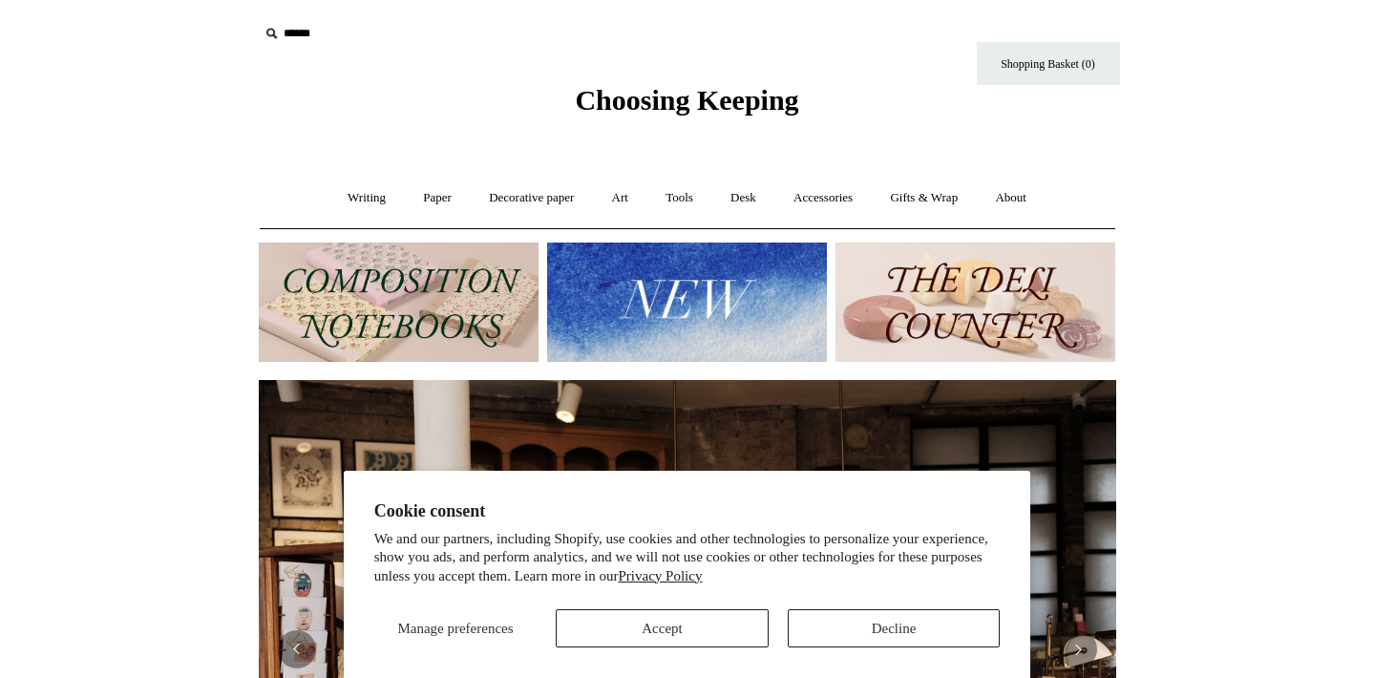
click at [842, 630] on button "Decline" at bounding box center [894, 628] width 213 height 38
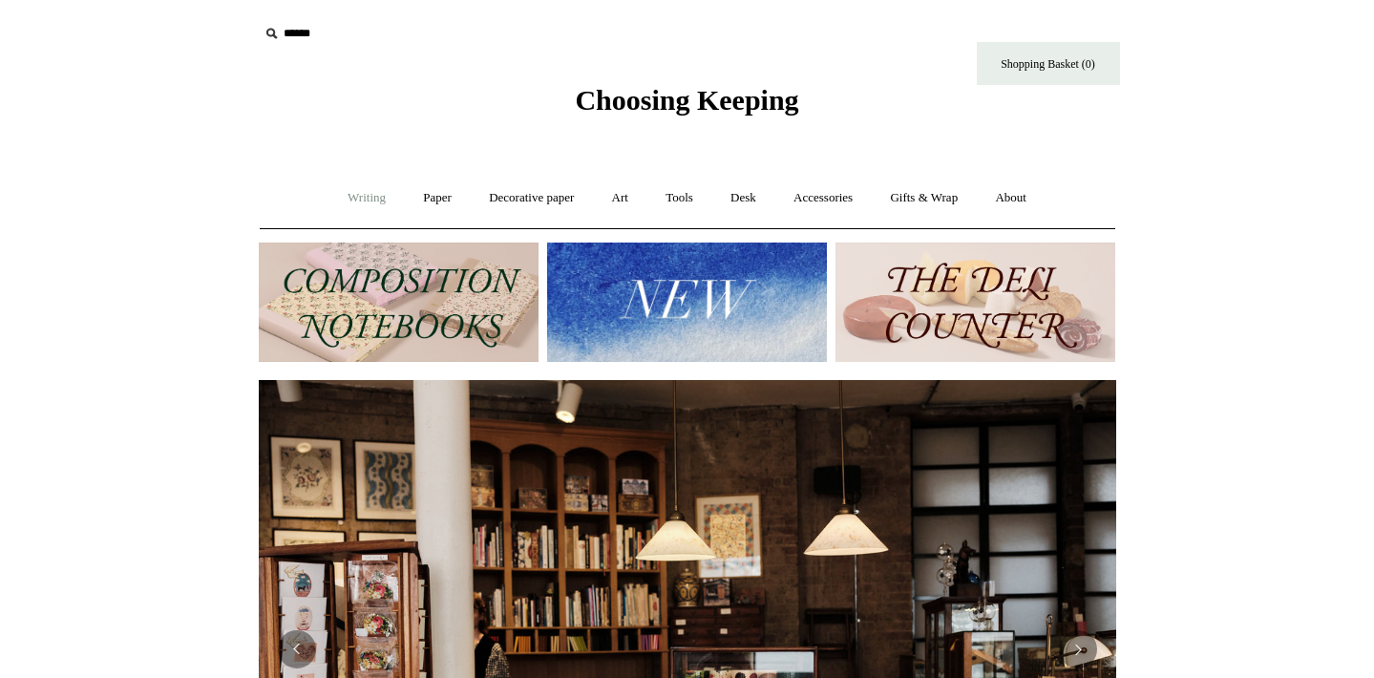
click at [364, 201] on link "Writing +" at bounding box center [366, 198] width 73 height 51
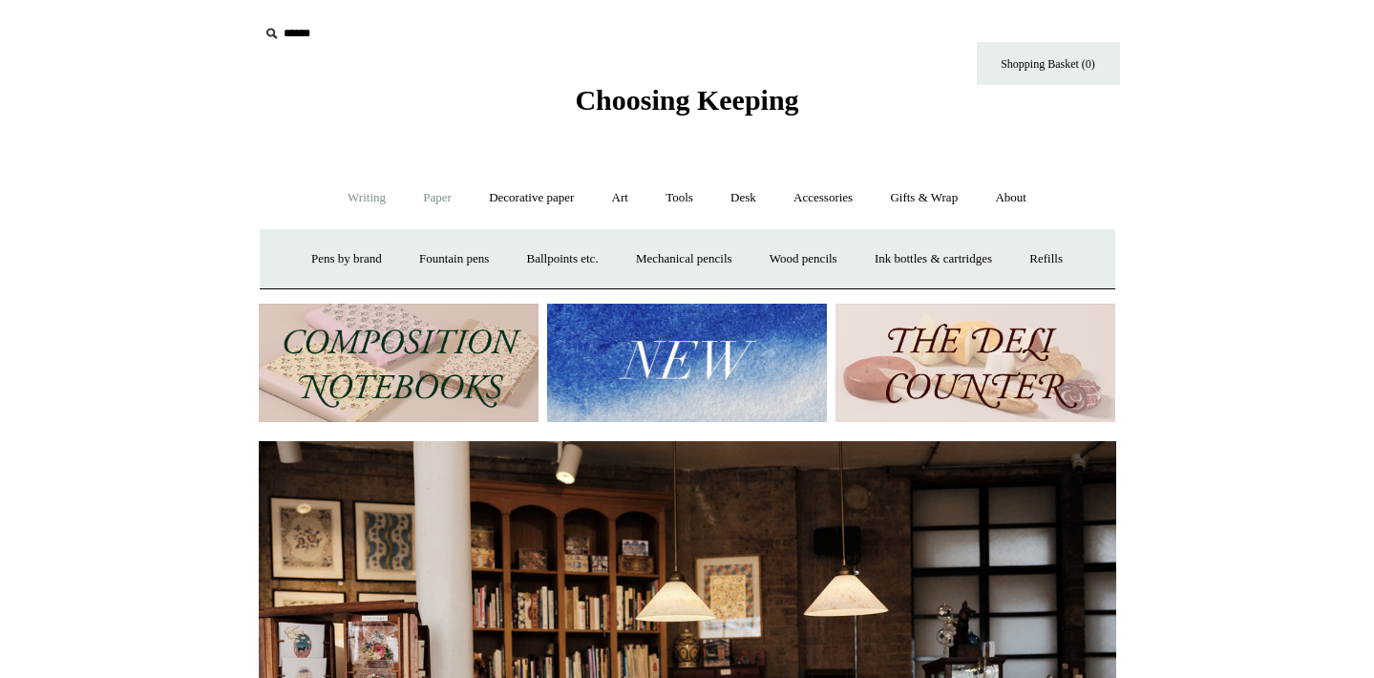
click at [414, 206] on link "Paper +" at bounding box center [437, 198] width 63 height 51
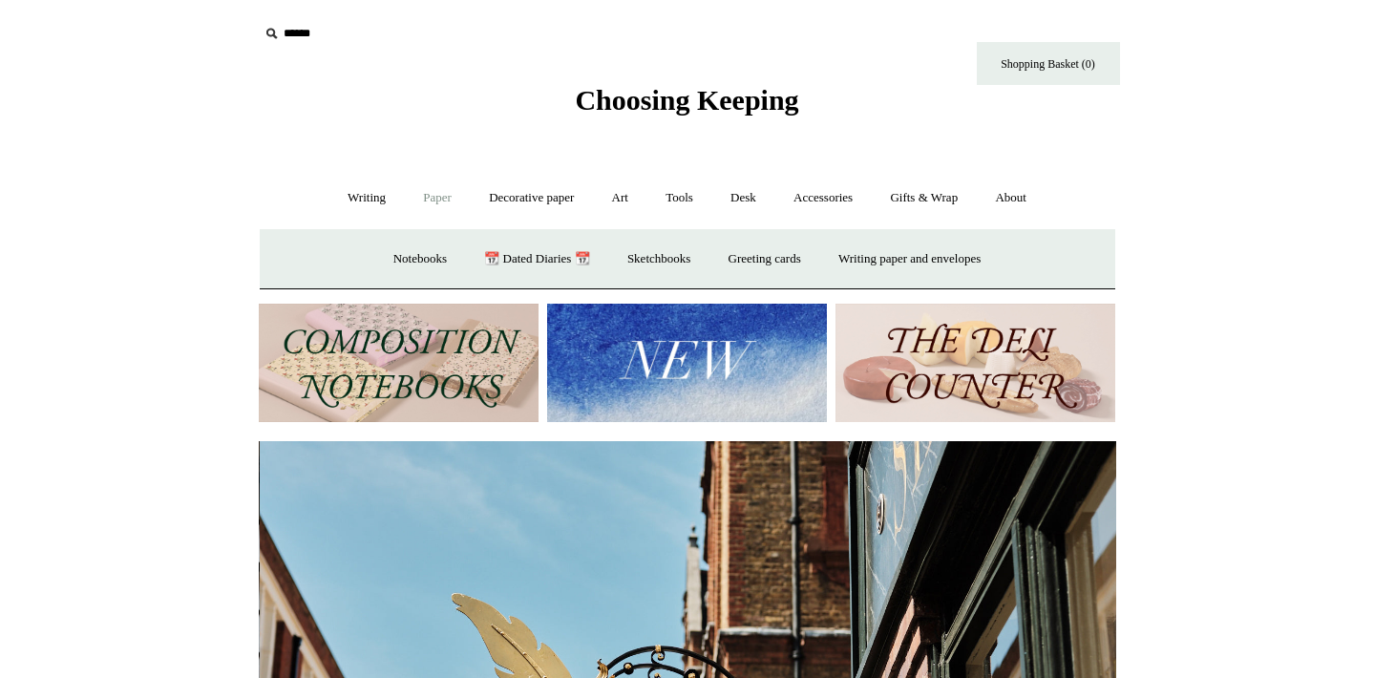
scroll to position [0, 858]
click at [425, 200] on link "Paper -" at bounding box center [437, 198] width 63 height 51
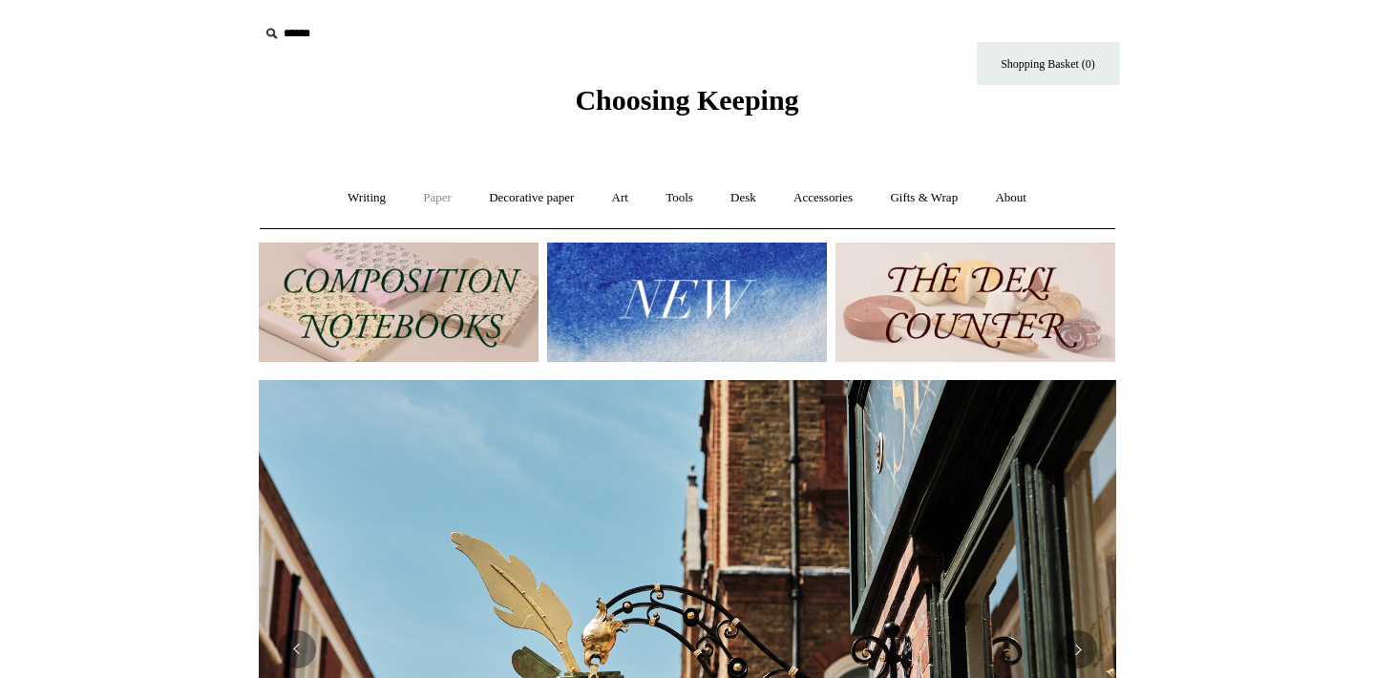
click at [425, 200] on link "Paper +" at bounding box center [437, 198] width 63 height 51
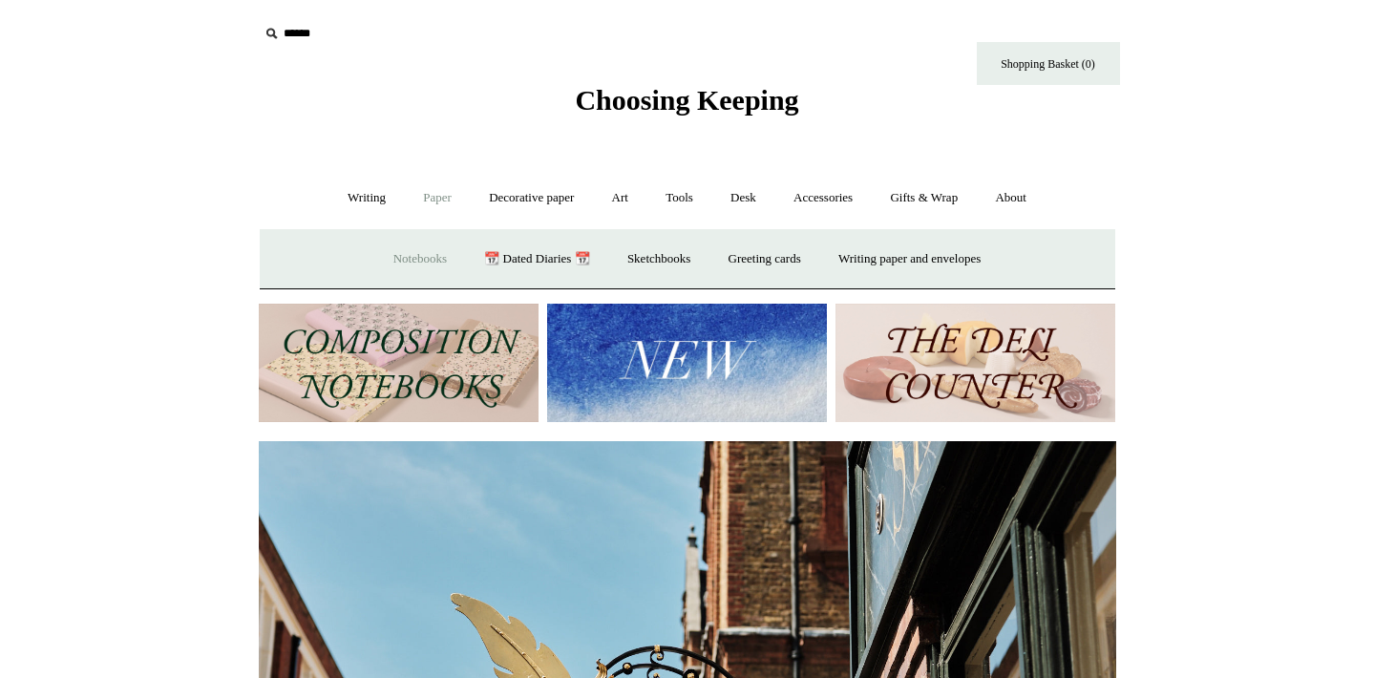
click at [421, 259] on link "Notebooks +" at bounding box center [420, 259] width 88 height 51
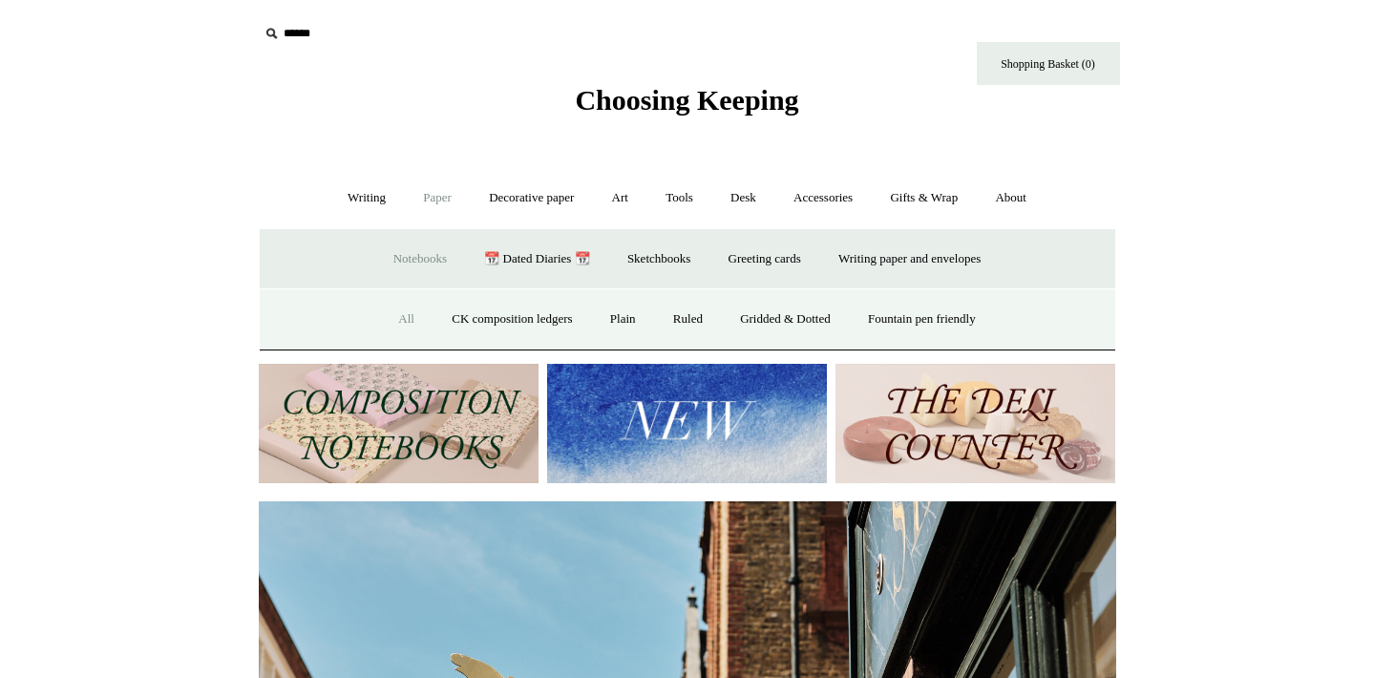
click at [396, 321] on link "All" at bounding box center [406, 319] width 51 height 51
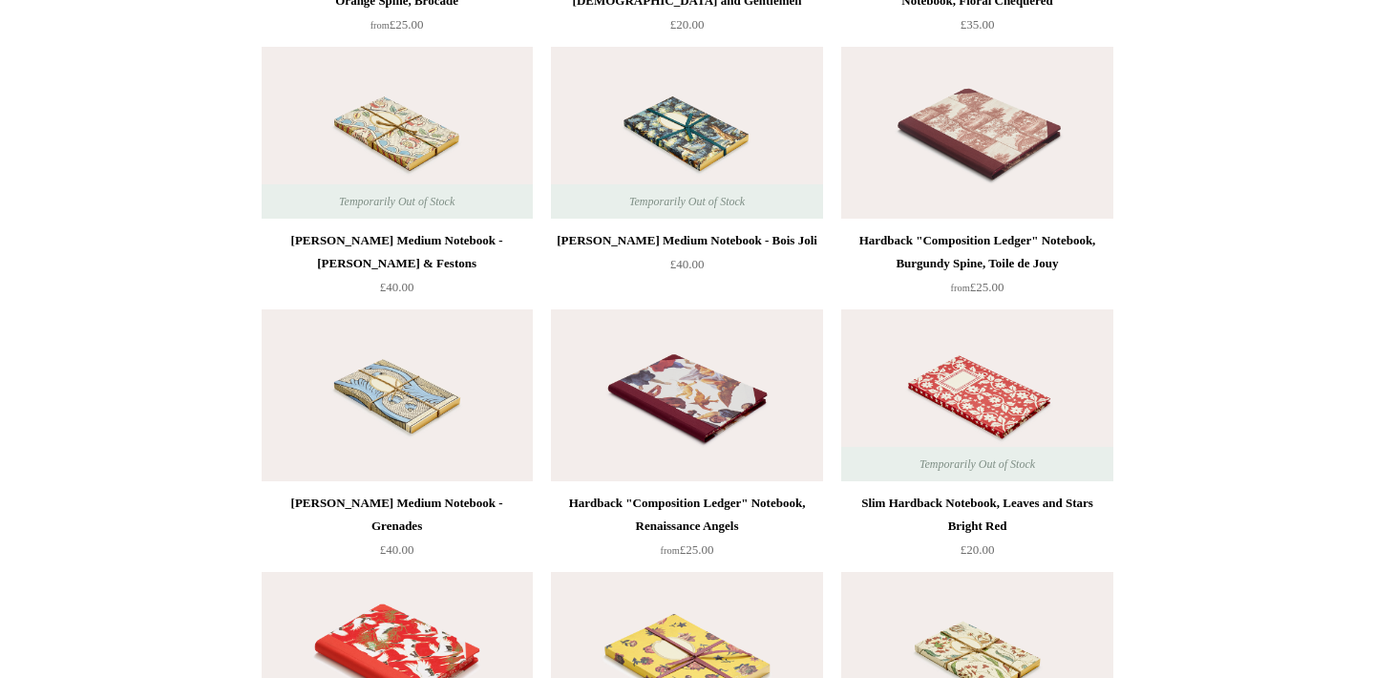
scroll to position [9395, 0]
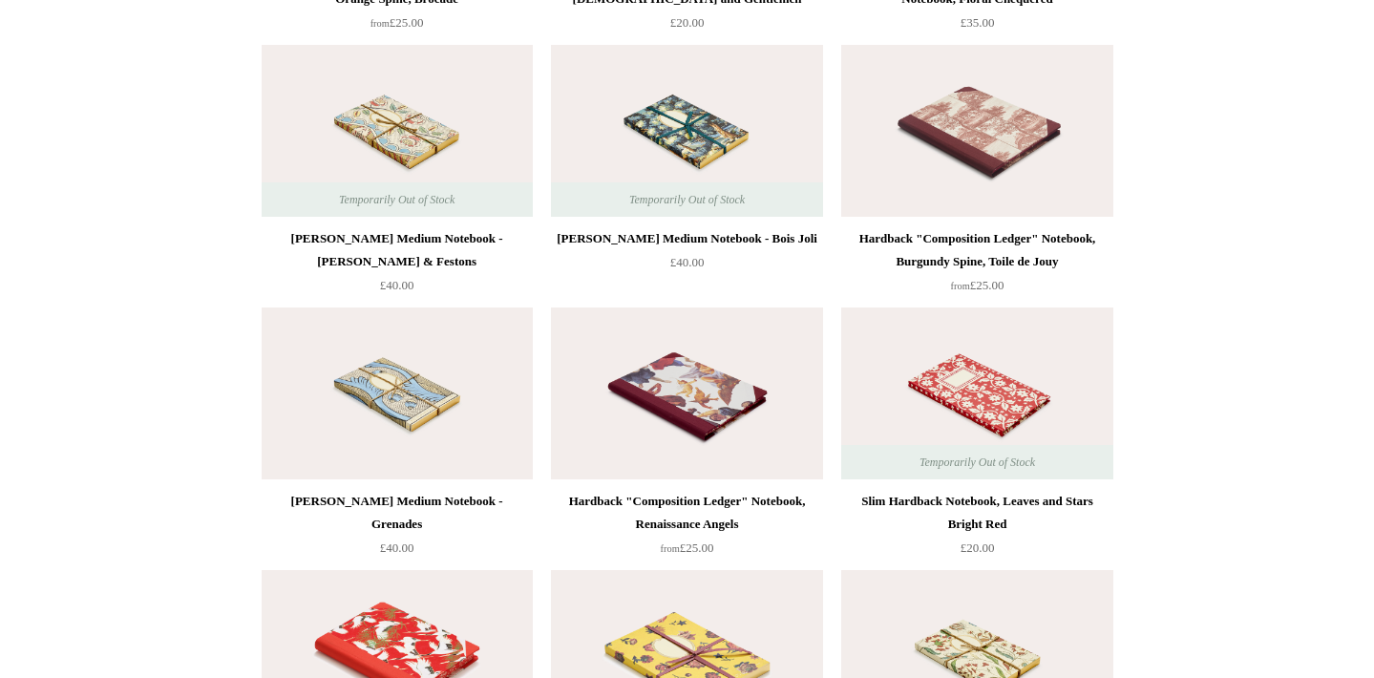
click at [705, 402] on img at bounding box center [686, 393] width 271 height 172
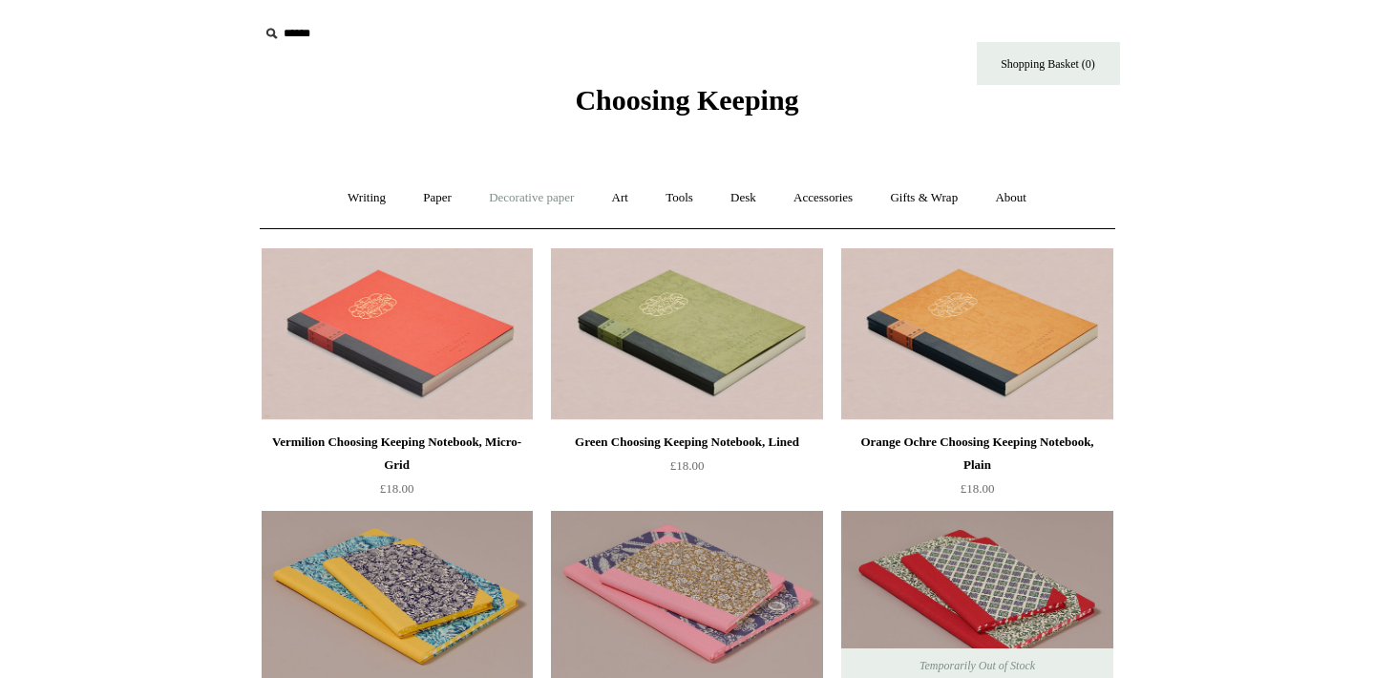
scroll to position [0, 0]
click at [922, 206] on link "Gifts & Wrap +" at bounding box center [924, 198] width 102 height 51
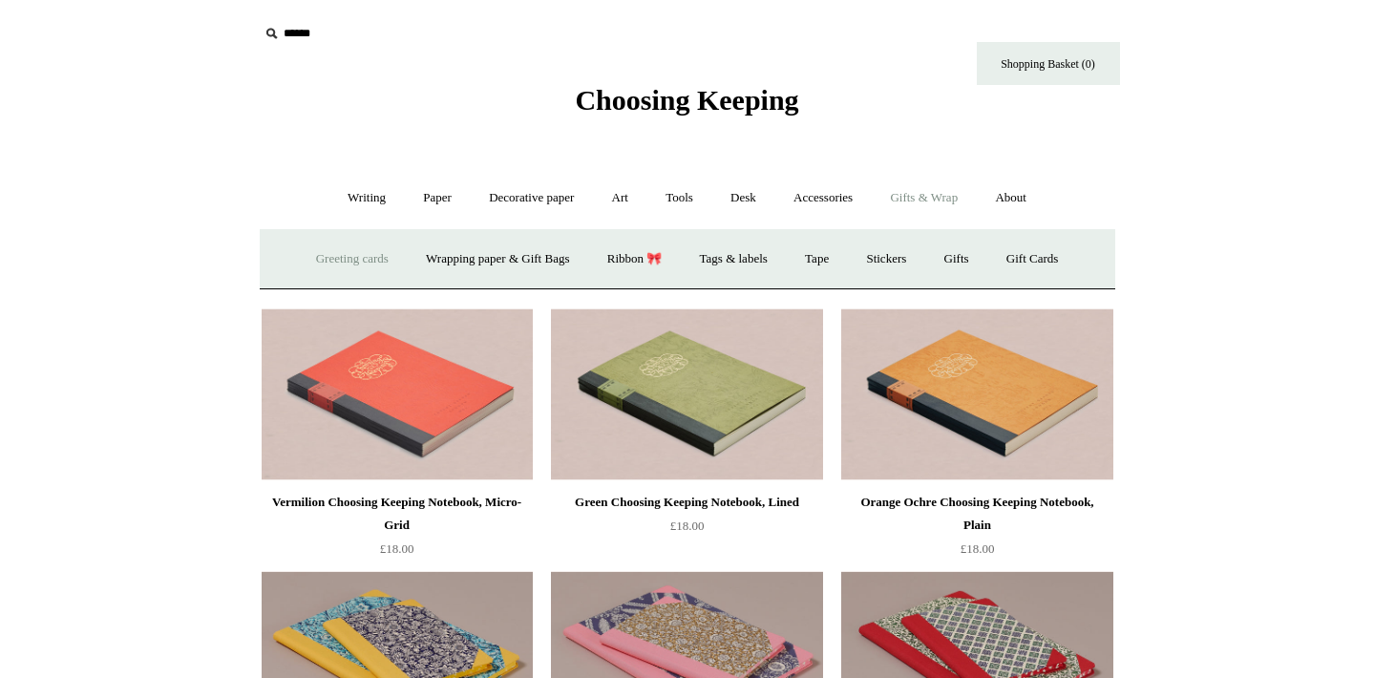
click at [375, 246] on link "Greeting cards +" at bounding box center [352, 259] width 107 height 51
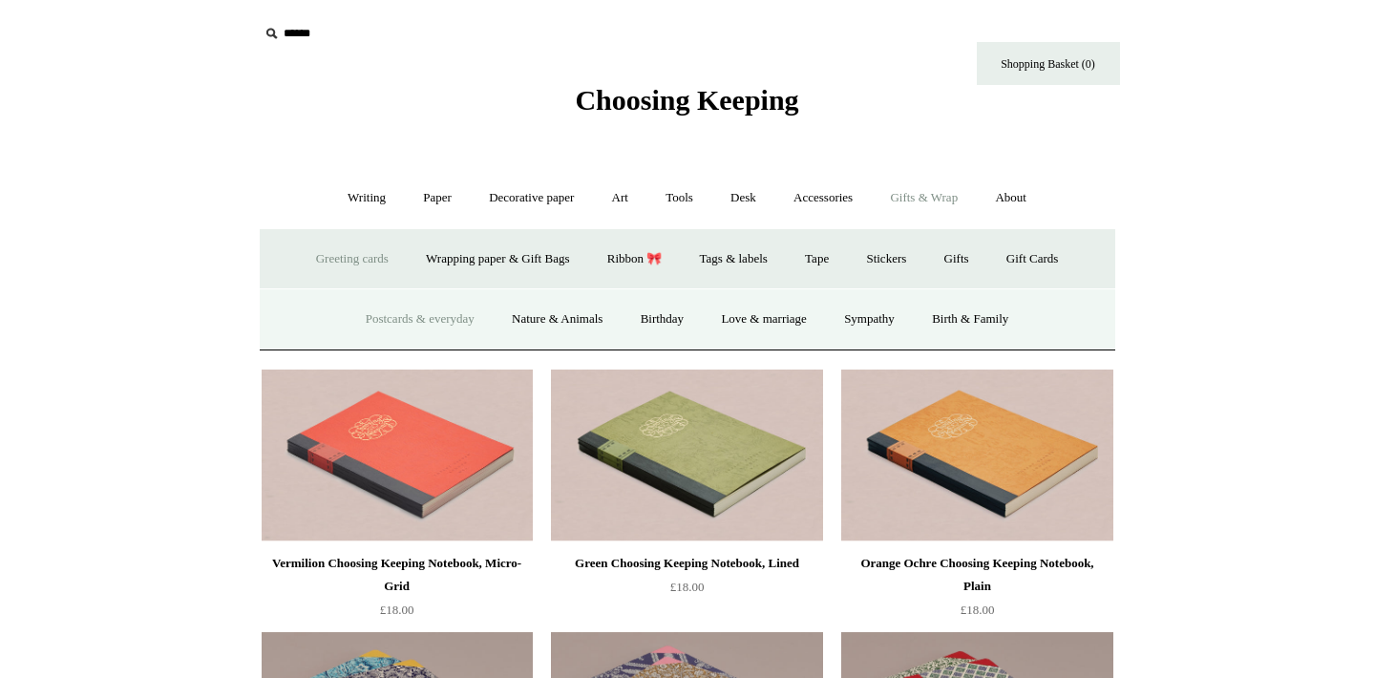
click at [403, 317] on link "Postcards & everyday" at bounding box center [420, 319] width 143 height 51
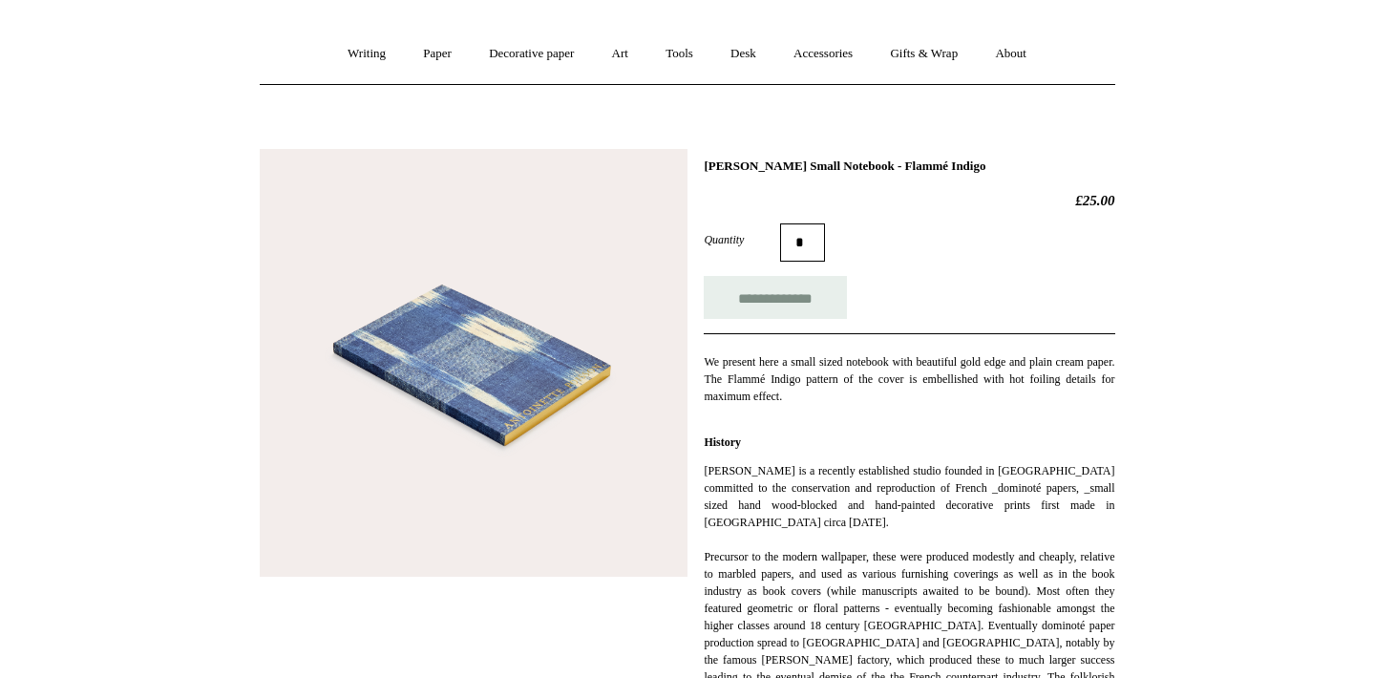
scroll to position [166, 0]
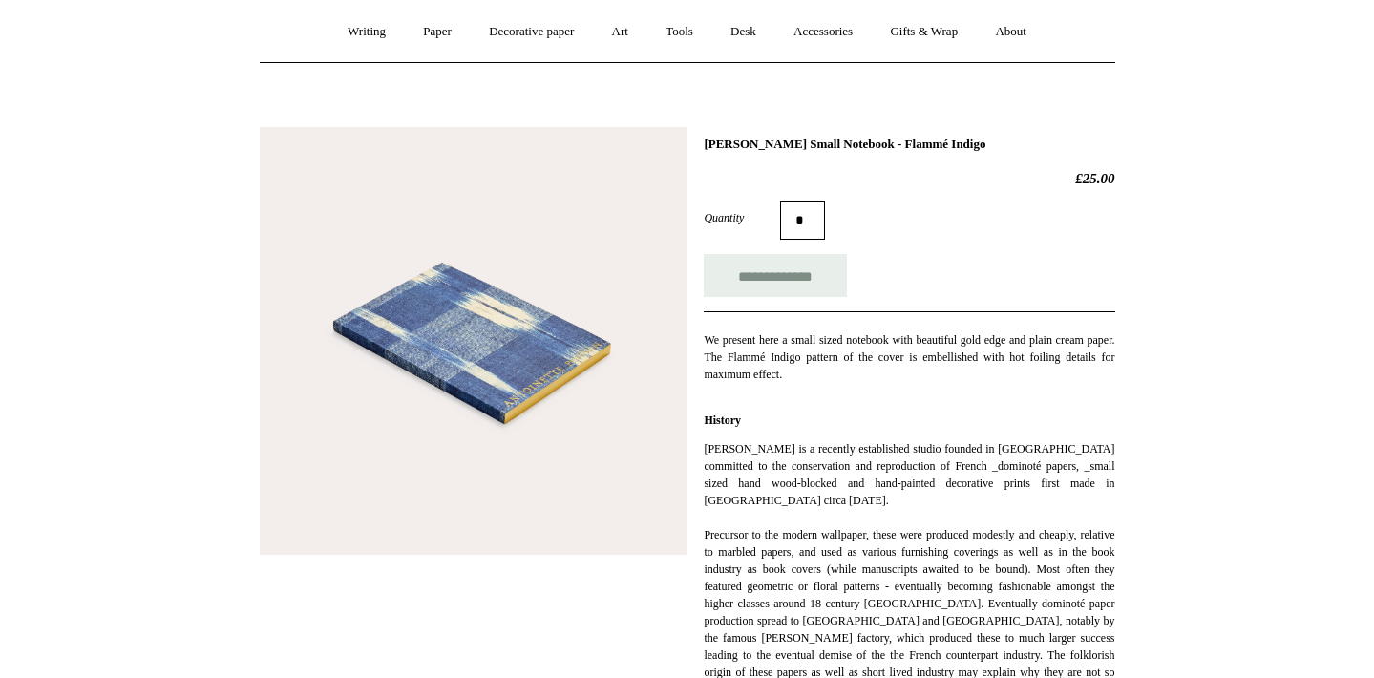
click at [537, 408] on img at bounding box center [474, 341] width 428 height 428
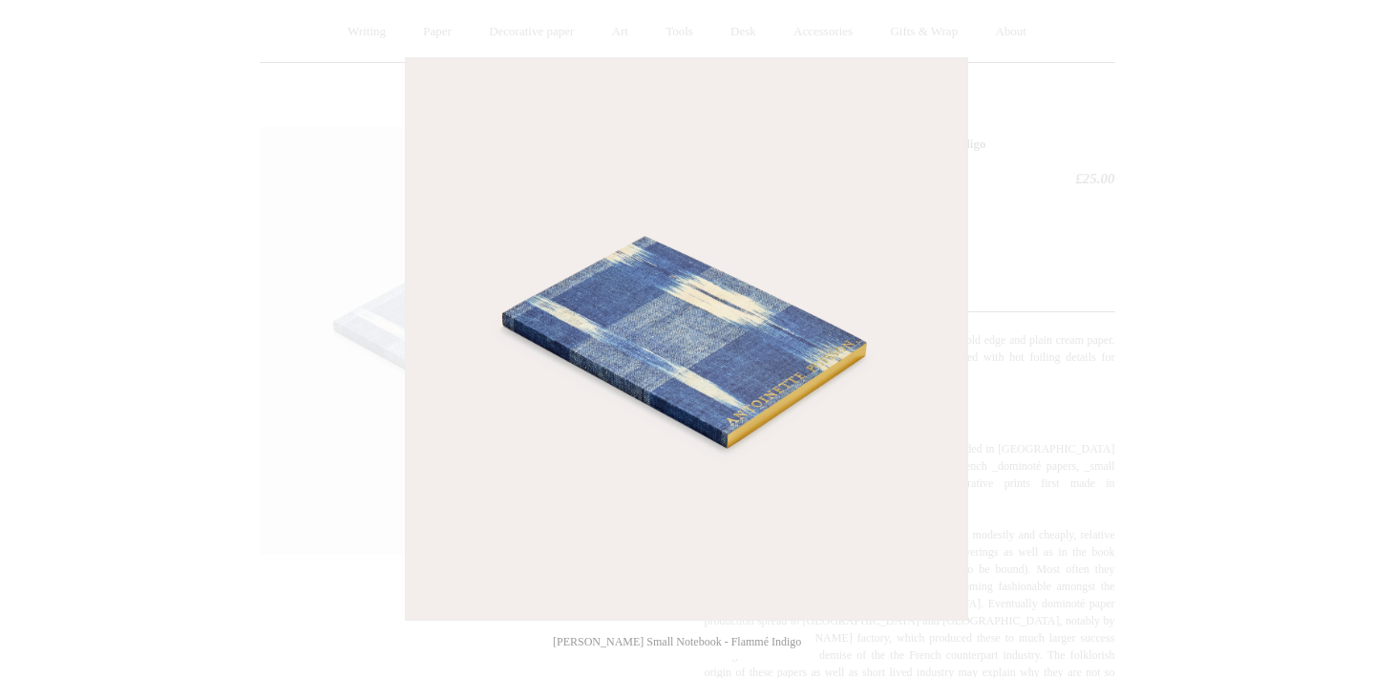
scroll to position [105, 0]
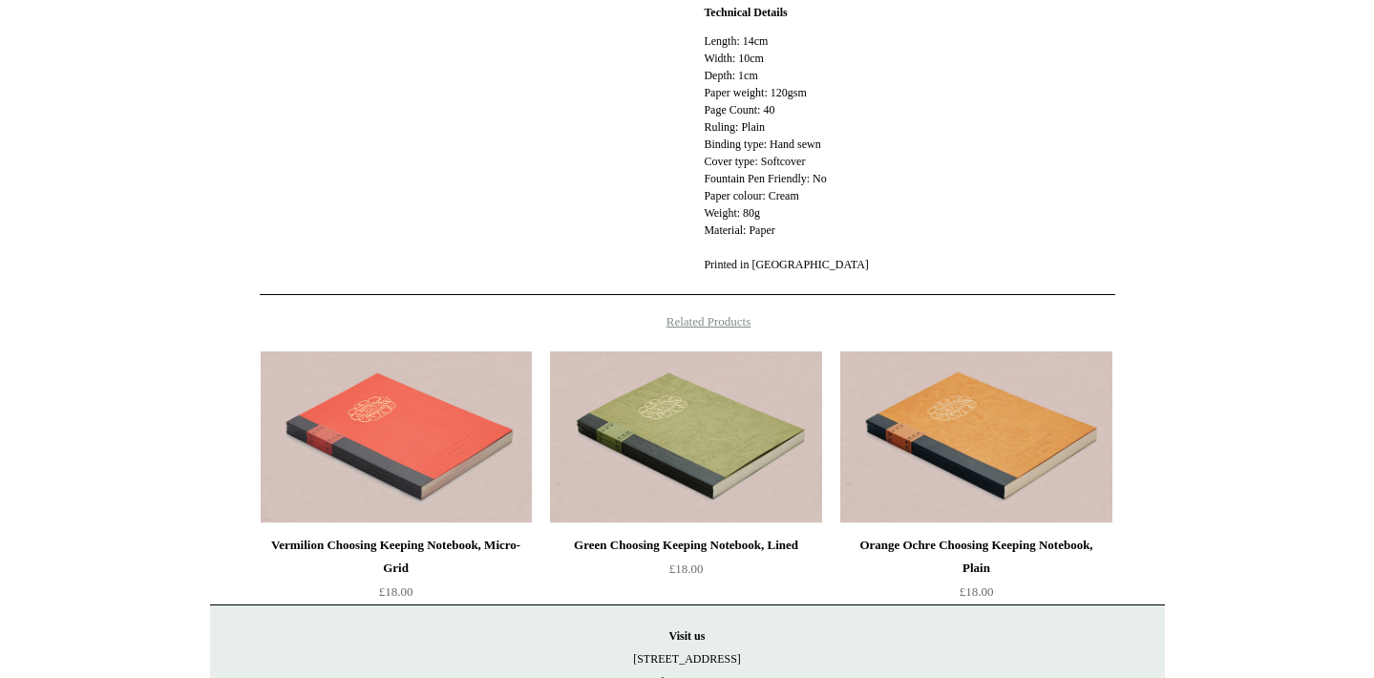
scroll to position [1052, 0]
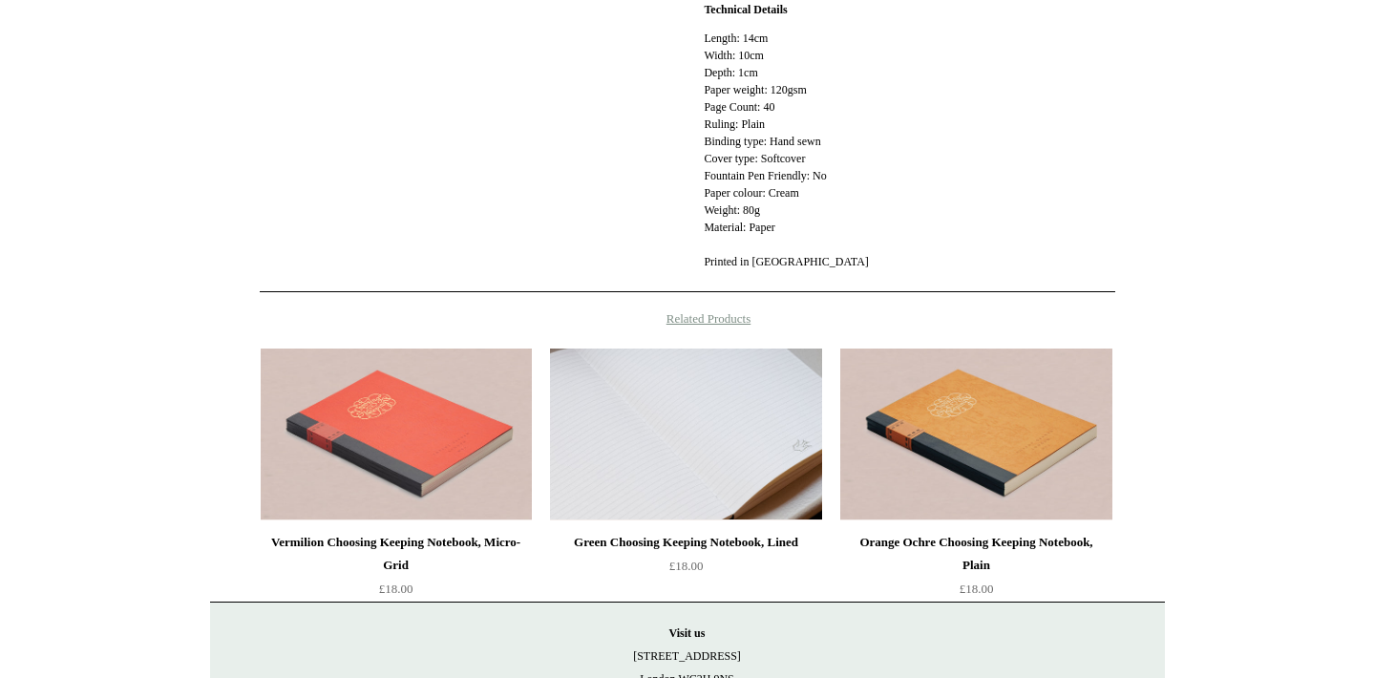
click at [710, 465] on img at bounding box center [685, 435] width 271 height 172
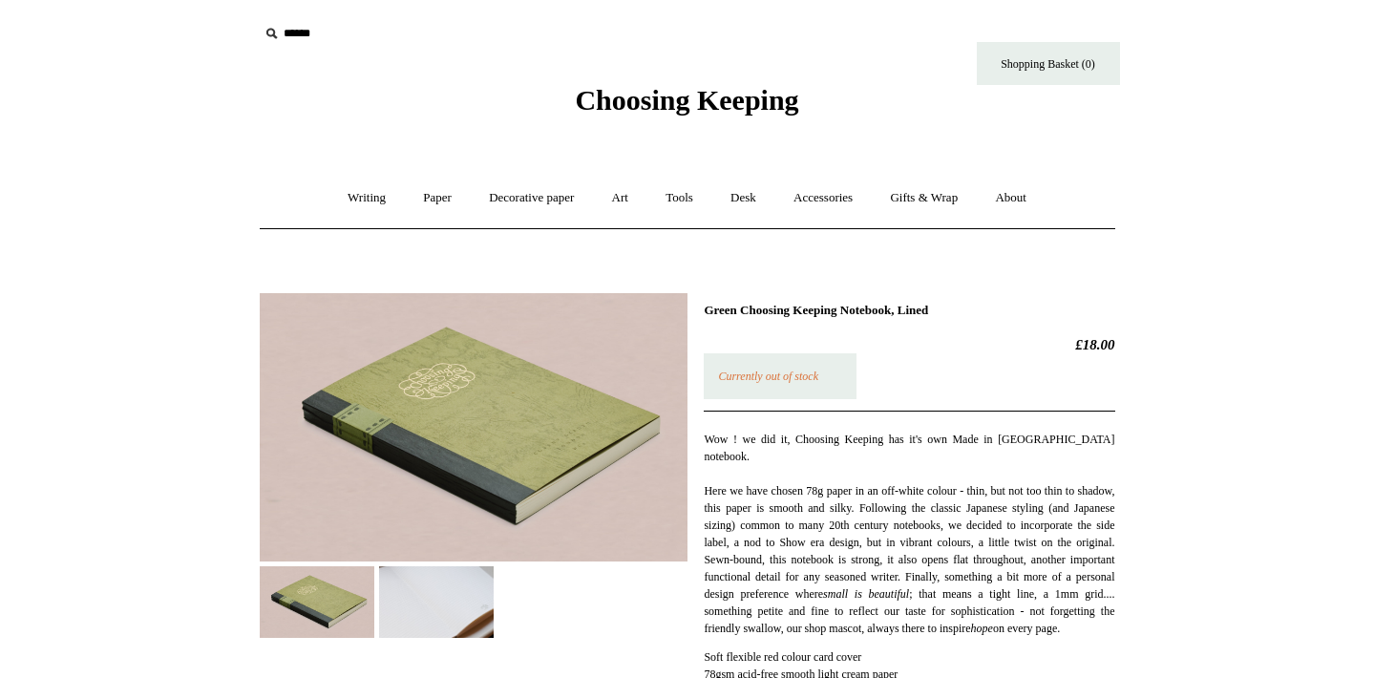
click at [402, 618] on img at bounding box center [436, 602] width 115 height 72
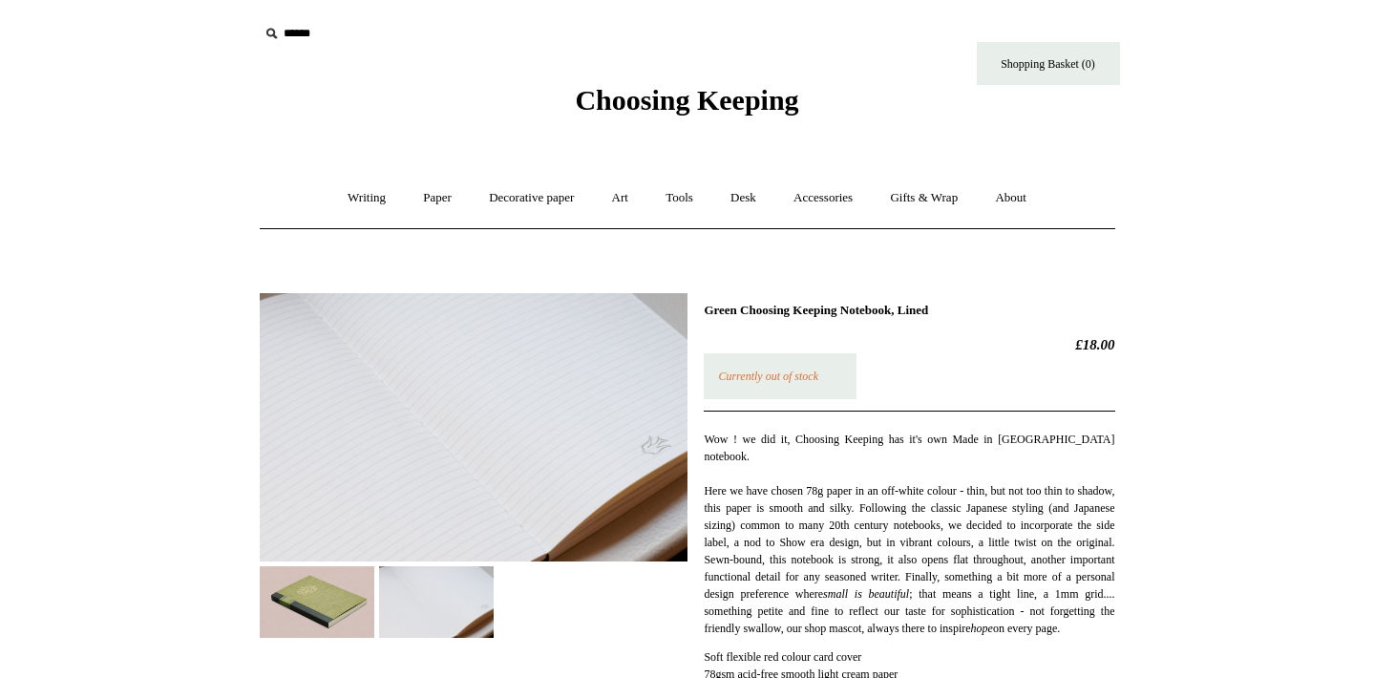
click at [332, 601] on img at bounding box center [317, 602] width 115 height 72
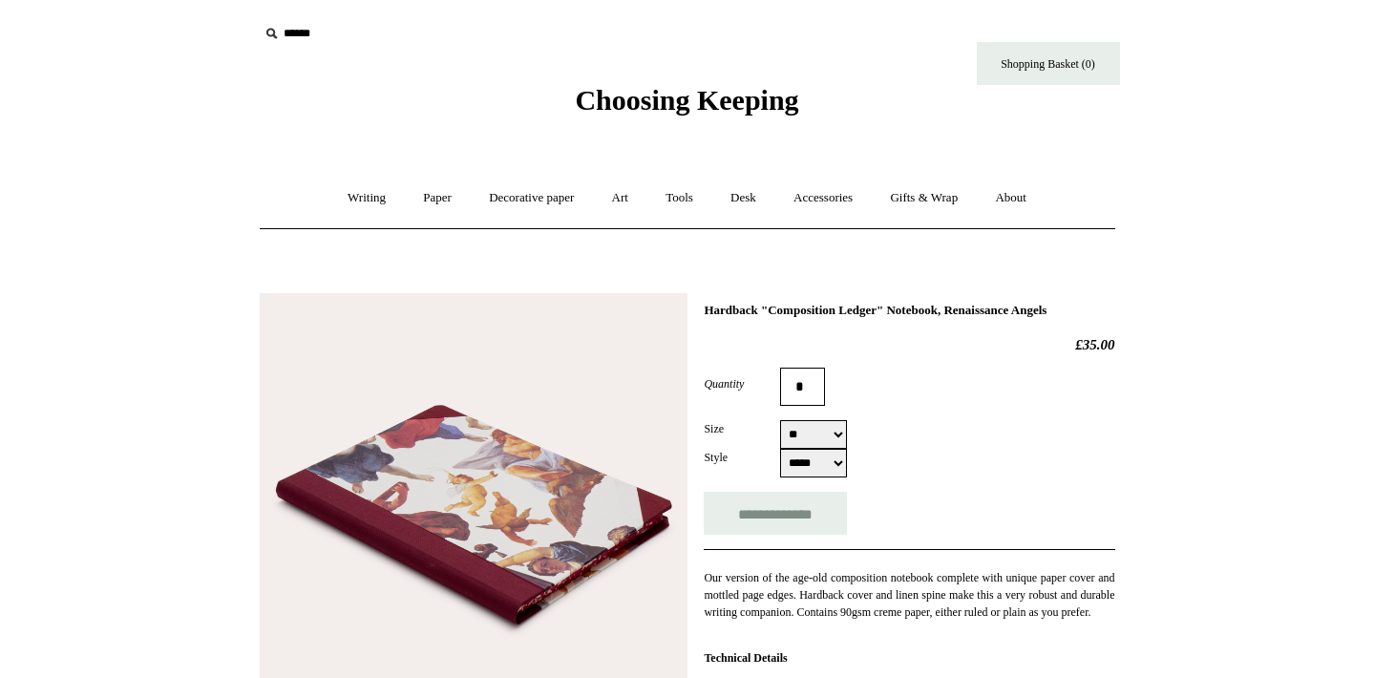
select select "**"
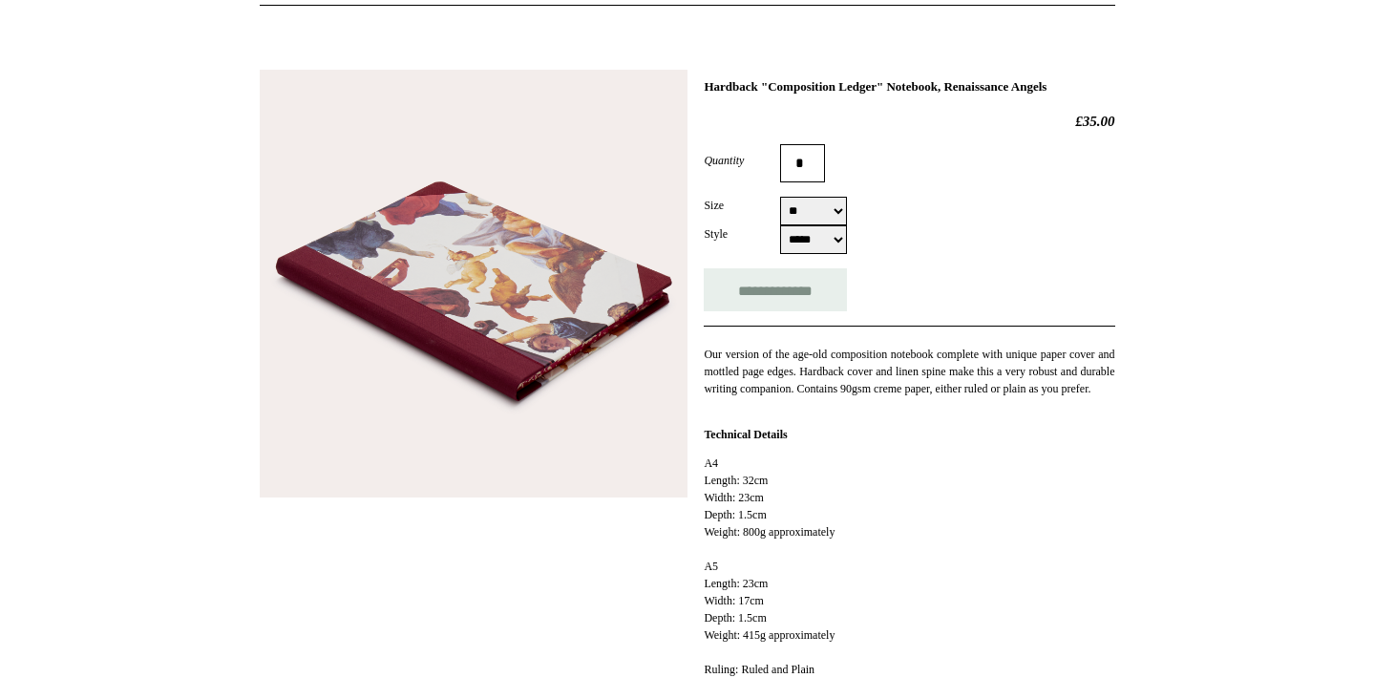
scroll to position [232, 0]
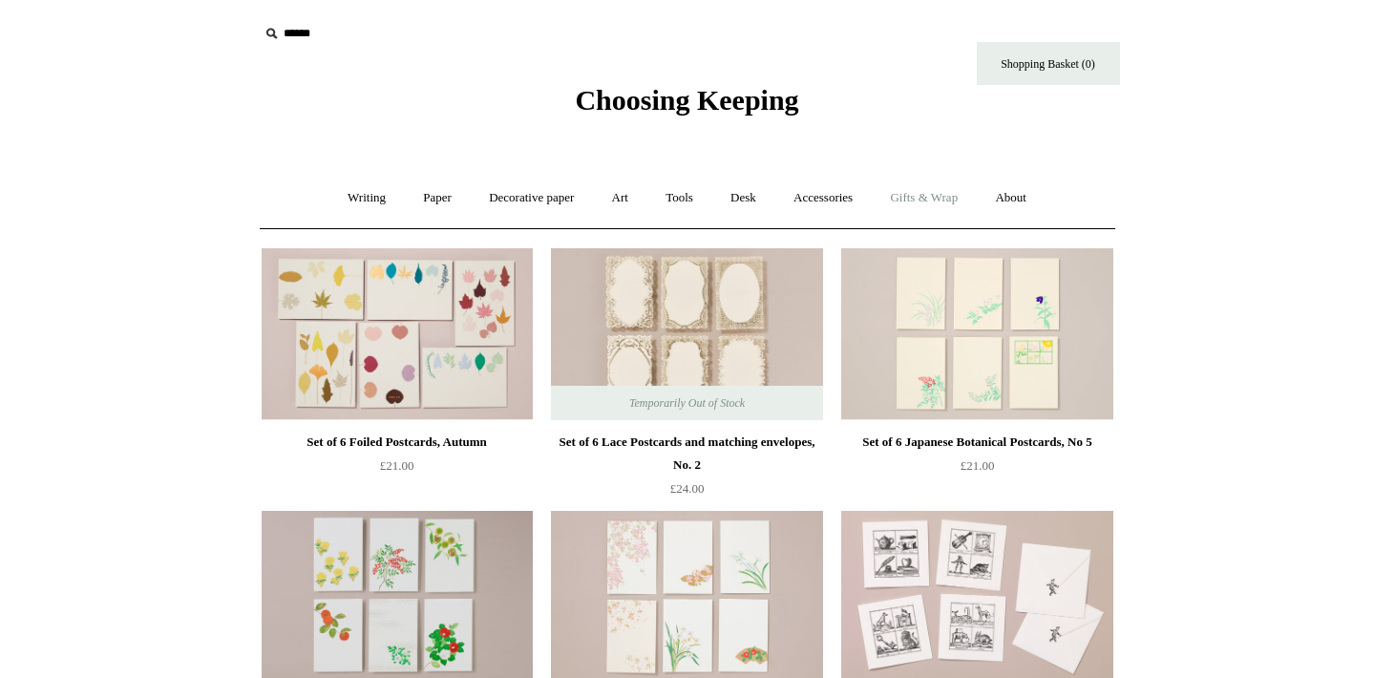
click at [965, 200] on link "Gifts & Wrap +" at bounding box center [924, 198] width 102 height 51
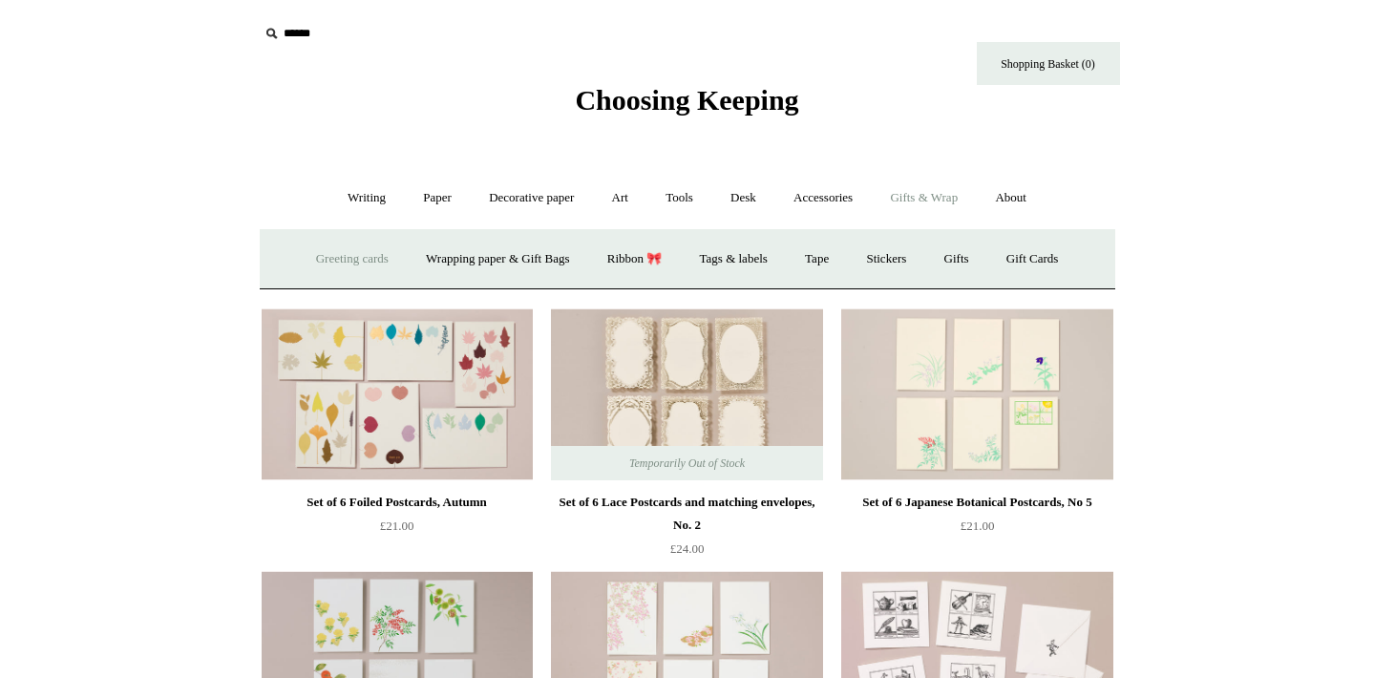
click at [341, 251] on link "Greeting cards +" at bounding box center [352, 259] width 107 height 51
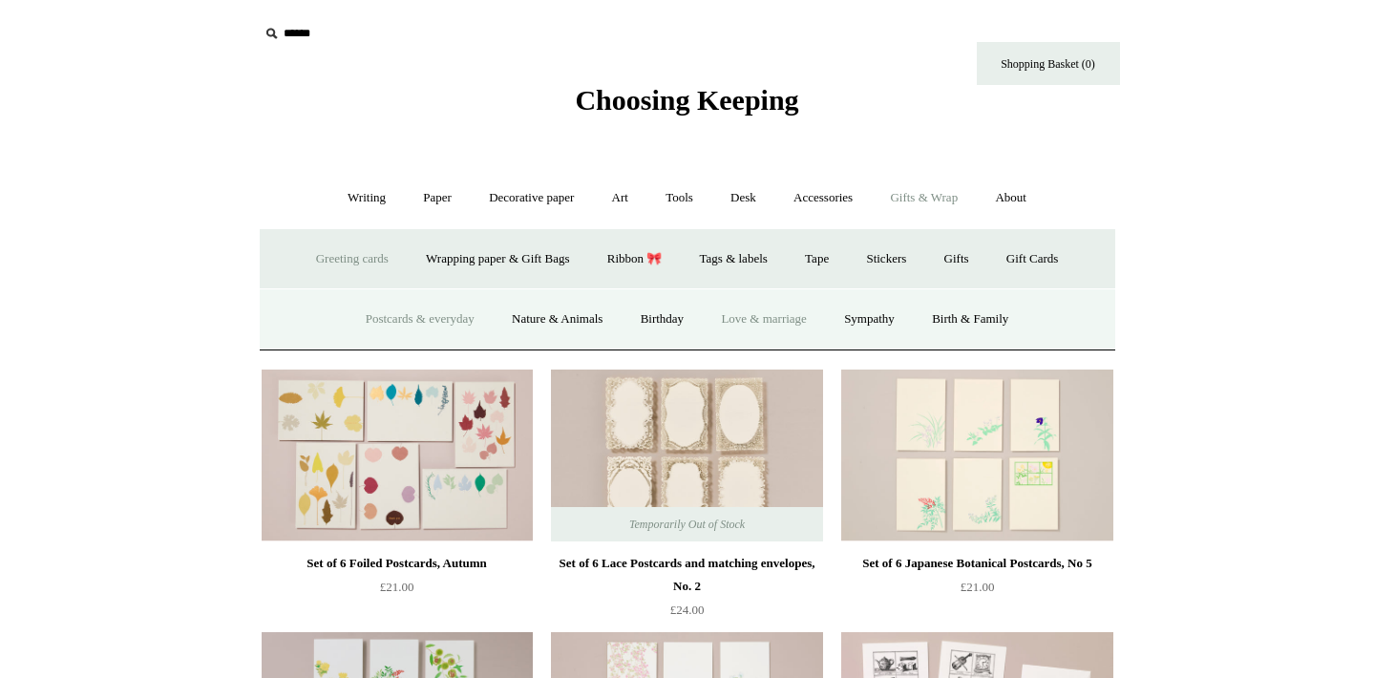
click at [727, 316] on link "Love & marriage" at bounding box center [764, 319] width 120 height 51
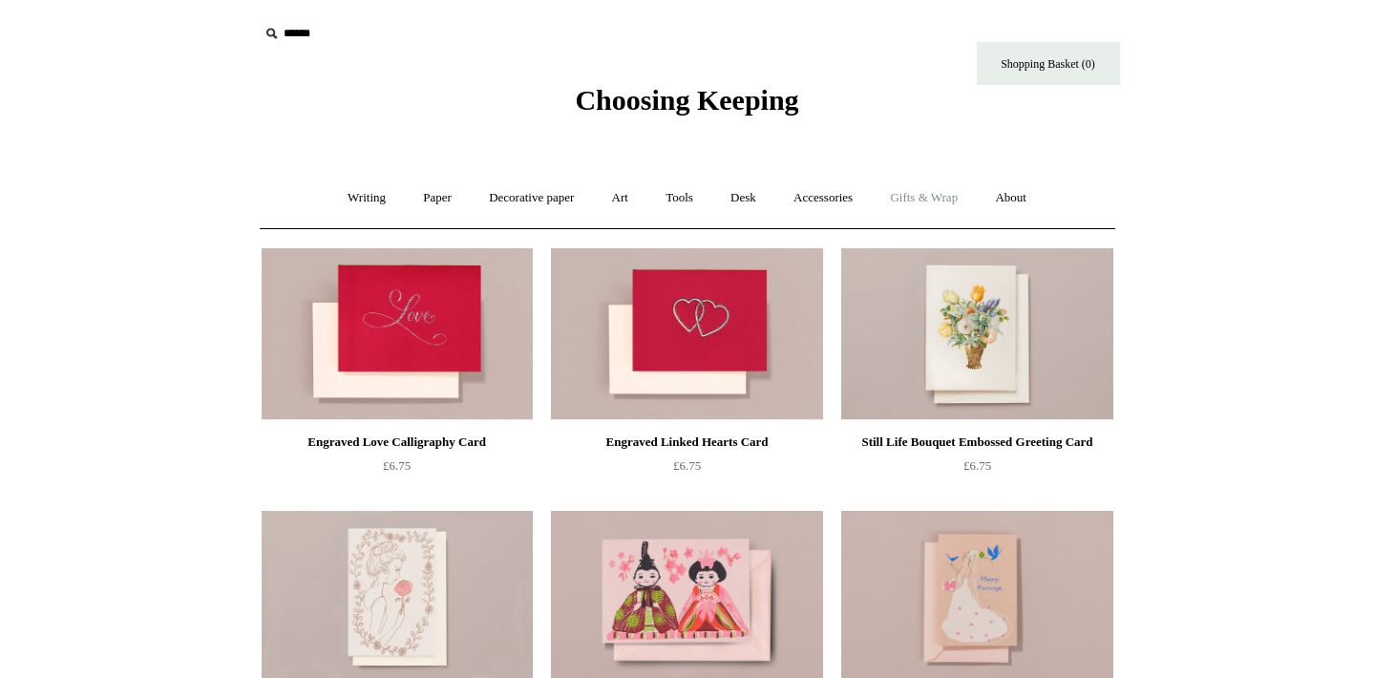
click at [939, 199] on link "Gifts & Wrap +" at bounding box center [924, 198] width 102 height 51
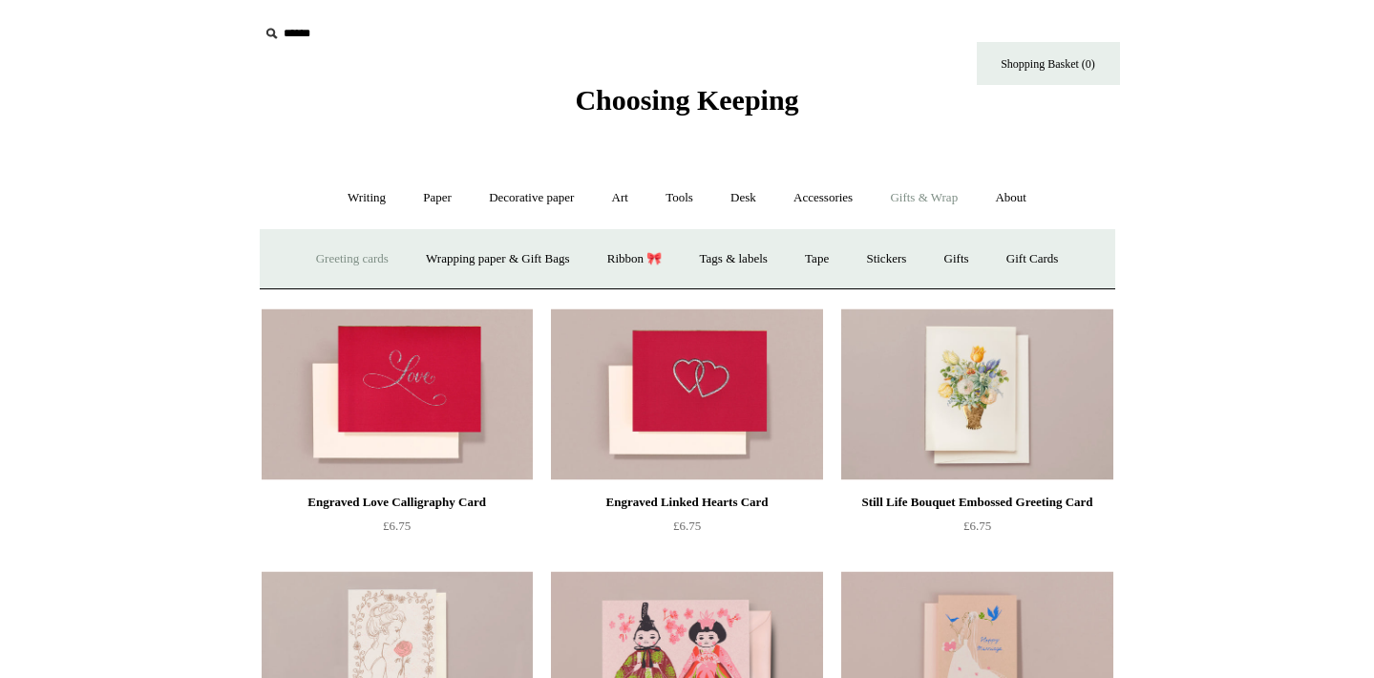
click at [331, 261] on link "Greeting cards +" at bounding box center [352, 259] width 107 height 51
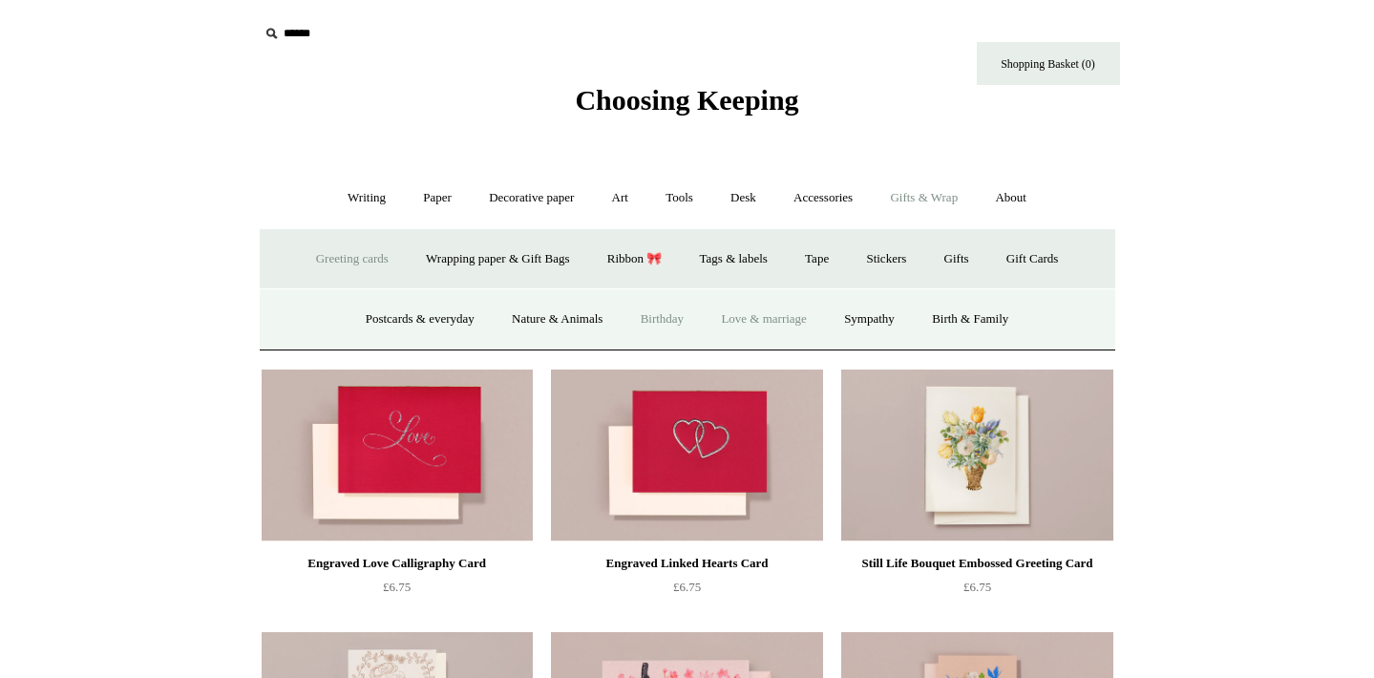
click at [683, 319] on link "Birthday" at bounding box center [663, 319] width 78 height 51
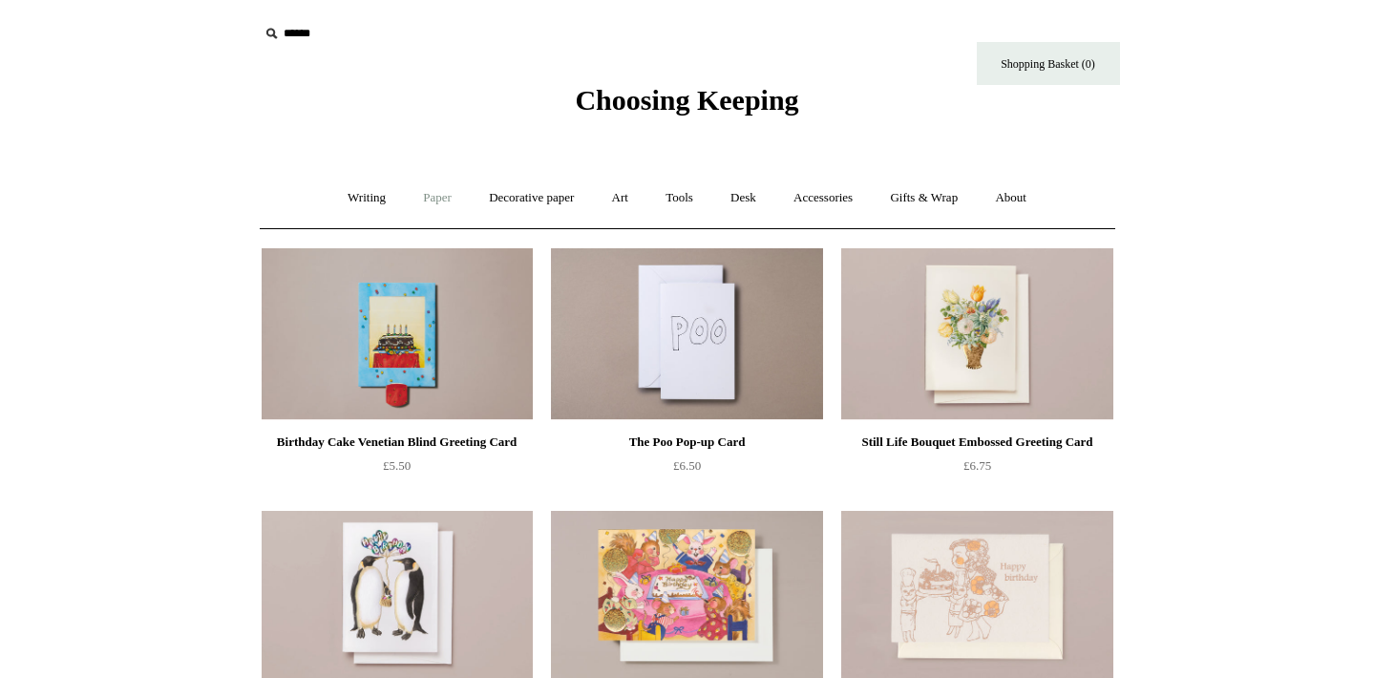
click at [431, 208] on link "Paper +" at bounding box center [437, 198] width 63 height 51
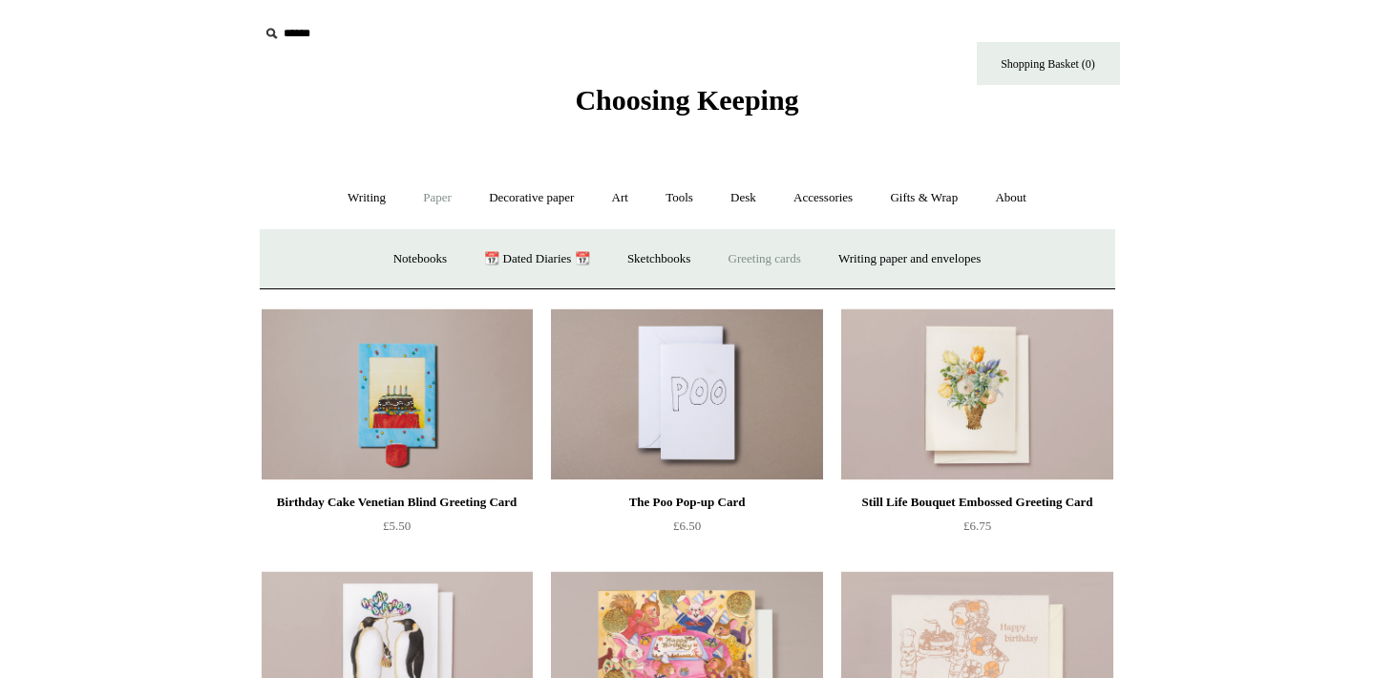
click at [764, 267] on link "Greeting cards +" at bounding box center [764, 259] width 107 height 51
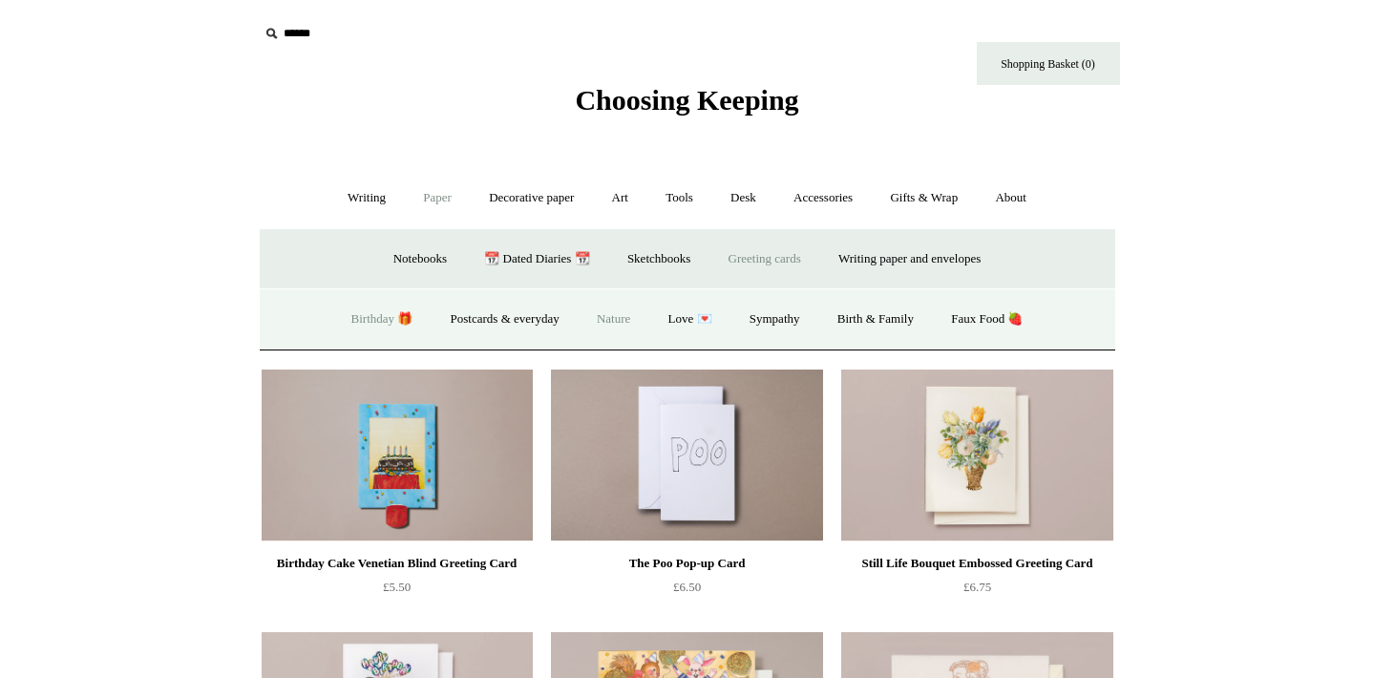
click at [606, 319] on link "Nature" at bounding box center [614, 319] width 68 height 51
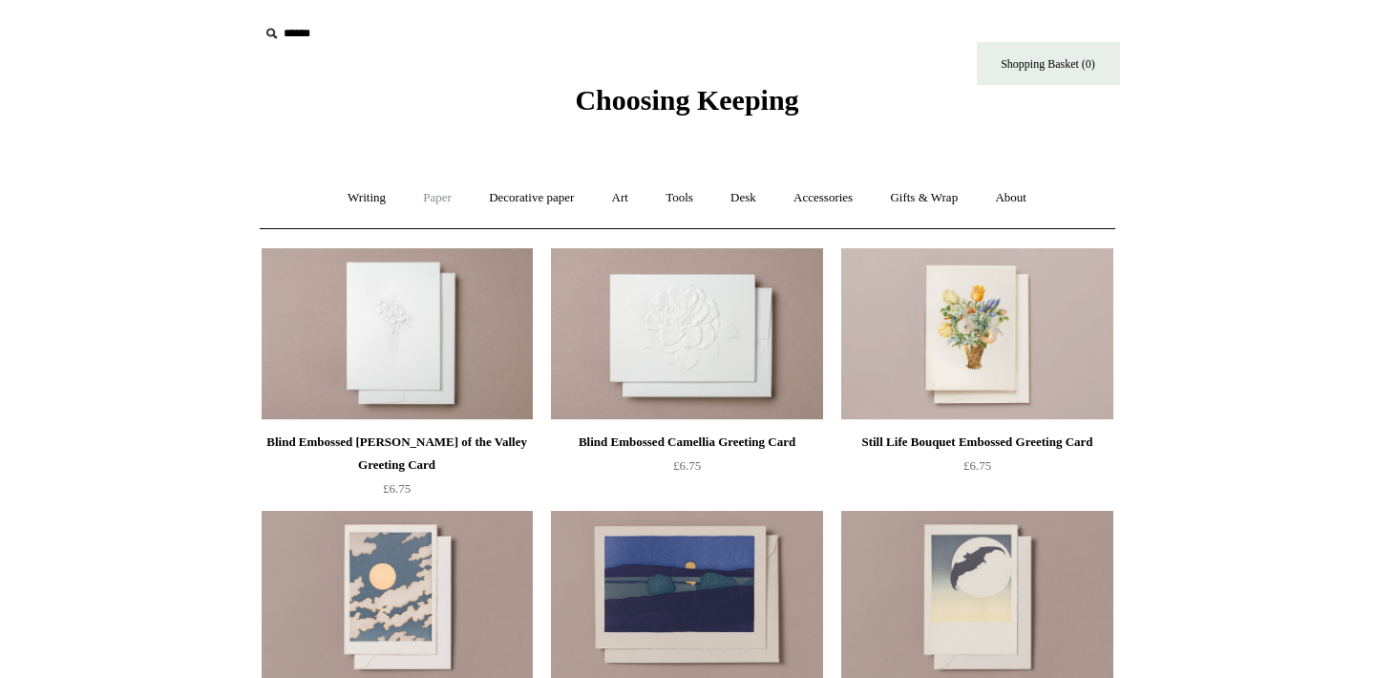
click at [435, 211] on link "Paper +" at bounding box center [437, 198] width 63 height 51
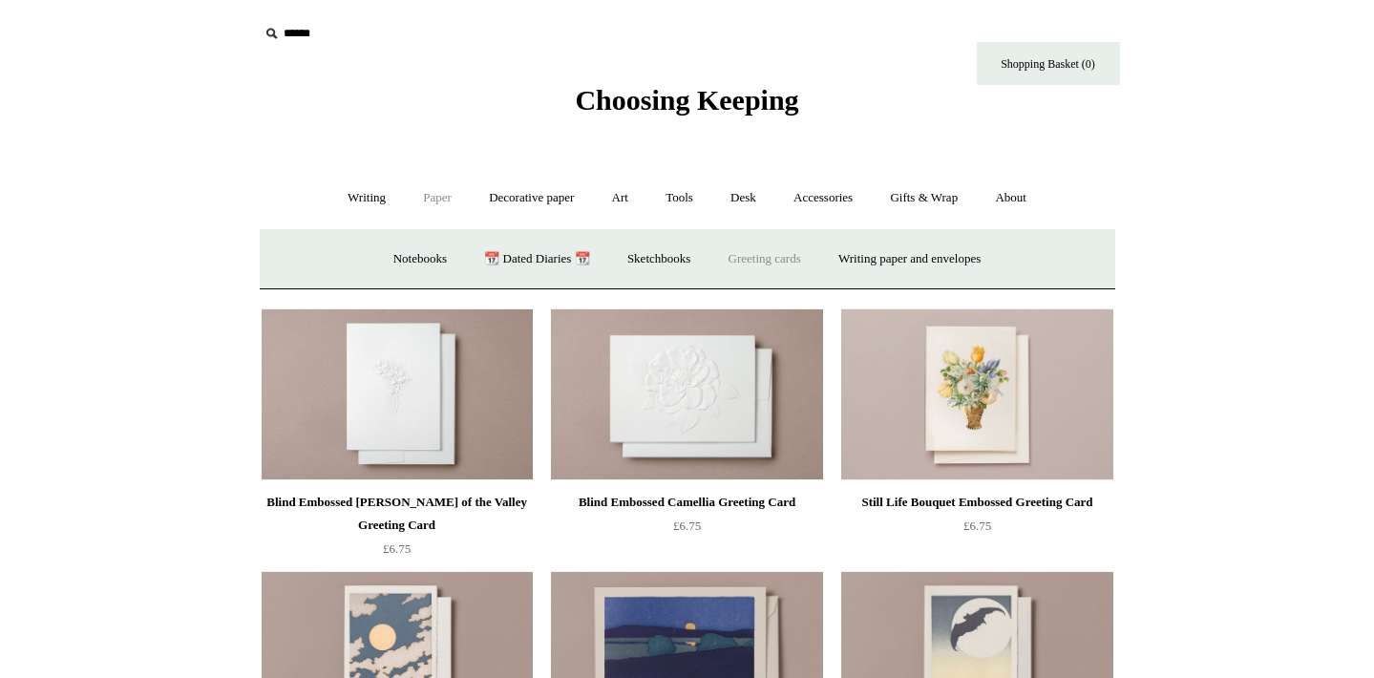
click at [732, 258] on link "Greeting cards +" at bounding box center [764, 259] width 107 height 51
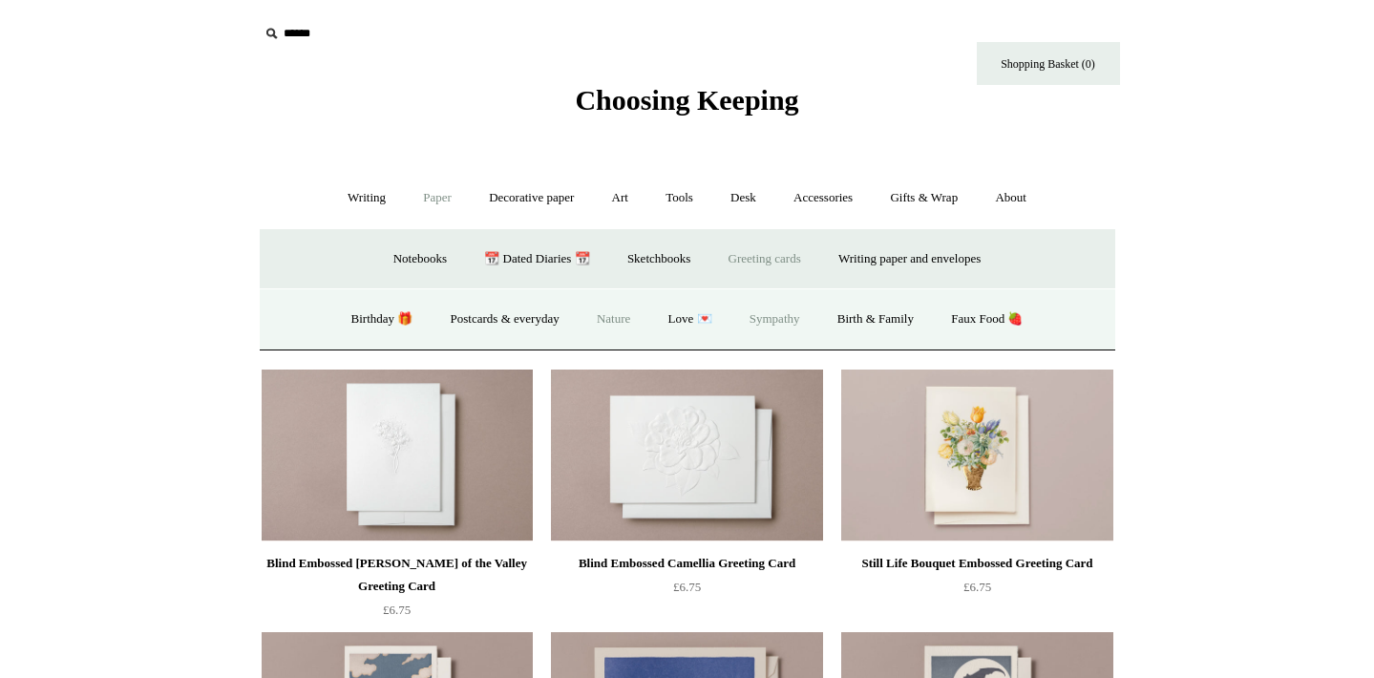
click at [756, 305] on link "Sympathy" at bounding box center [774, 319] width 85 height 51
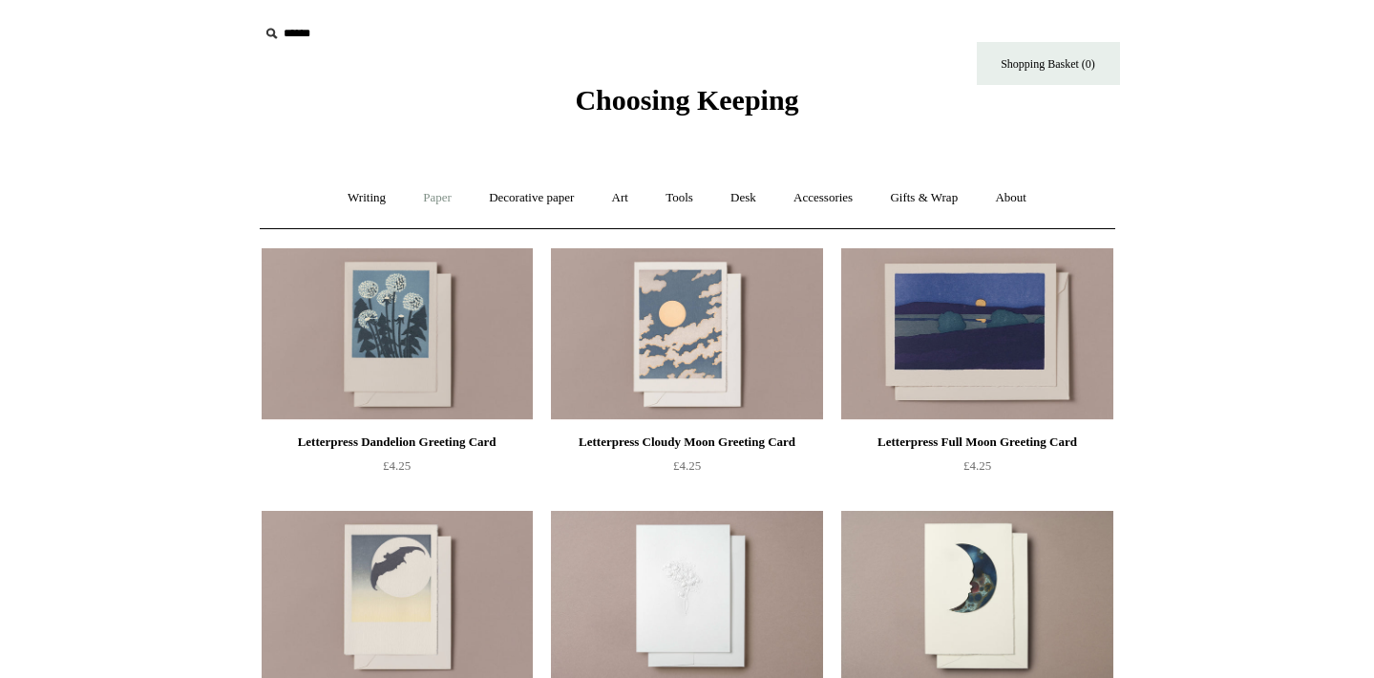
click at [430, 199] on link "Paper +" at bounding box center [437, 198] width 63 height 51
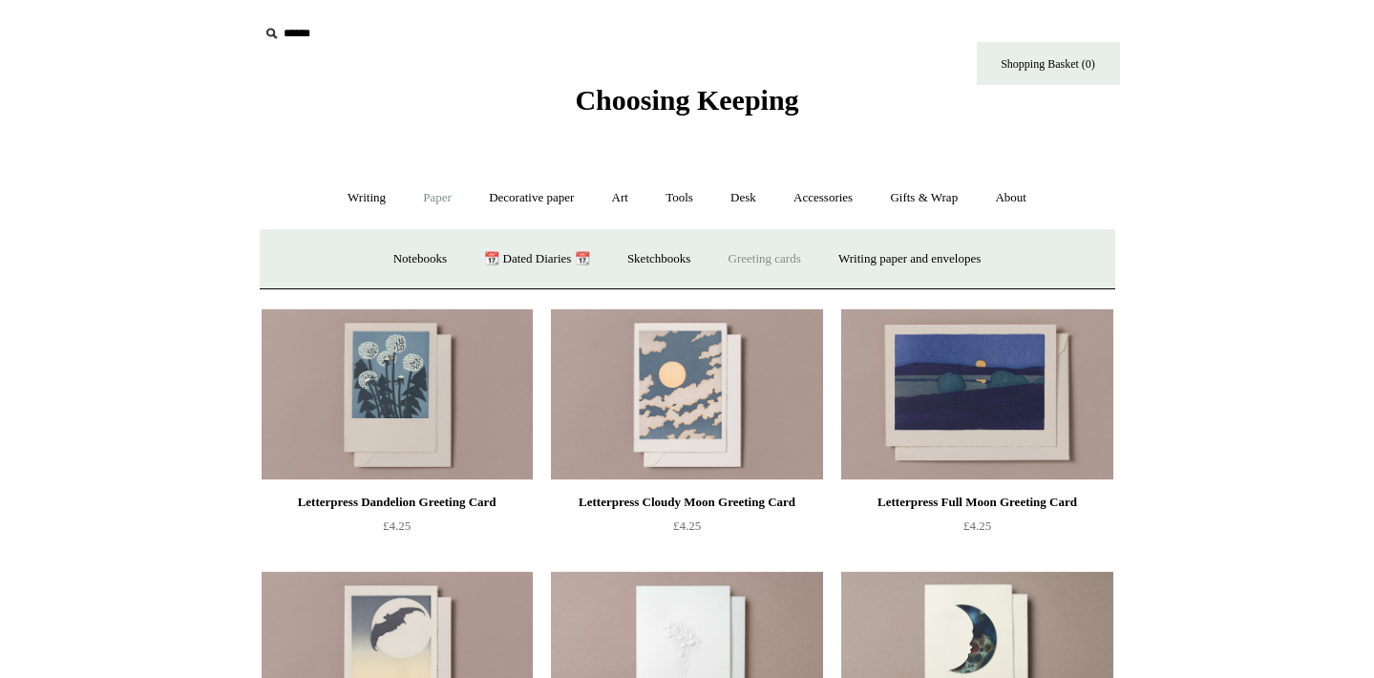
click at [754, 250] on link "Greeting cards +" at bounding box center [764, 259] width 107 height 51
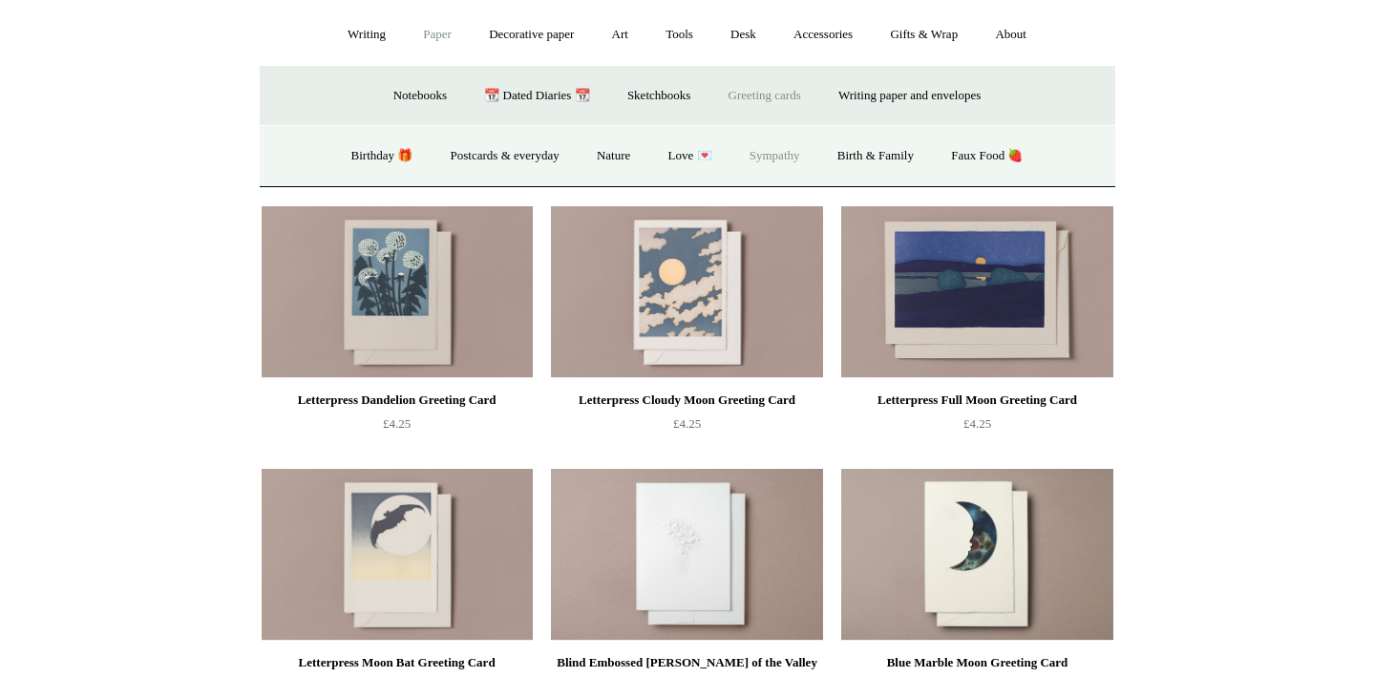
scroll to position [132, 0]
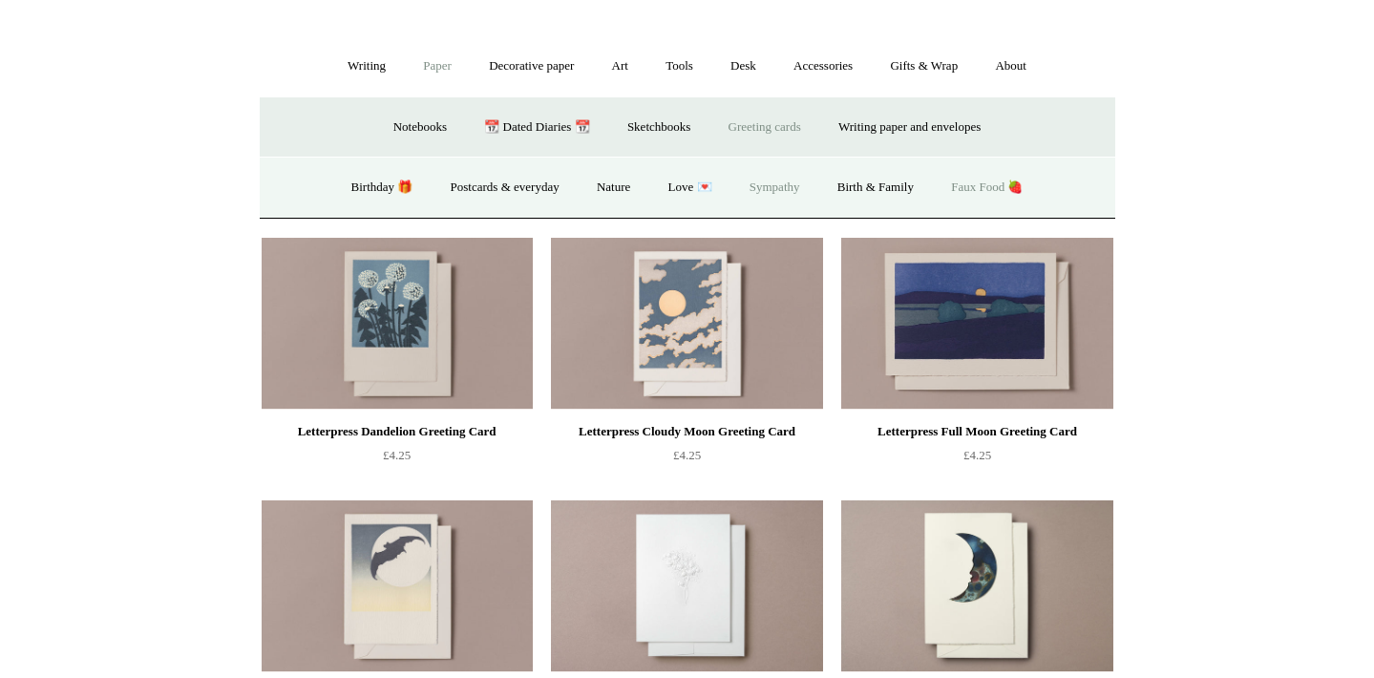
click at [992, 186] on link "Faux Food 🍓" at bounding box center [987, 187] width 106 height 51
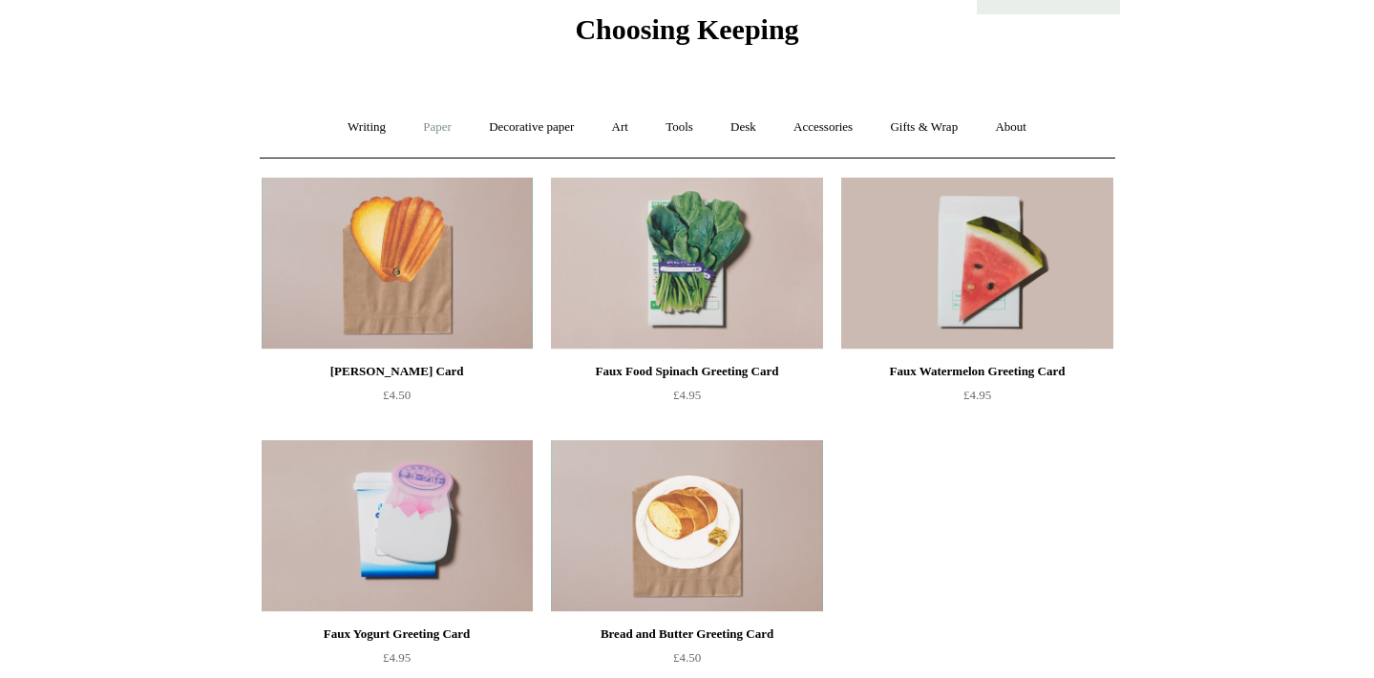
scroll to position [57, 0]
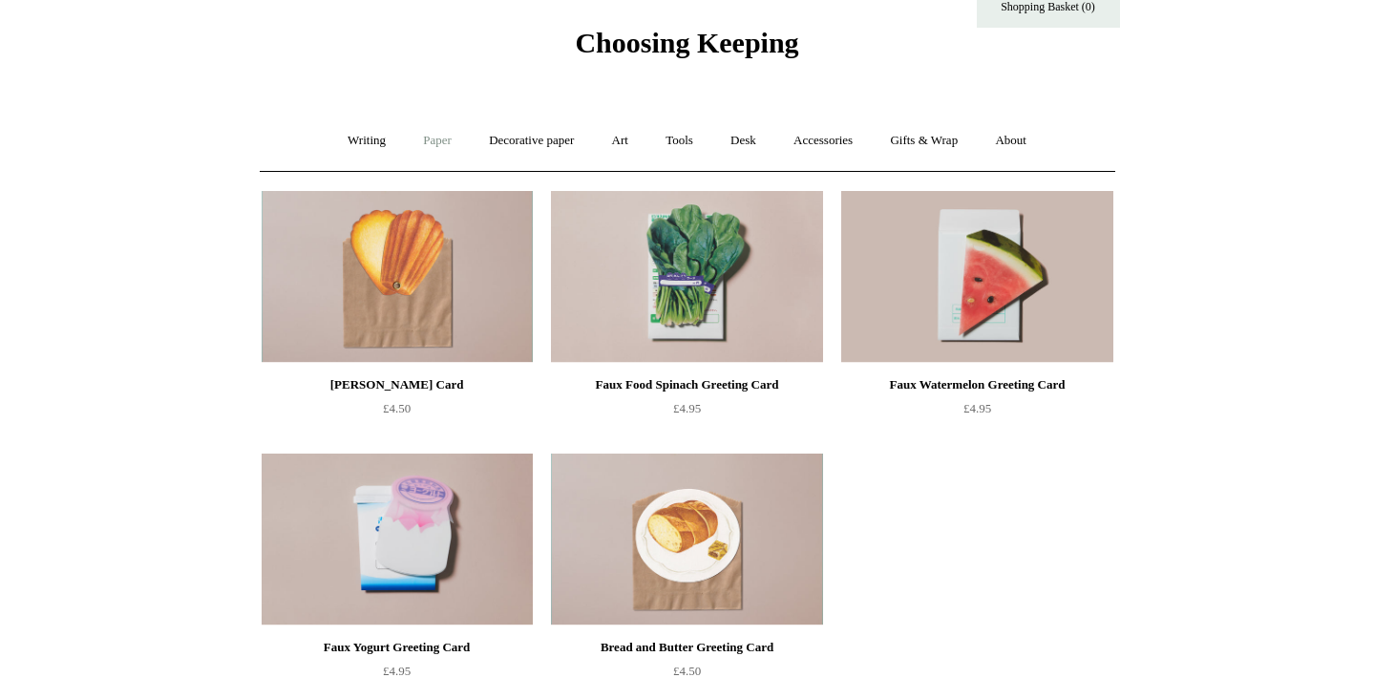
click at [421, 151] on link "Paper +" at bounding box center [437, 141] width 63 height 51
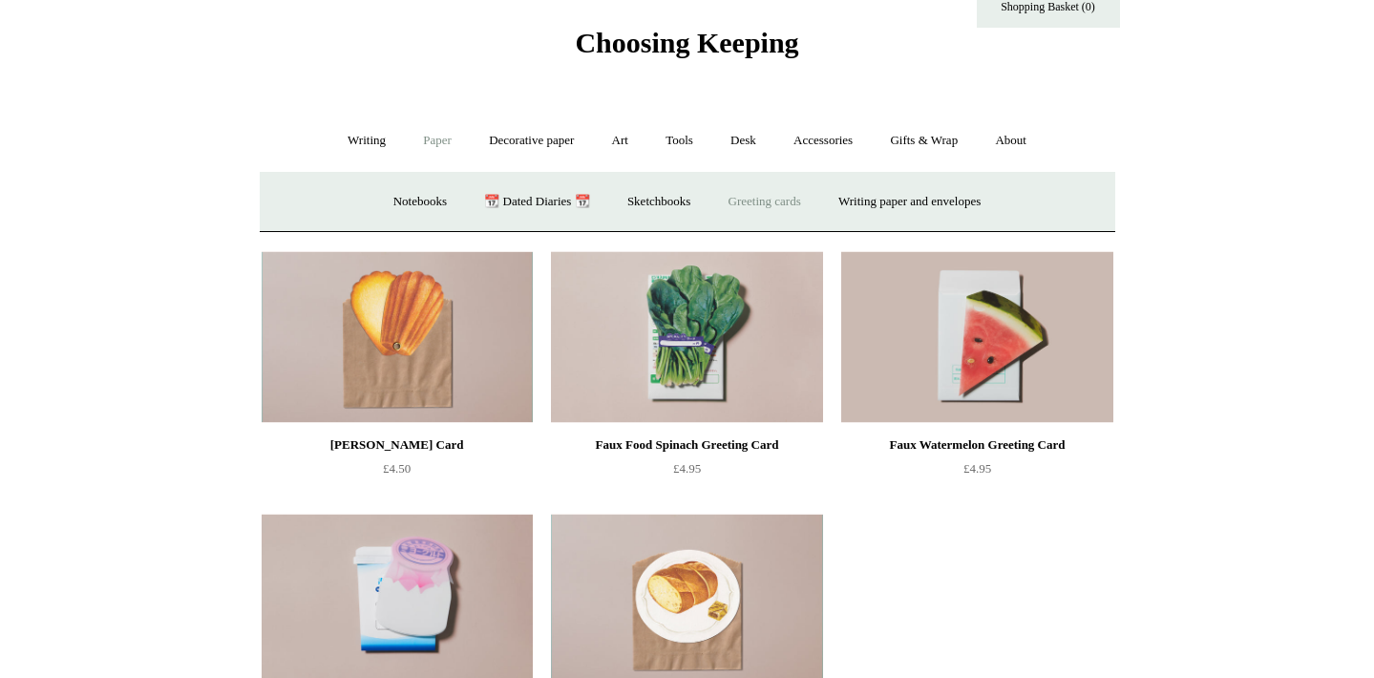
click at [757, 209] on link "Greeting cards +" at bounding box center [764, 202] width 107 height 51
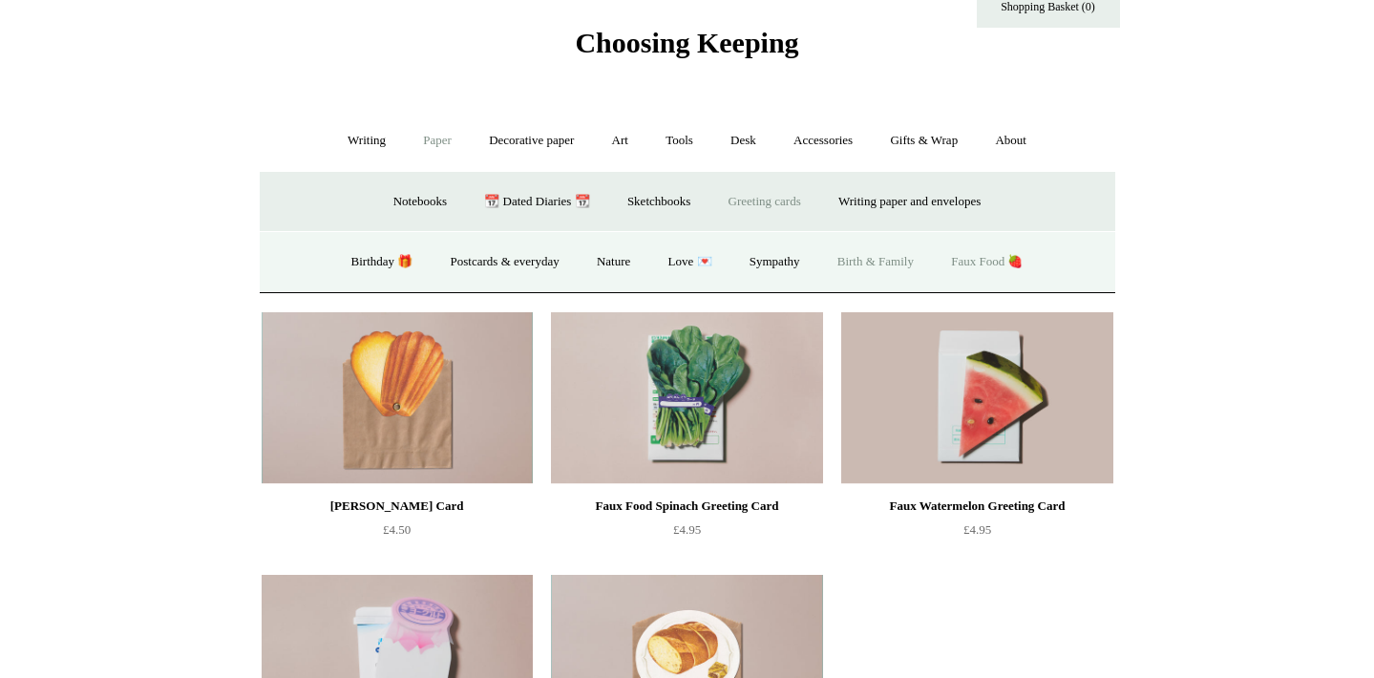
click at [854, 267] on link "Birth & Family" at bounding box center [875, 262] width 111 height 51
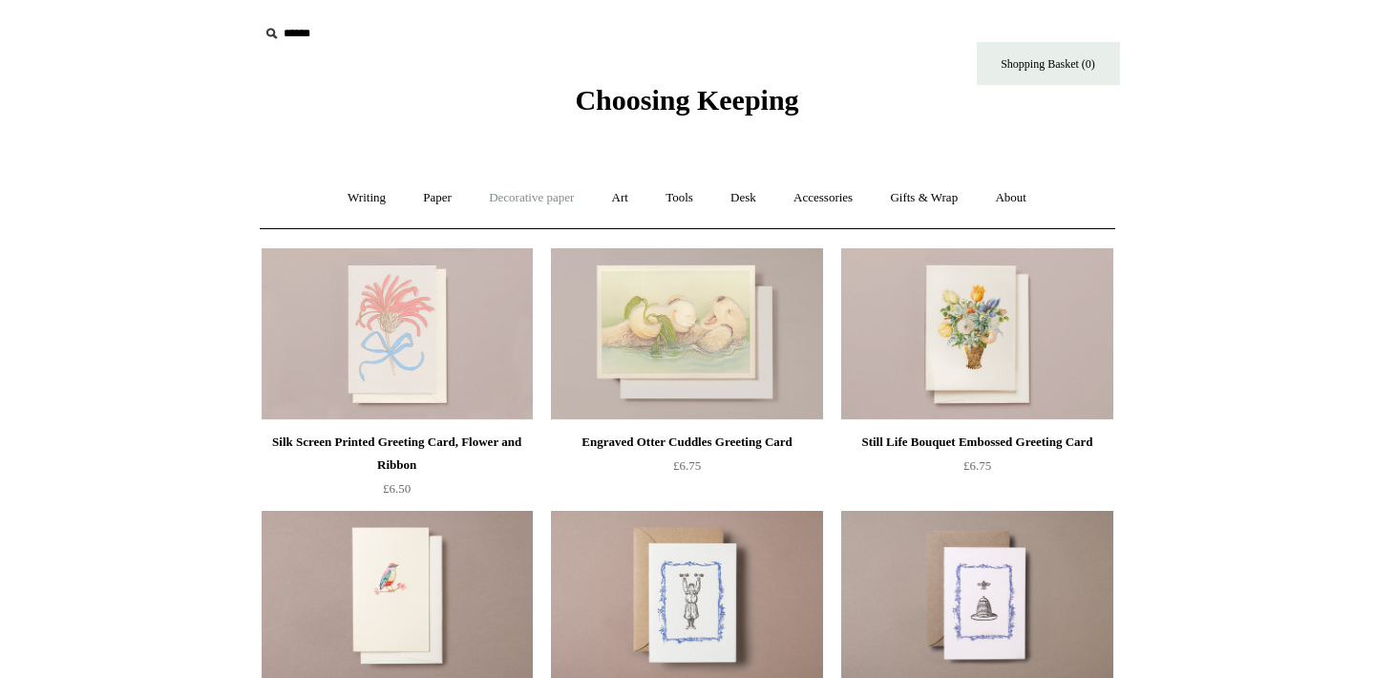
click at [548, 192] on link "Decorative paper +" at bounding box center [531, 198] width 119 height 51
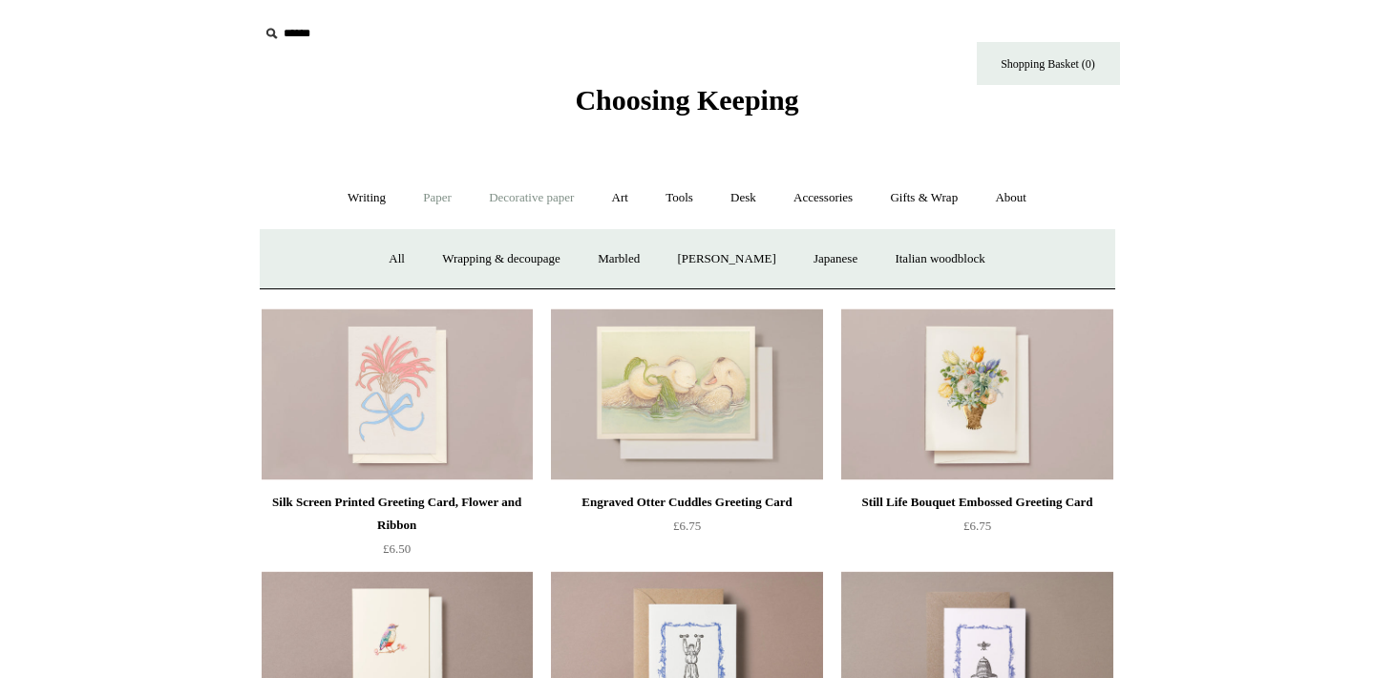
click at [455, 203] on link "Paper +" at bounding box center [437, 198] width 63 height 51
click at [938, 262] on link "Writing paper and envelopes +" at bounding box center [909, 259] width 177 height 51
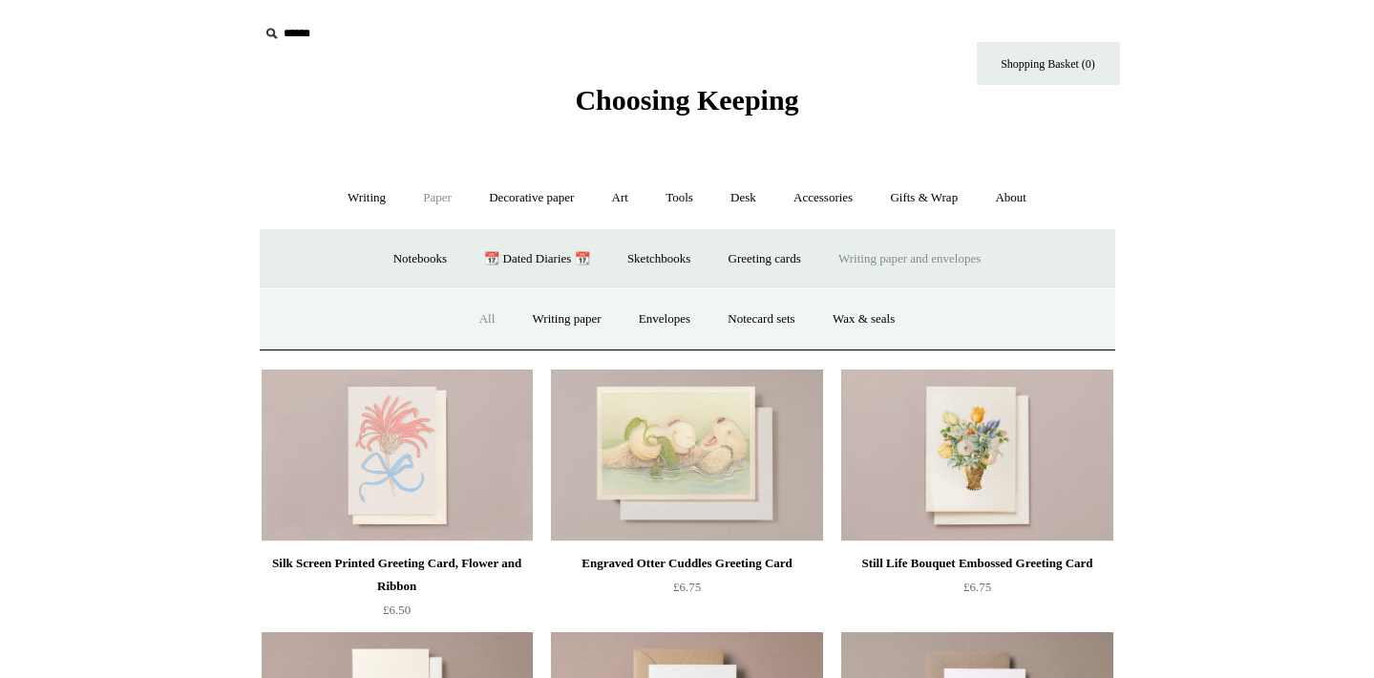
click at [472, 315] on link "All" at bounding box center [487, 319] width 51 height 51
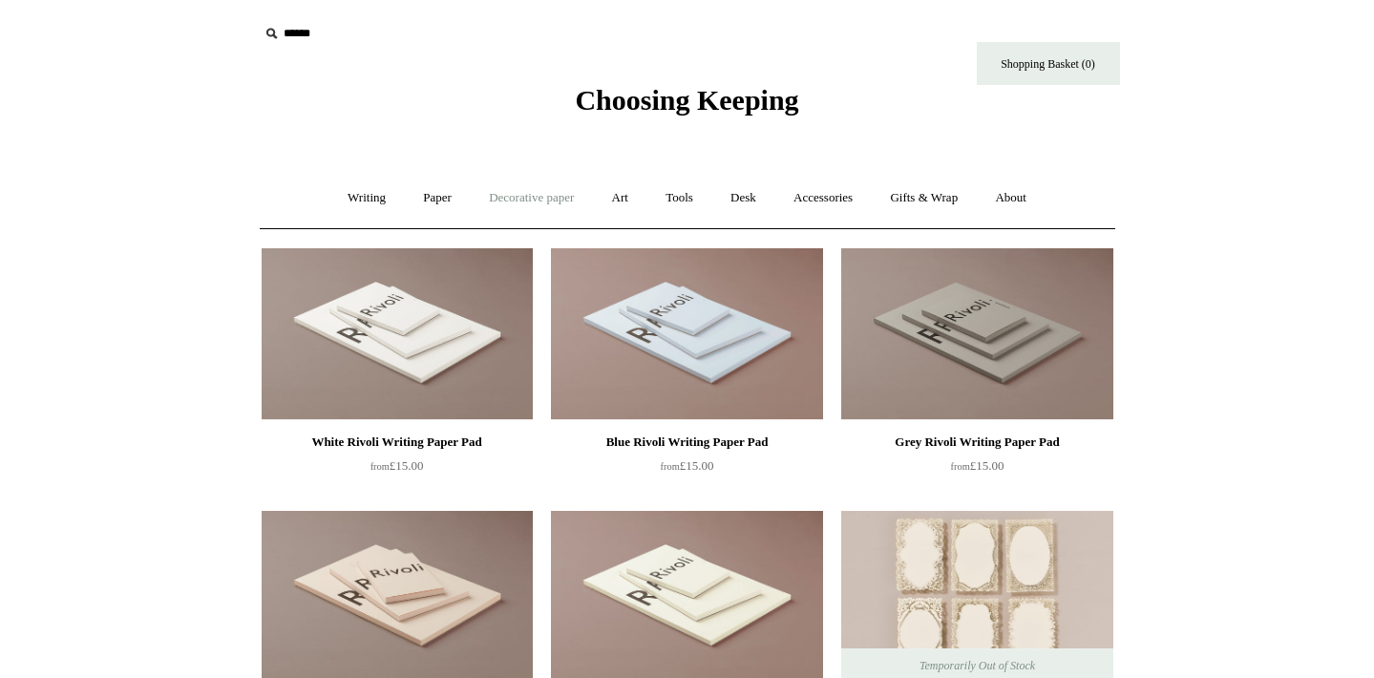
click at [531, 196] on link "Decorative paper +" at bounding box center [531, 198] width 119 height 51
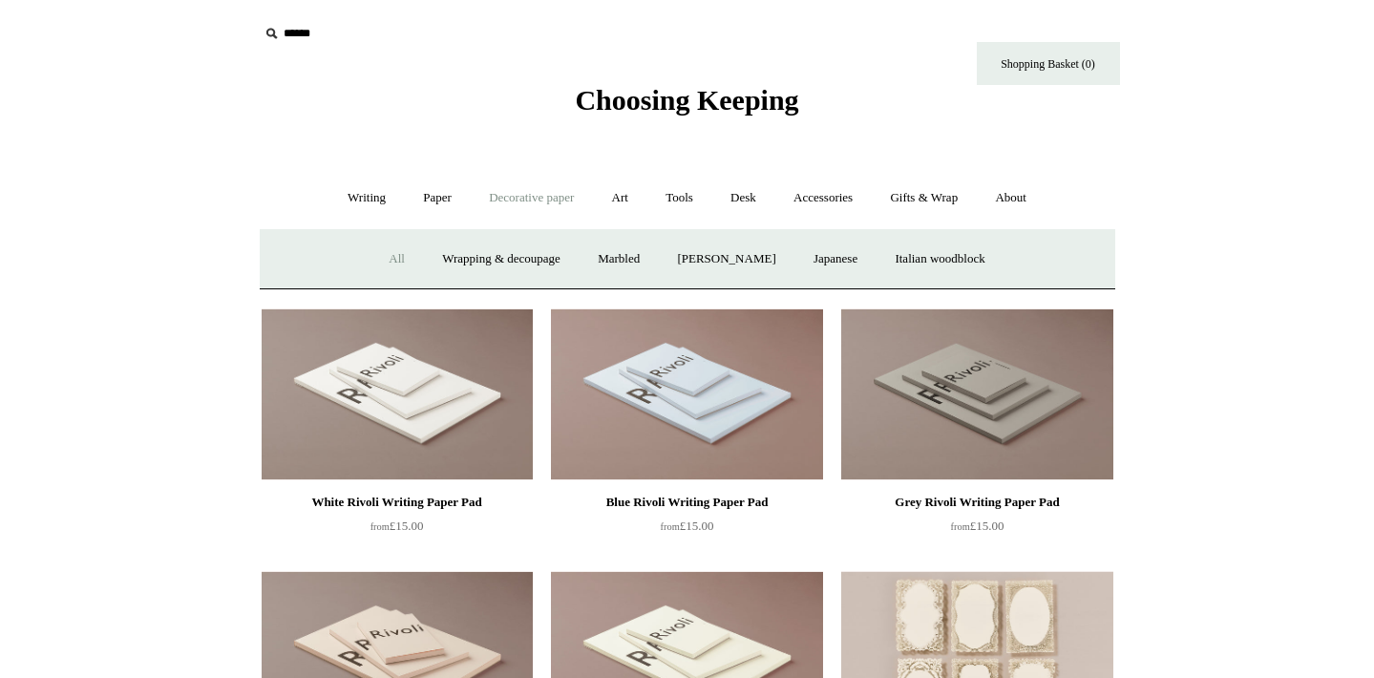
click at [371, 249] on link "All" at bounding box center [396, 259] width 51 height 51
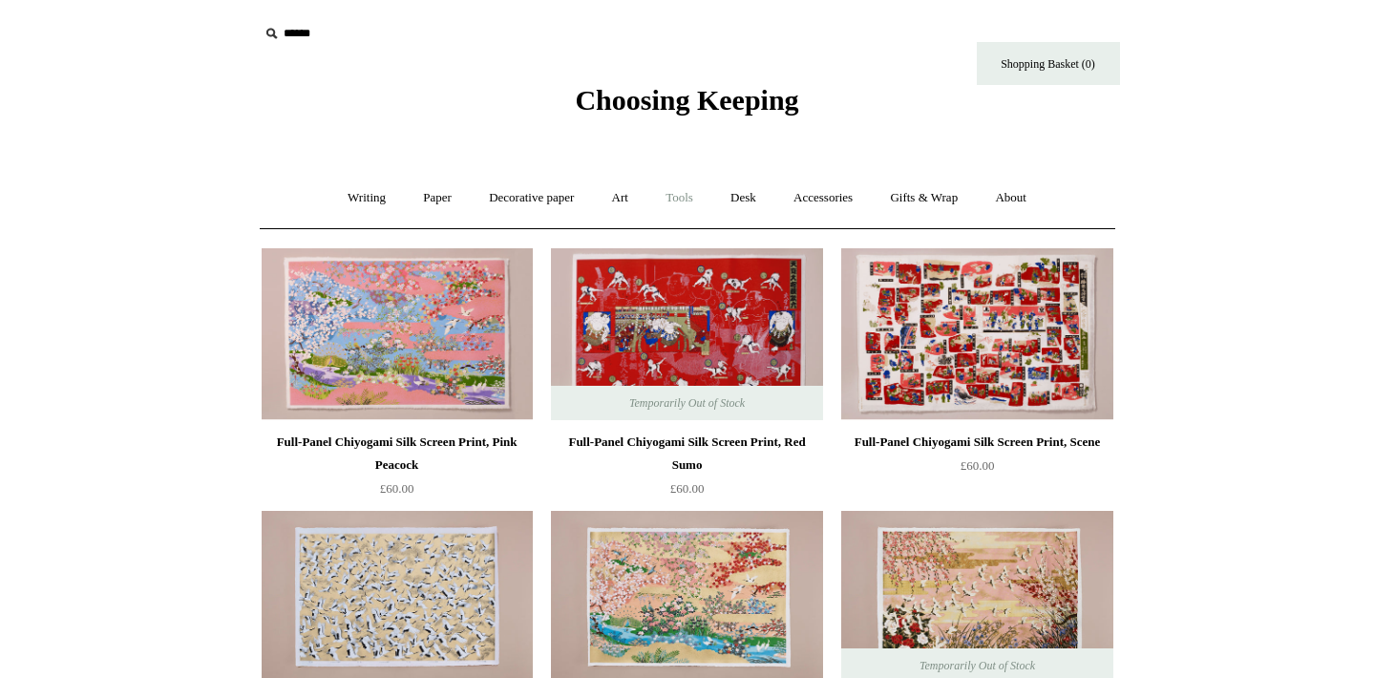
click at [684, 201] on link "Tools +" at bounding box center [679, 198] width 62 height 51
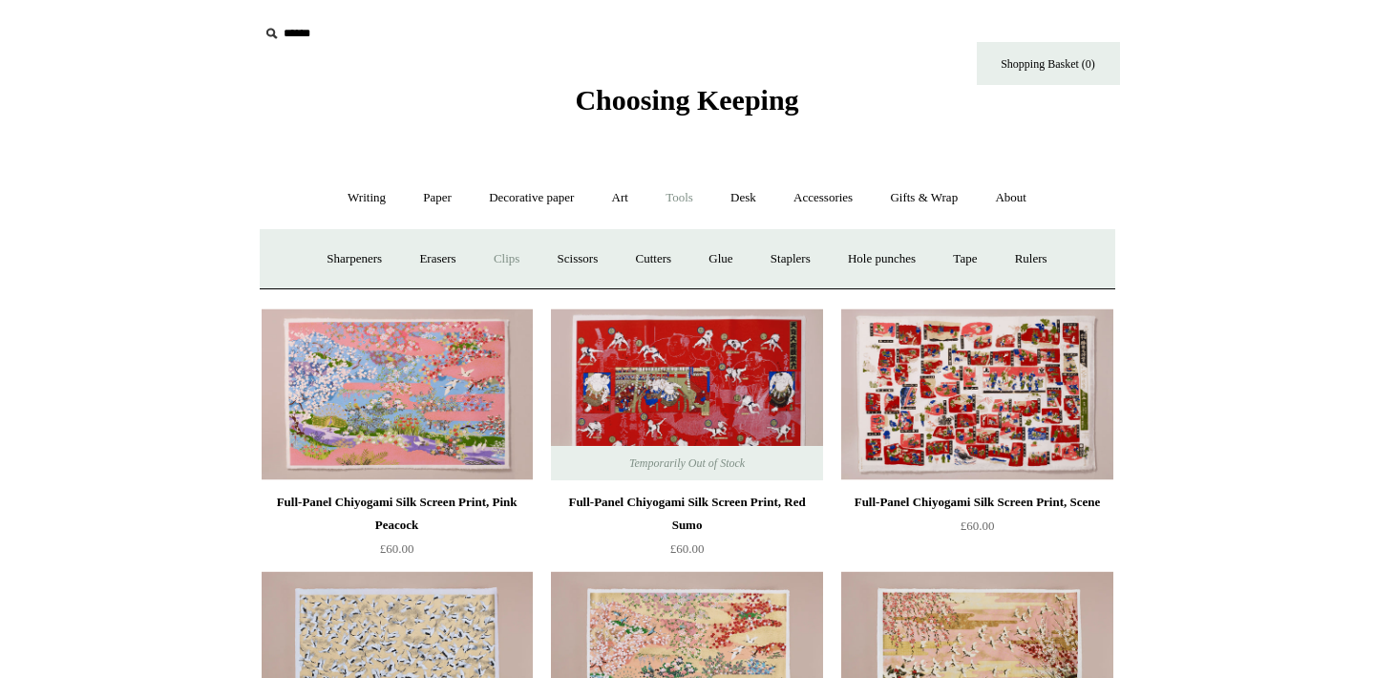
click at [500, 255] on link "Clips +" at bounding box center [507, 259] width 60 height 51
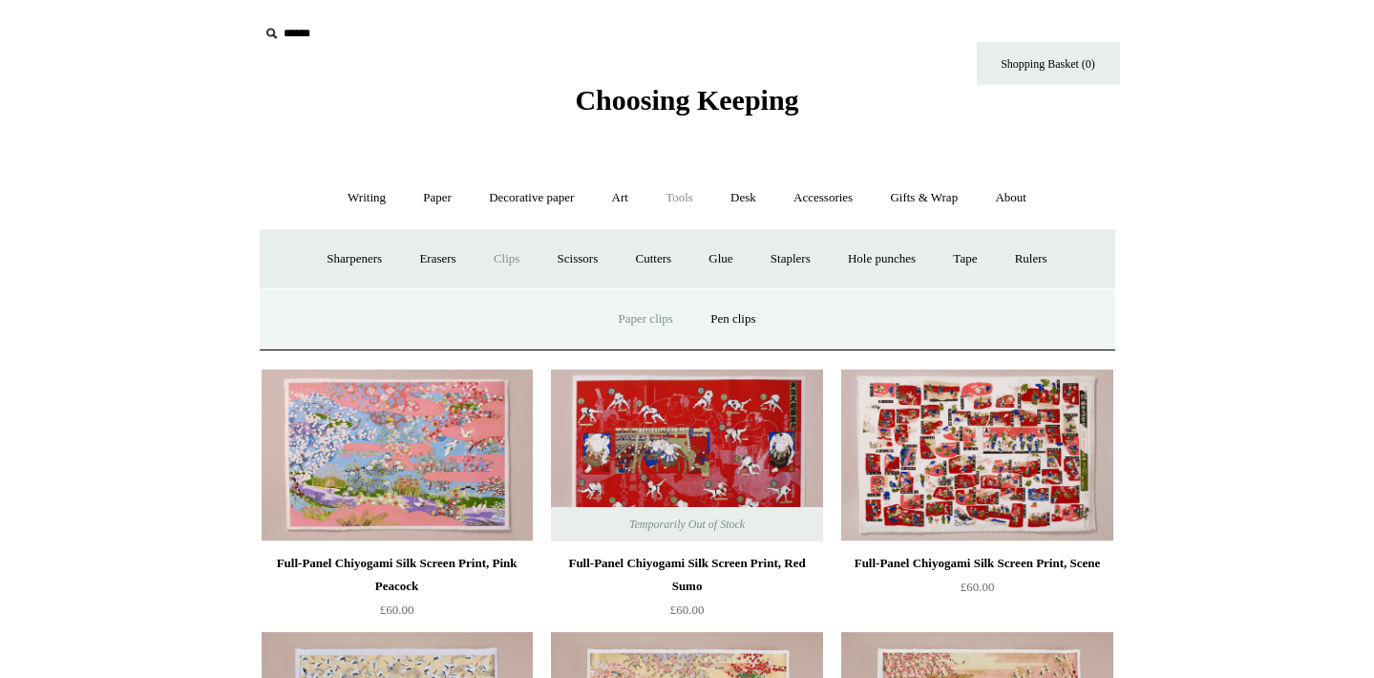
click at [643, 309] on link "Paper clips" at bounding box center [646, 319] width 89 height 51
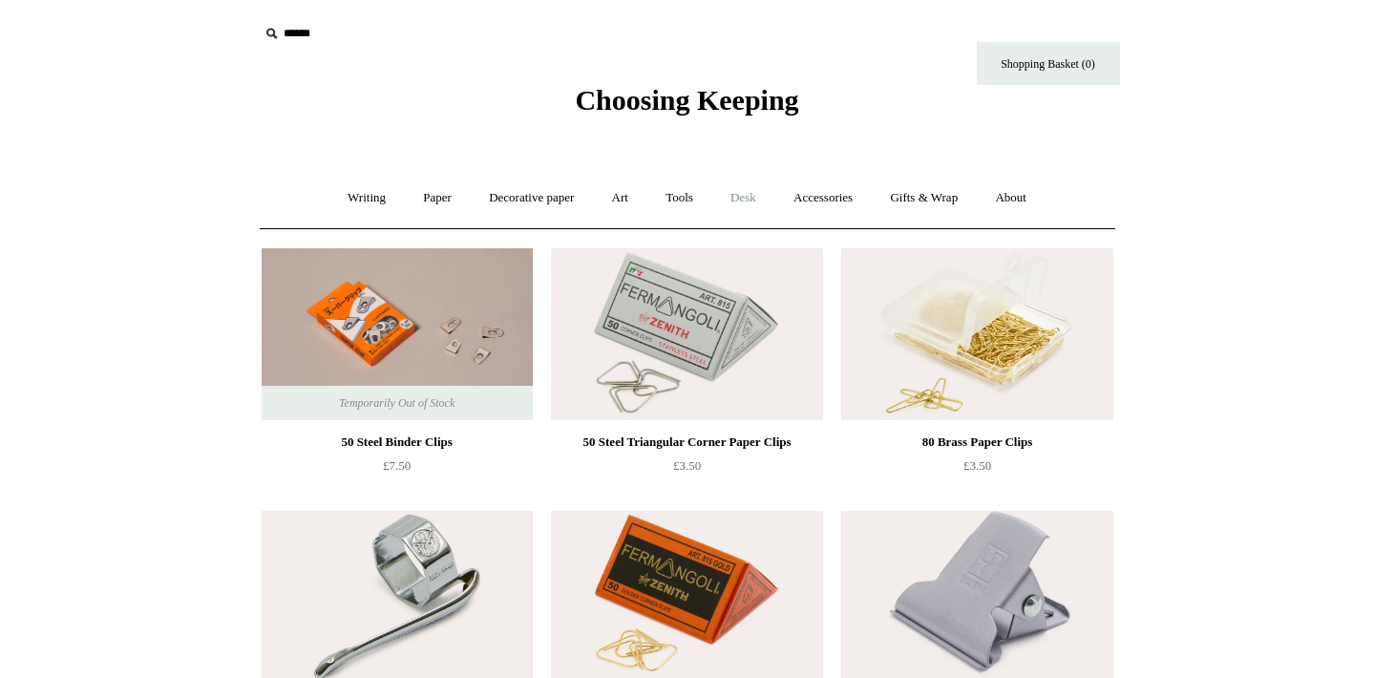
click at [762, 199] on link "Desk +" at bounding box center [743, 198] width 60 height 51
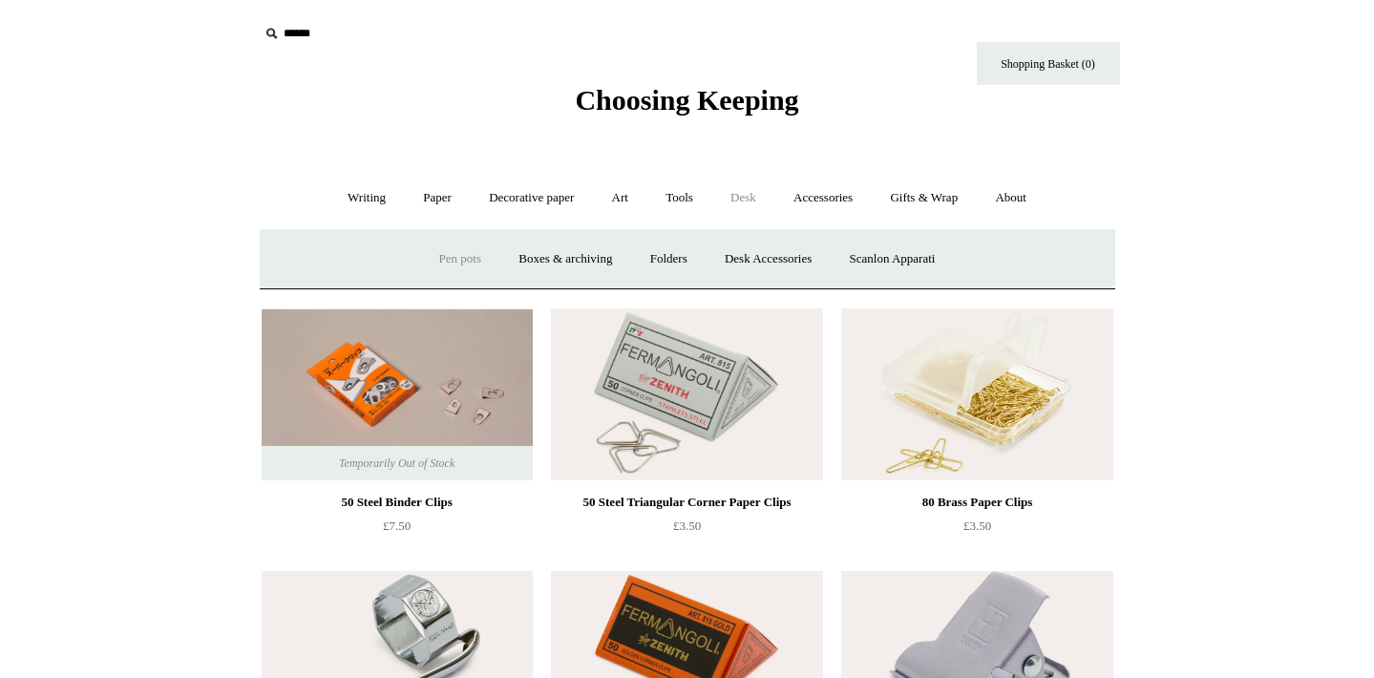
click at [435, 267] on link "Pen pots" at bounding box center [460, 259] width 76 height 51
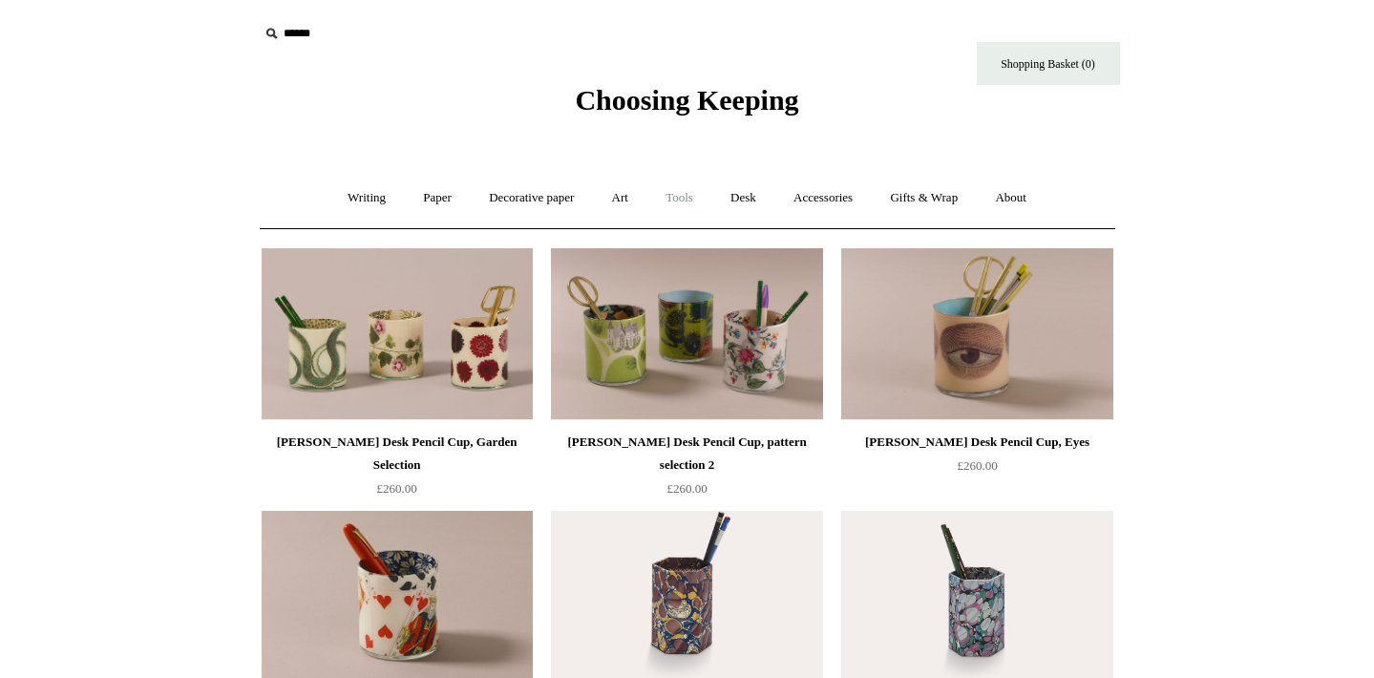
click at [684, 201] on link "Tools +" at bounding box center [679, 198] width 62 height 51
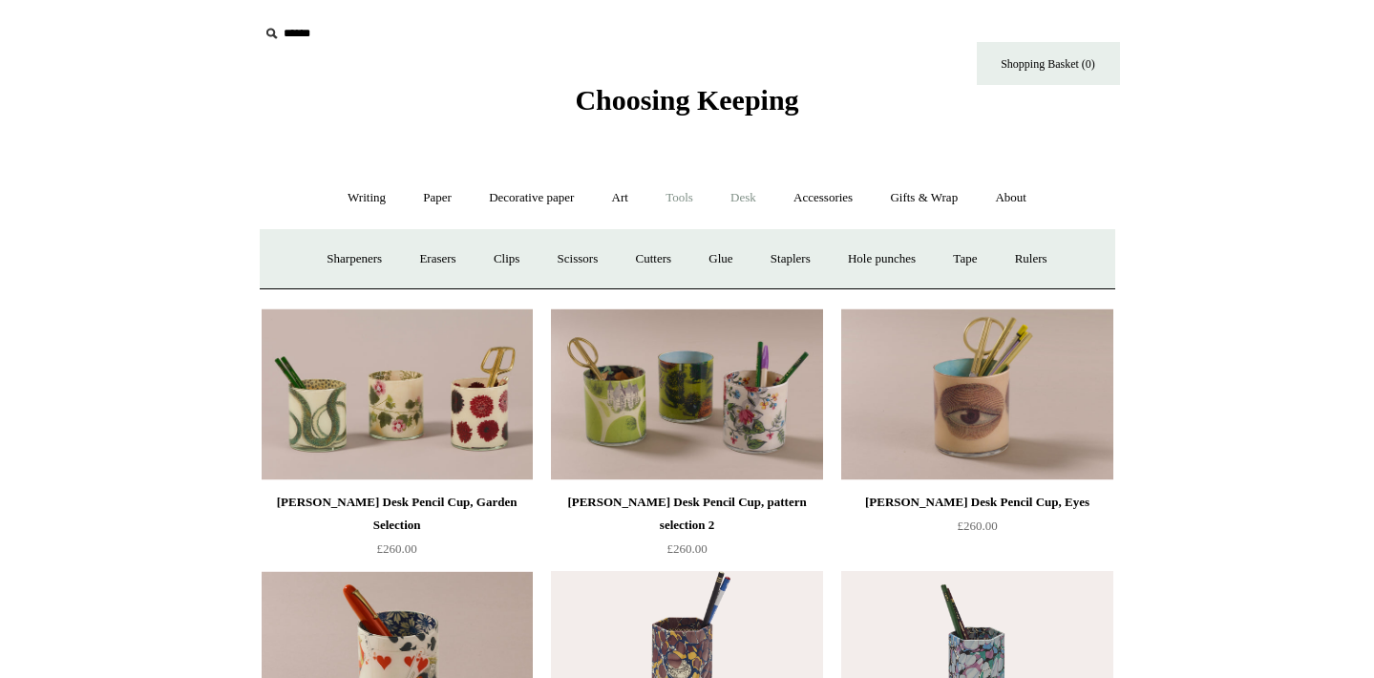
click at [753, 202] on link "Desk +" at bounding box center [743, 198] width 60 height 51
click at [768, 260] on link "Desk Accessories" at bounding box center [768, 259] width 121 height 51
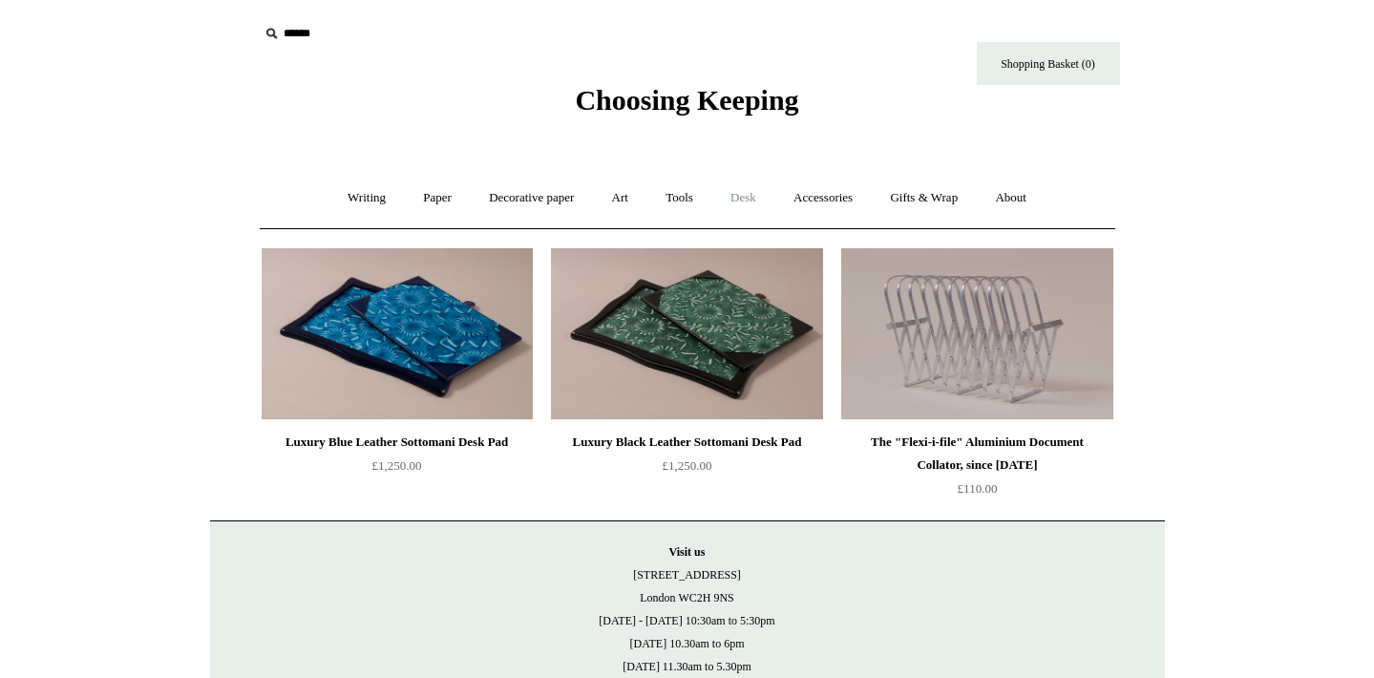
click at [743, 198] on link "Desk +" at bounding box center [743, 198] width 60 height 51
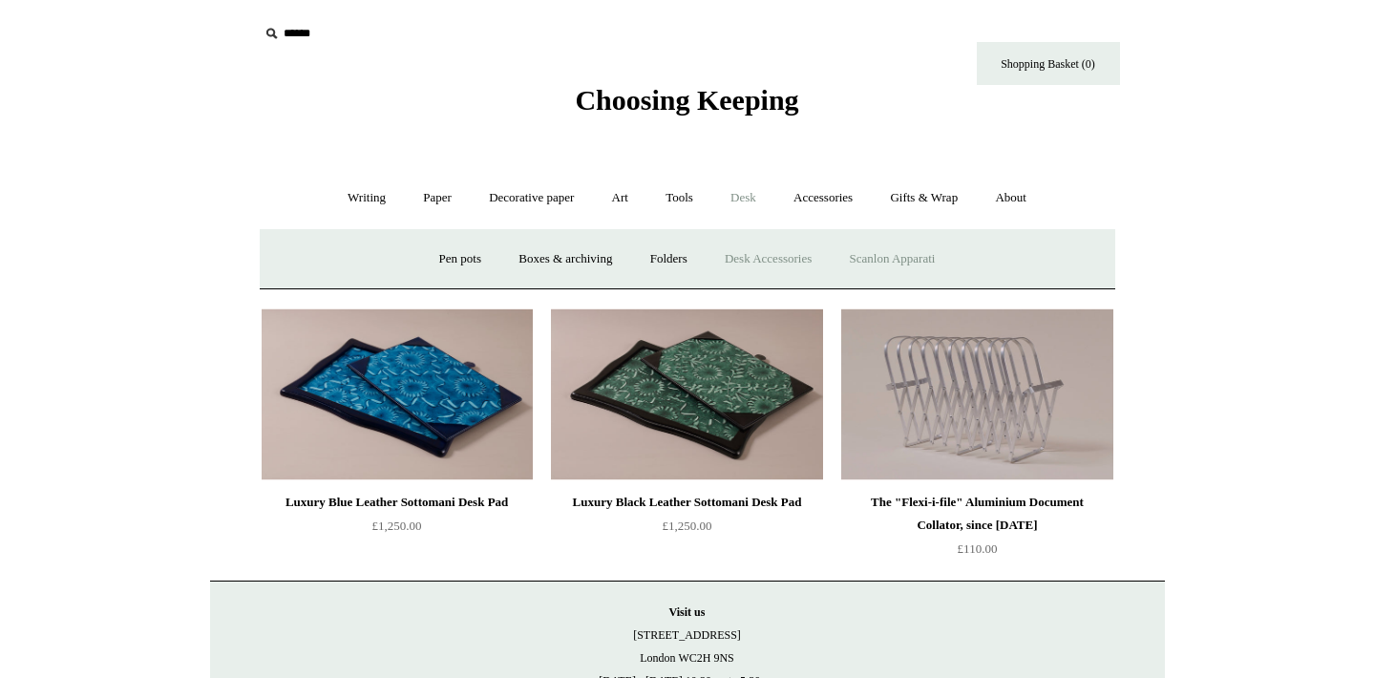
click at [888, 259] on link "Scanlon Apparati" at bounding box center [893, 259] width 120 height 51
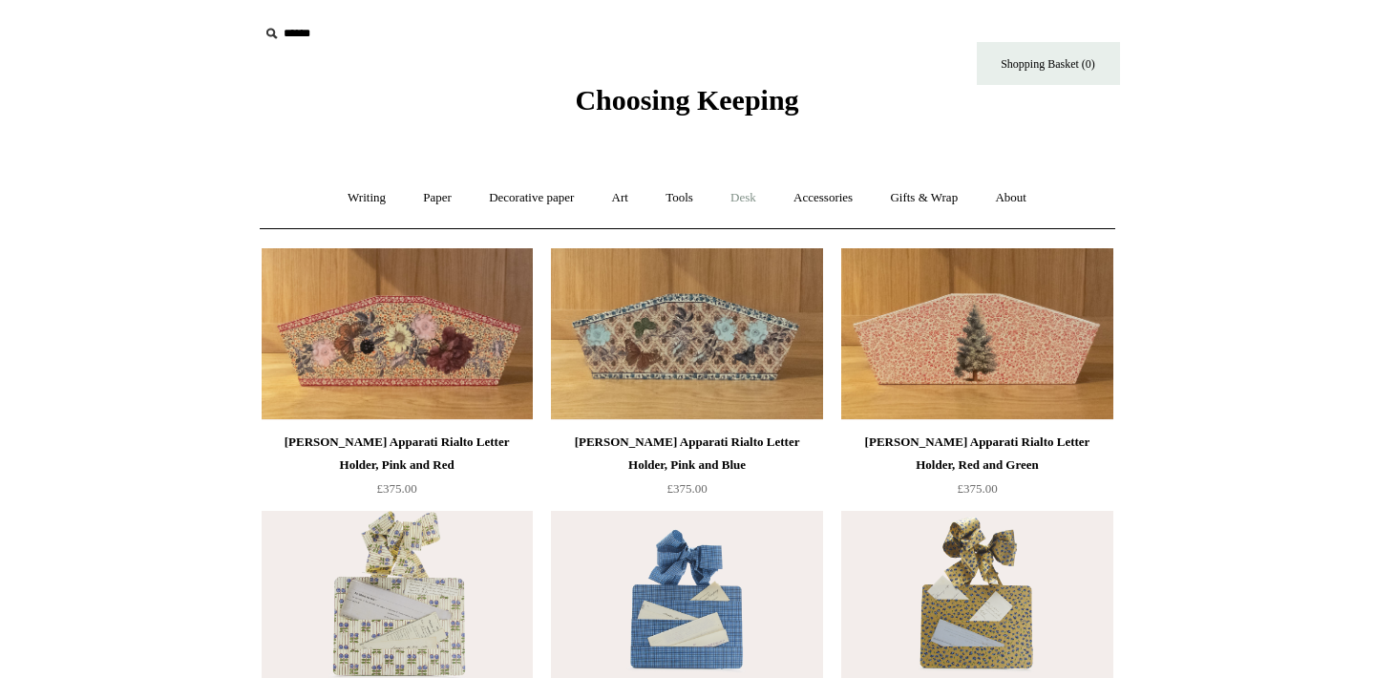
click at [740, 199] on link "Desk +" at bounding box center [743, 198] width 60 height 51
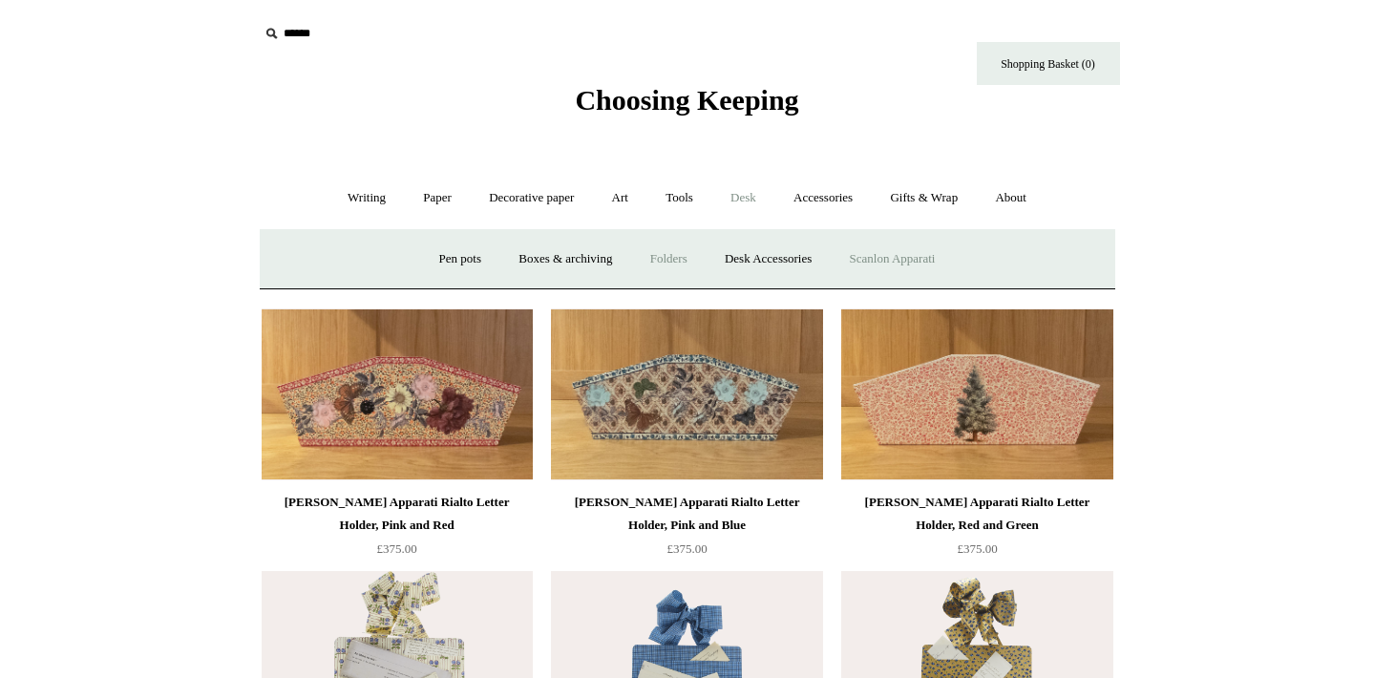
click at [662, 258] on link "Folders" at bounding box center [669, 259] width 72 height 51
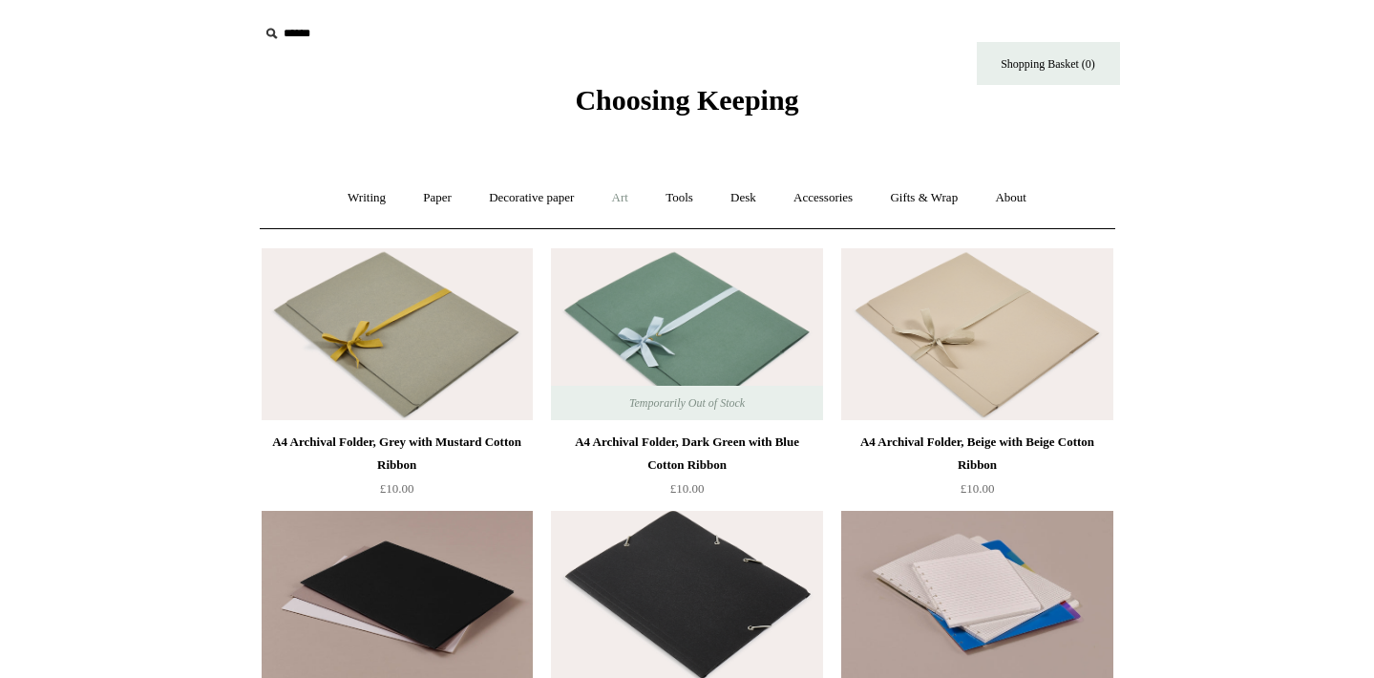
click at [616, 206] on link "Art +" at bounding box center [620, 198] width 51 height 51
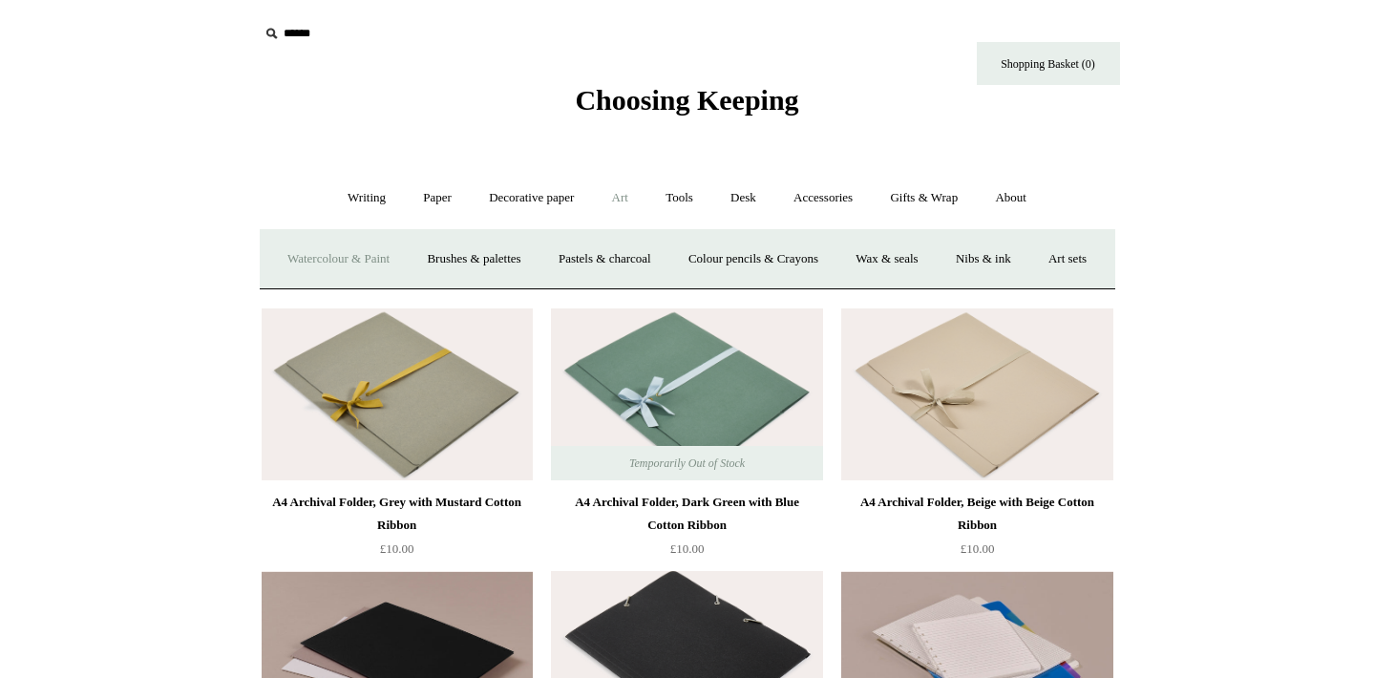
click at [407, 253] on link "Watercolour & Paint" at bounding box center [338, 259] width 137 height 51
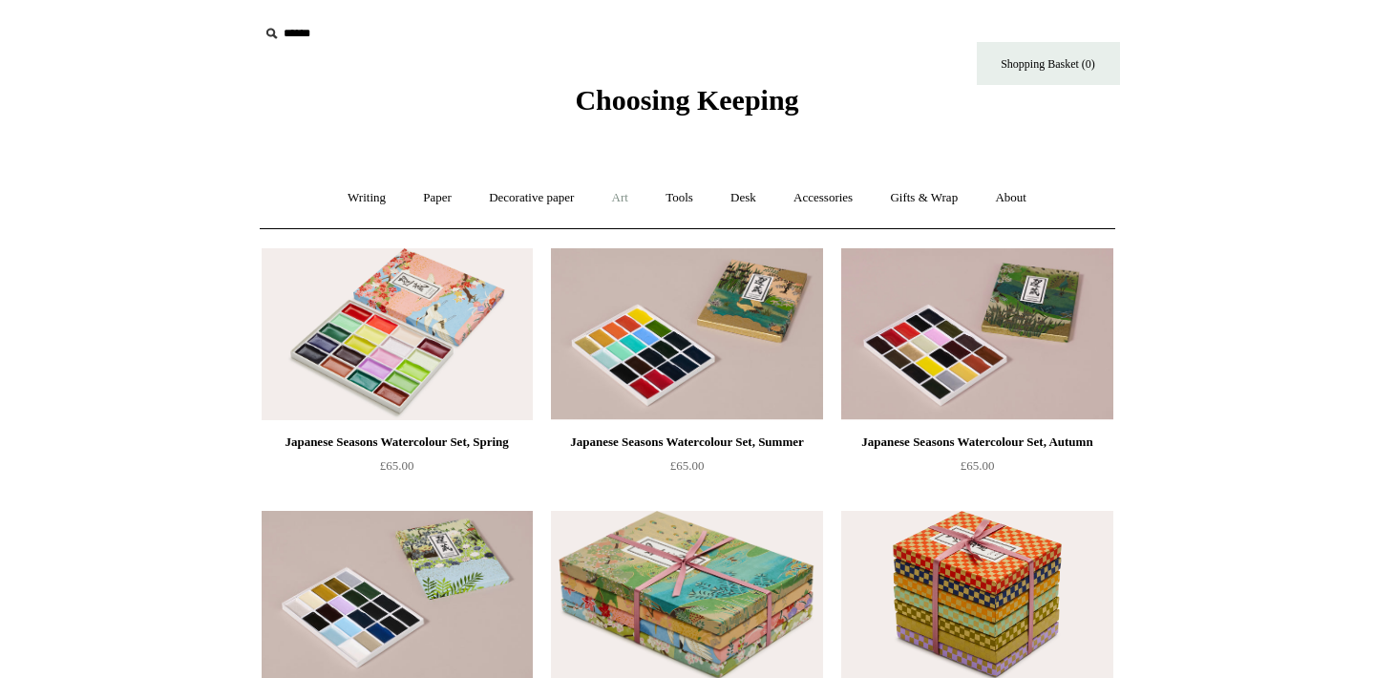
click at [609, 194] on link "Art +" at bounding box center [620, 198] width 51 height 51
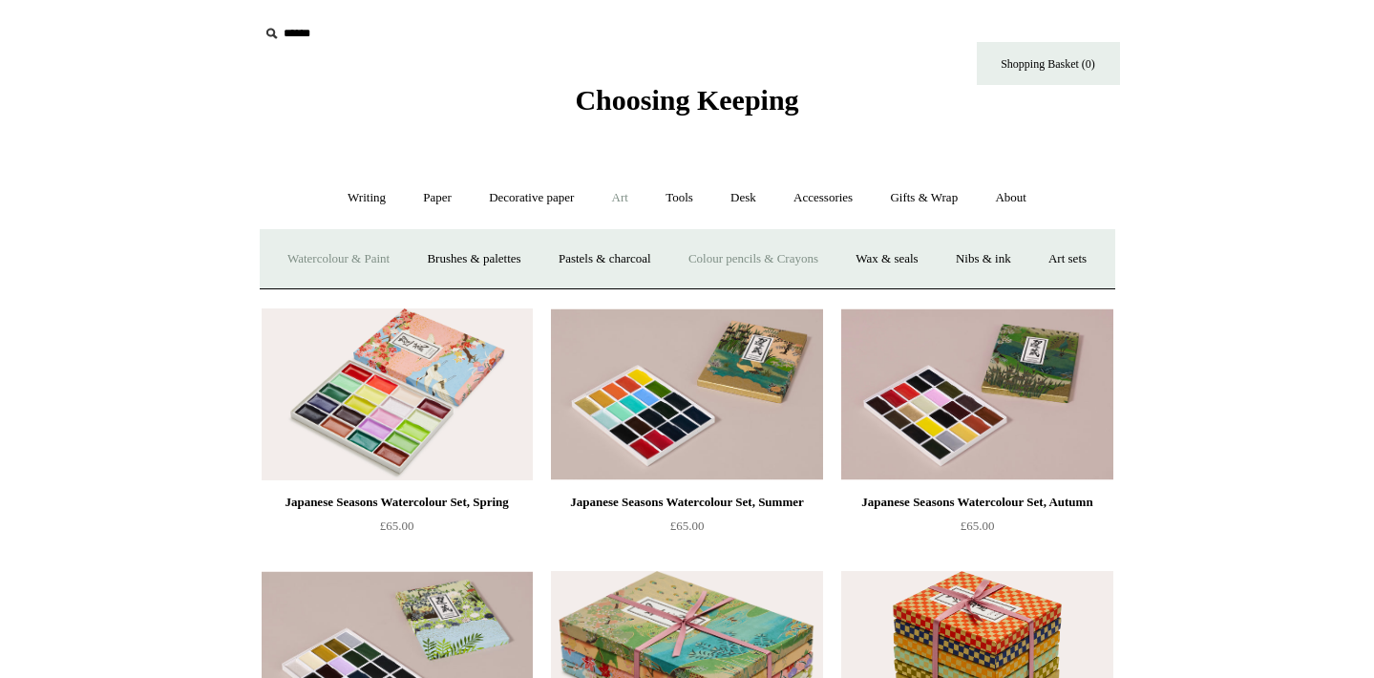
click at [763, 246] on link "Colour pencils & Crayons" at bounding box center [753, 259] width 164 height 51
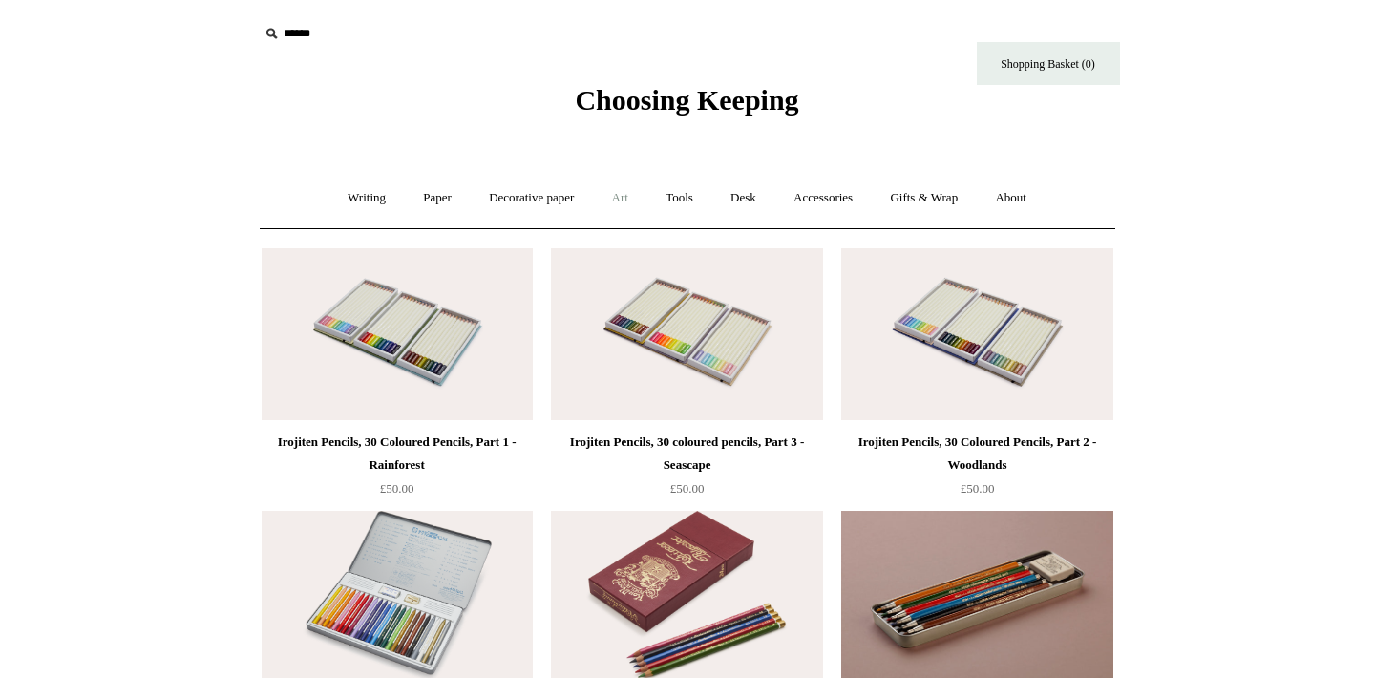
click at [608, 210] on link "Art +" at bounding box center [620, 198] width 51 height 51
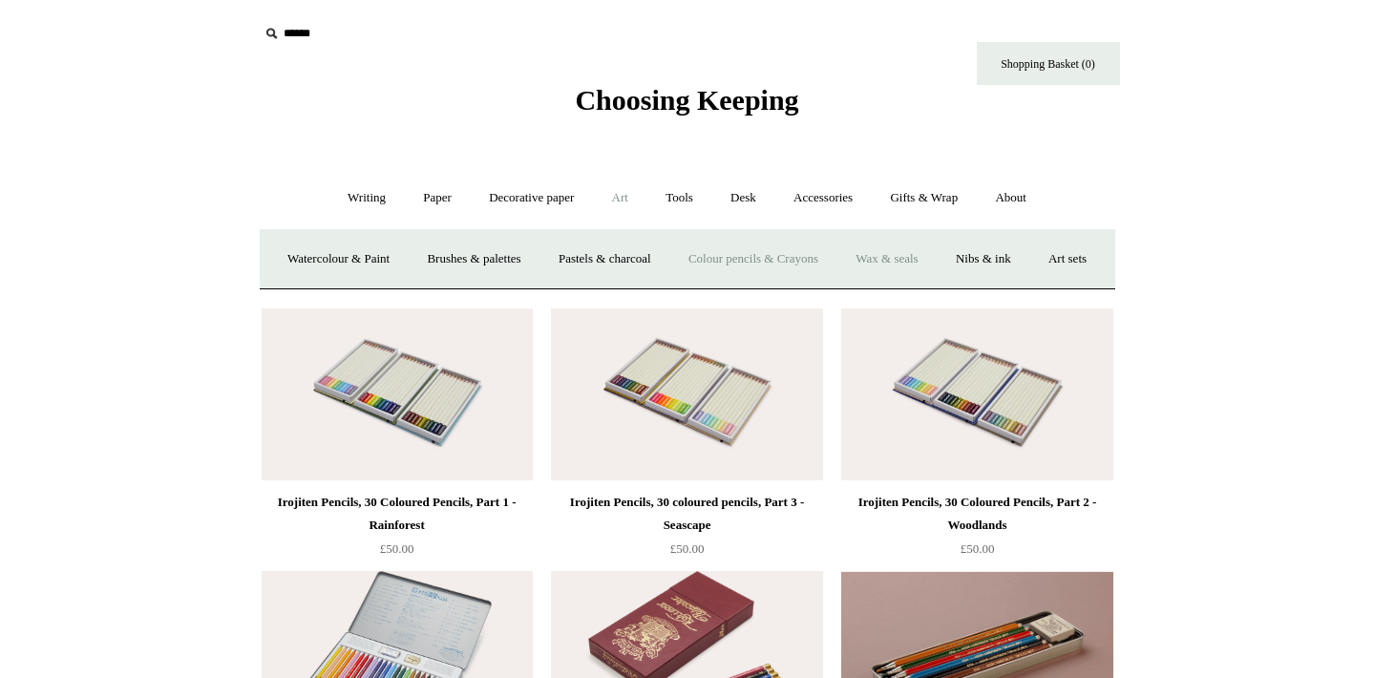
click at [924, 264] on link "Wax & seals" at bounding box center [886, 259] width 96 height 51
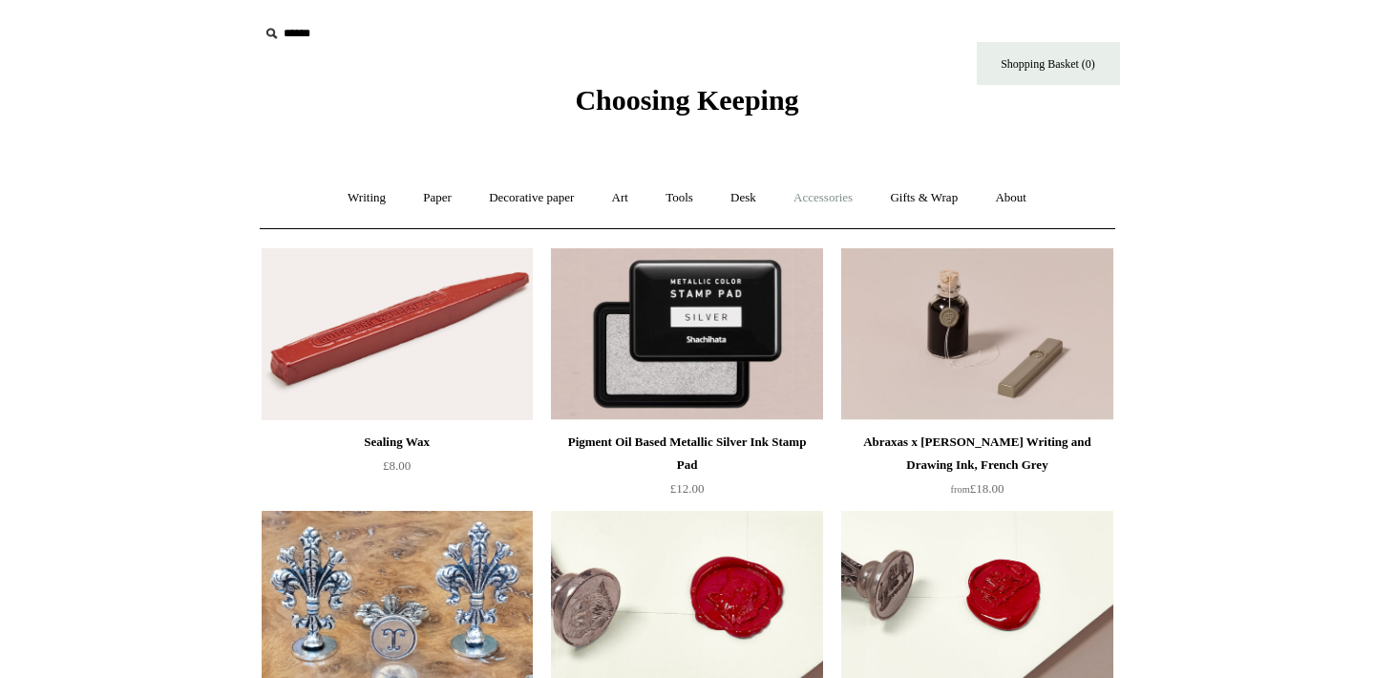
click at [850, 197] on link "Accessories +" at bounding box center [823, 198] width 94 height 51
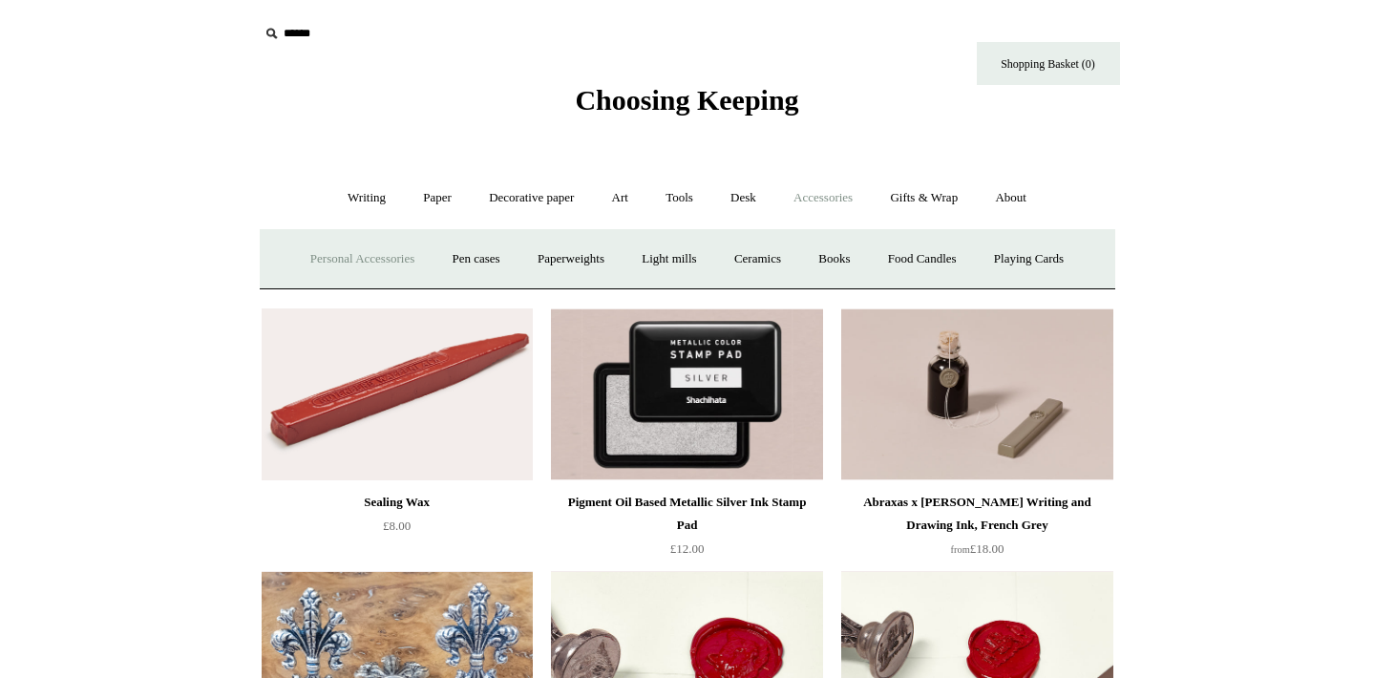
click at [368, 256] on link "Personal Accessories +" at bounding box center [362, 259] width 138 height 51
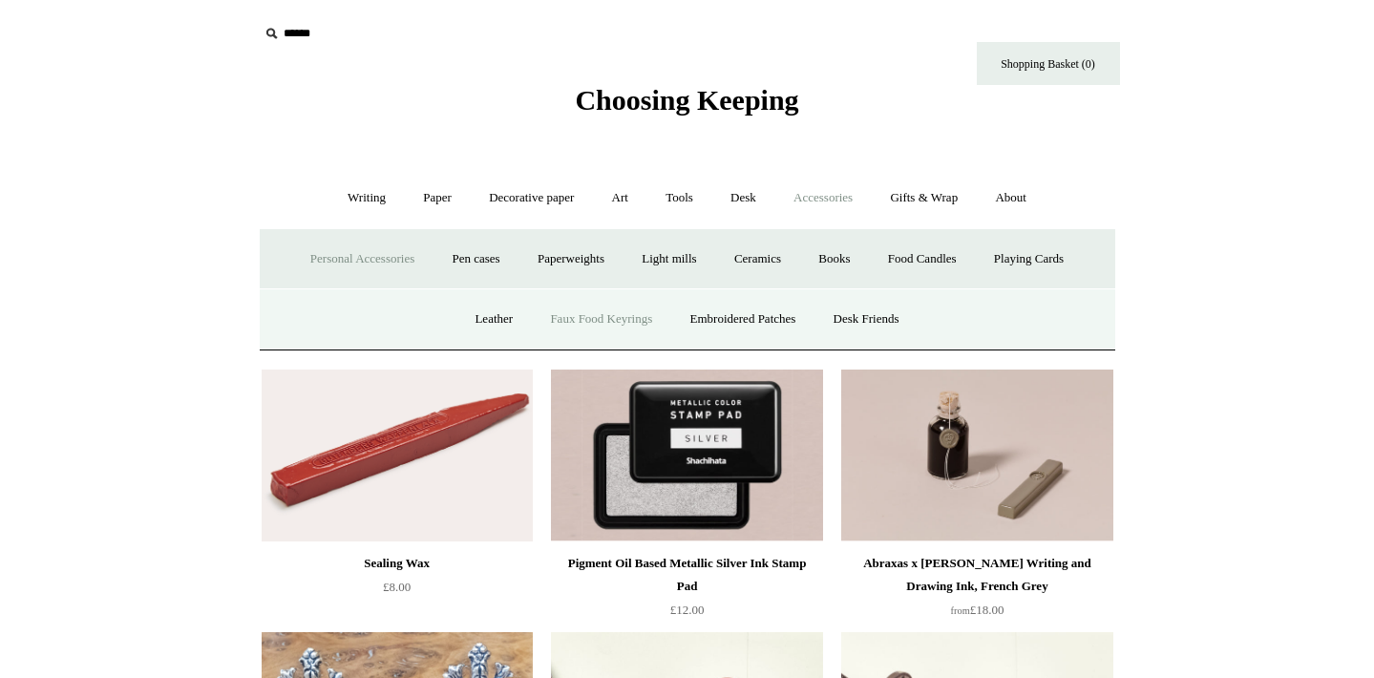
click at [556, 320] on link "Faux Food Keyrings" at bounding box center [601, 319] width 137 height 51
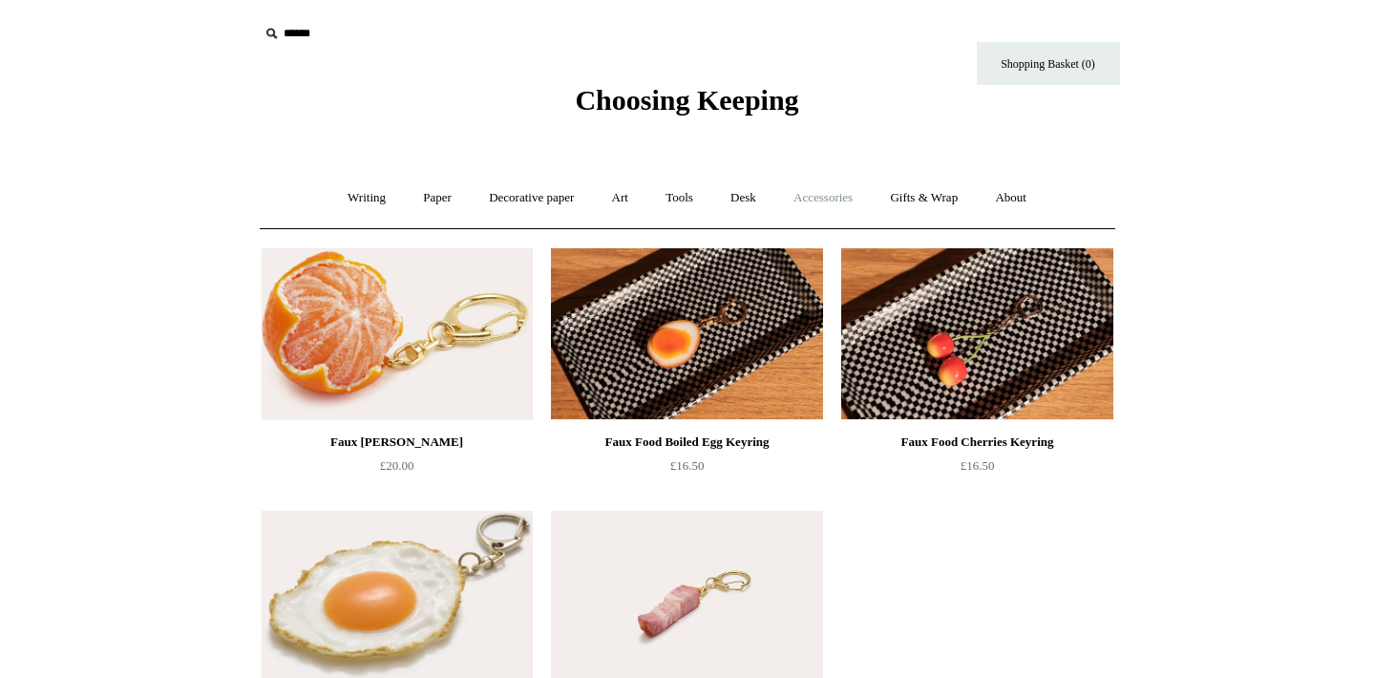
click at [836, 205] on link "Accessories +" at bounding box center [823, 198] width 94 height 51
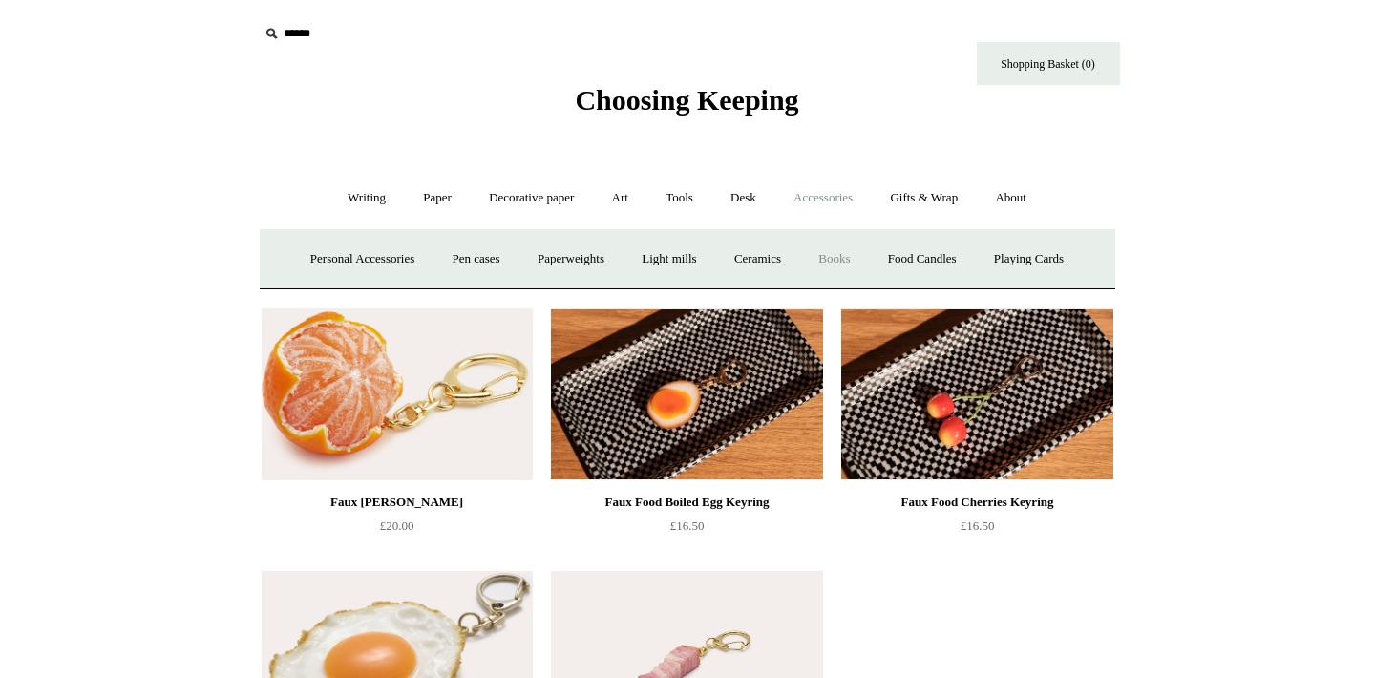
click at [835, 264] on link "Books" at bounding box center [834, 259] width 66 height 51
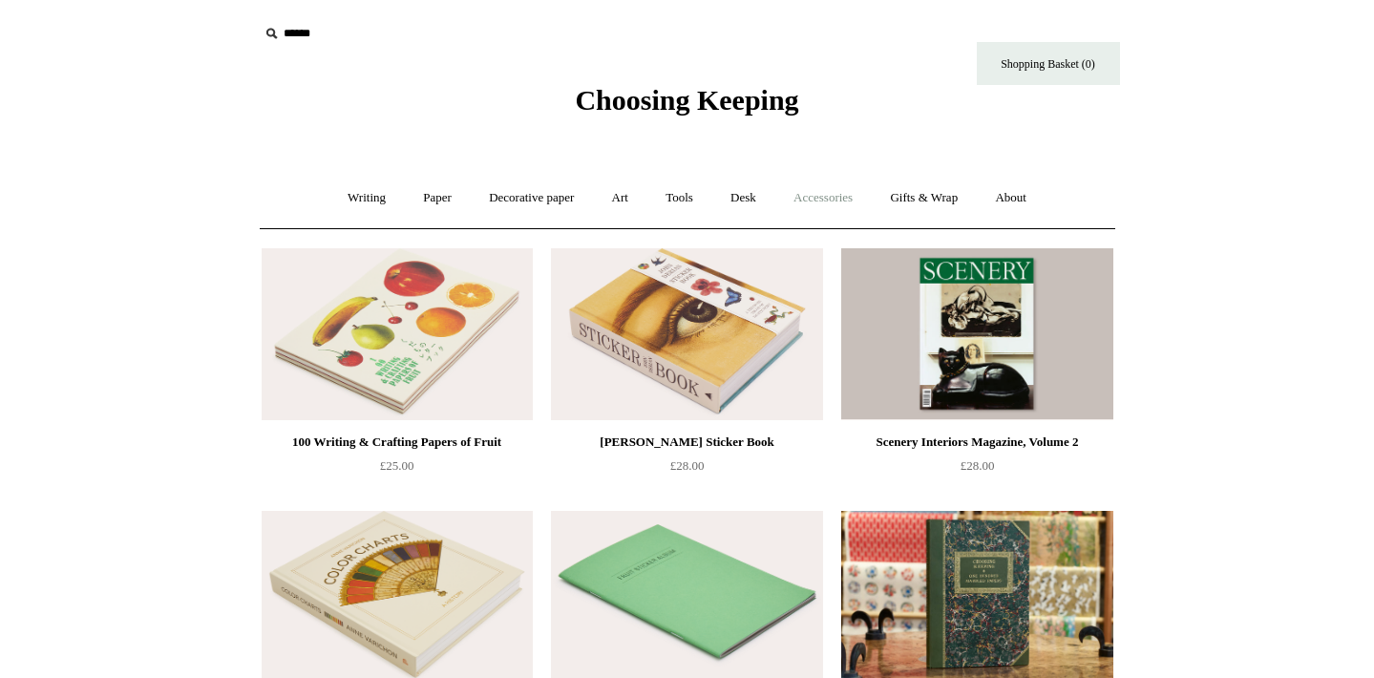
click at [840, 204] on link "Accessories +" at bounding box center [823, 198] width 94 height 51
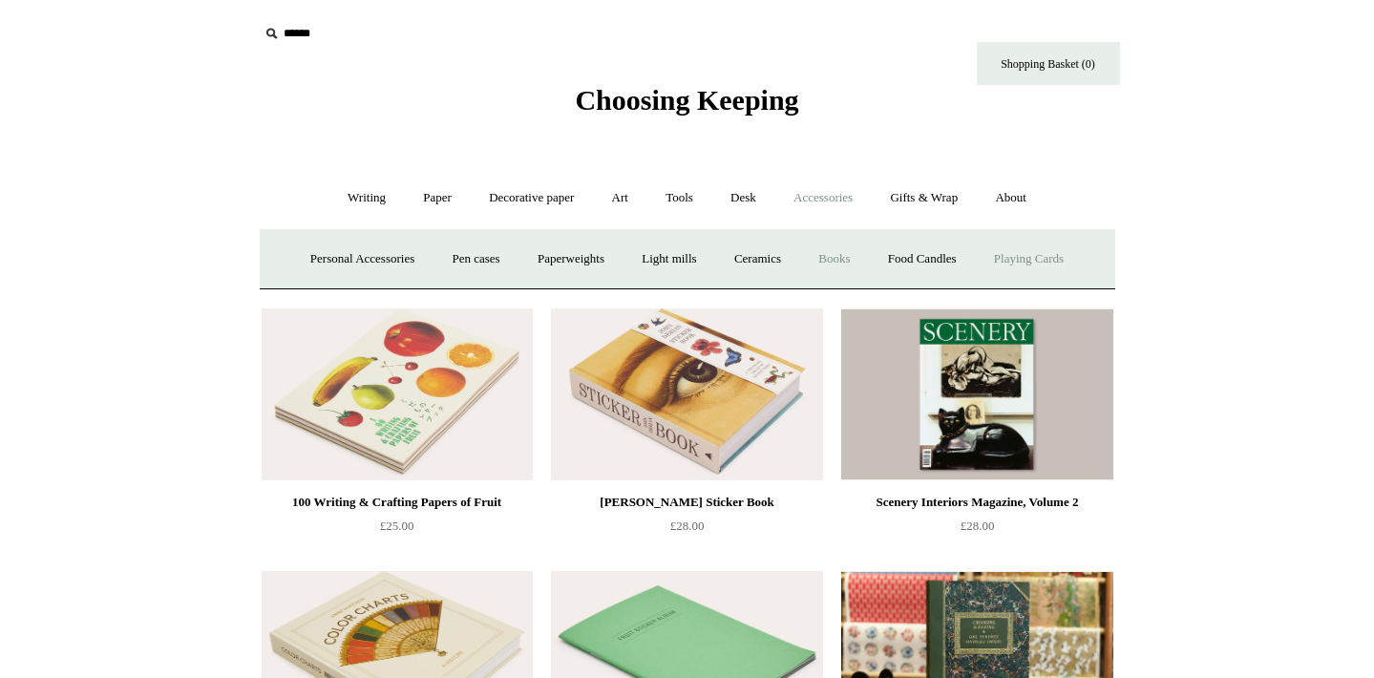
click at [1020, 265] on link "Playing Cards" at bounding box center [1029, 259] width 104 height 51
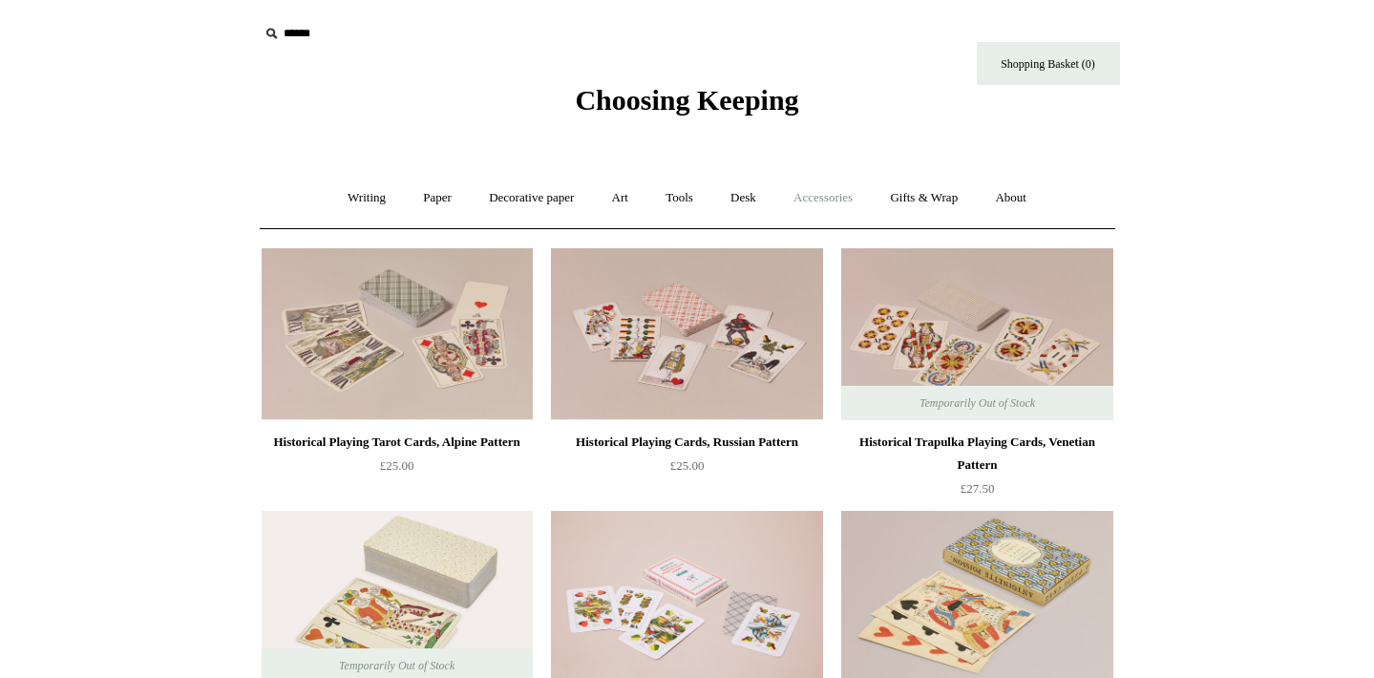
click at [858, 199] on link "Accessories +" at bounding box center [823, 198] width 94 height 51
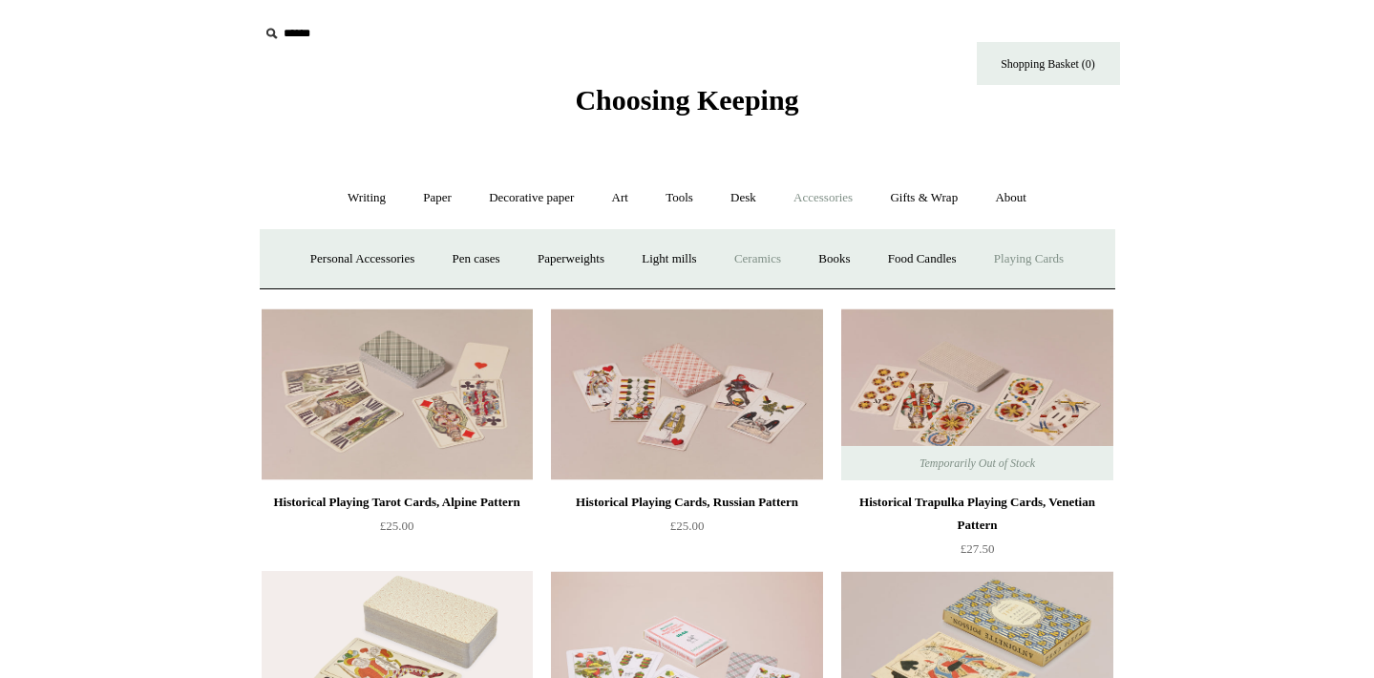
click at [757, 253] on link "Ceramics +" at bounding box center [757, 259] width 81 height 51
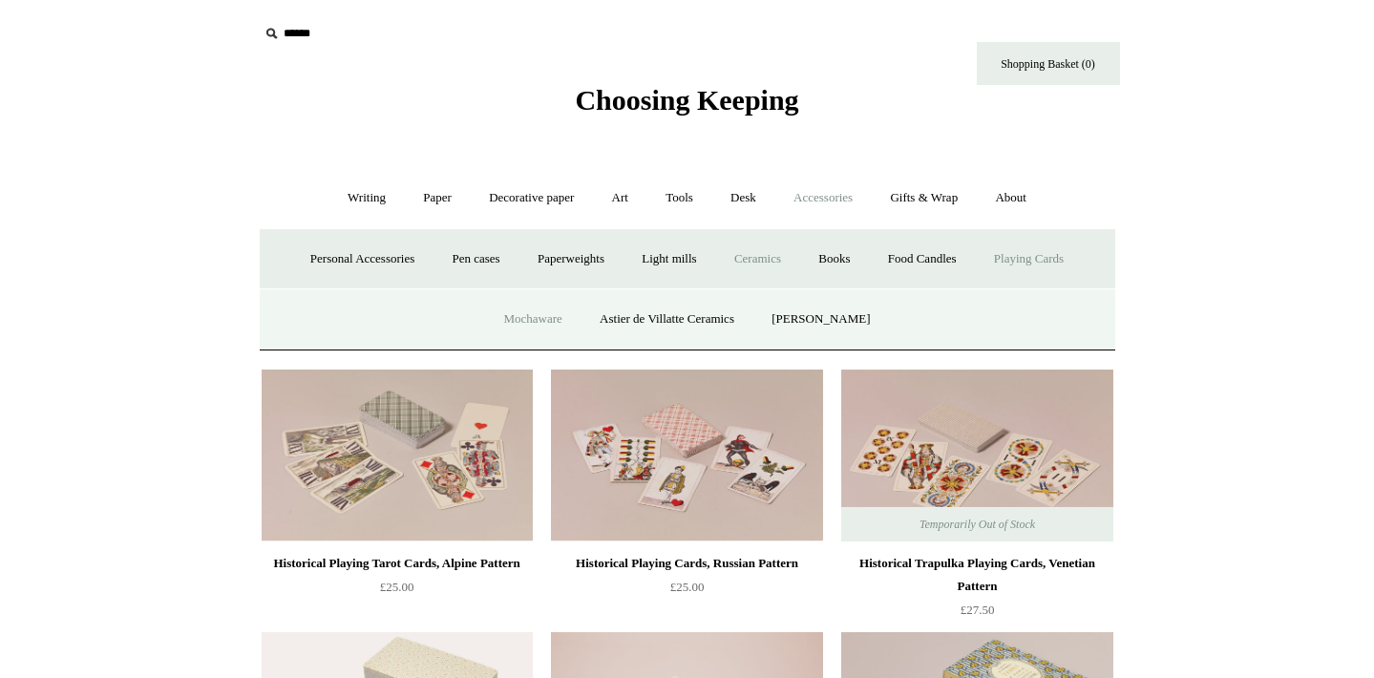
click at [554, 324] on link "Mochaware" at bounding box center [532, 319] width 93 height 51
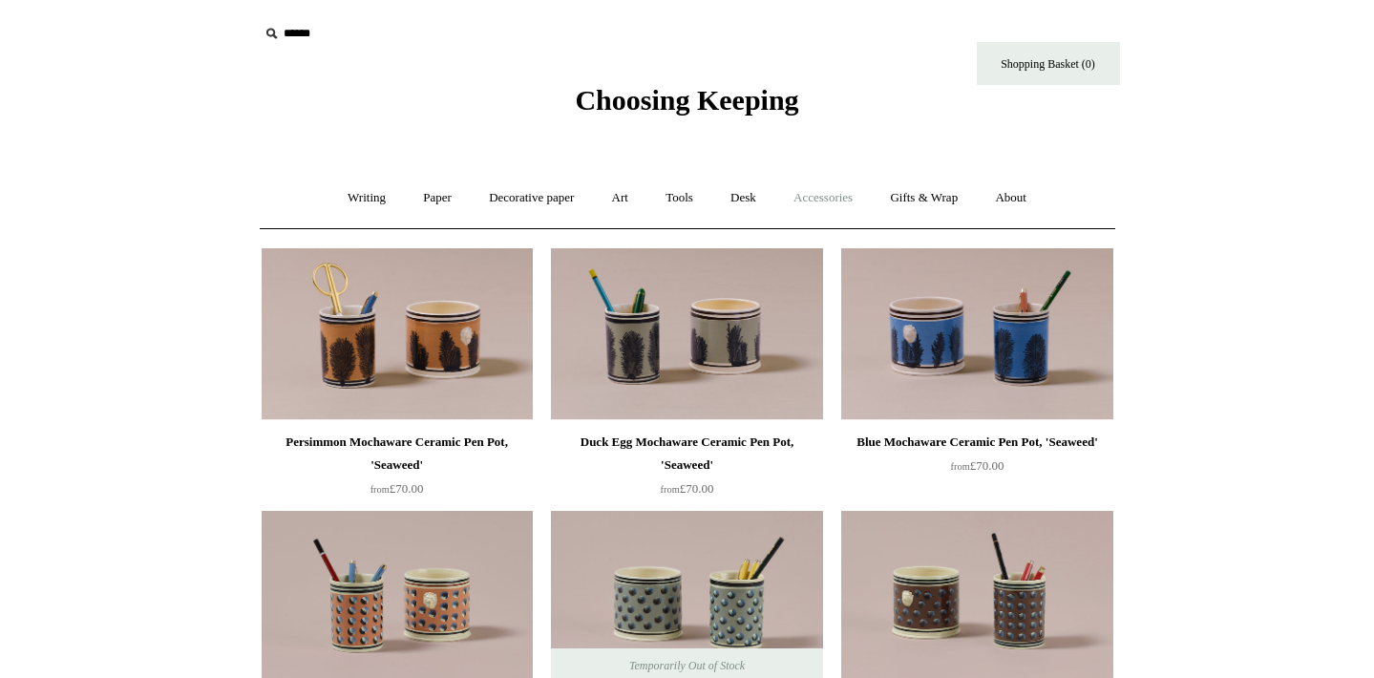
click at [796, 201] on link "Accessories +" at bounding box center [823, 198] width 94 height 51
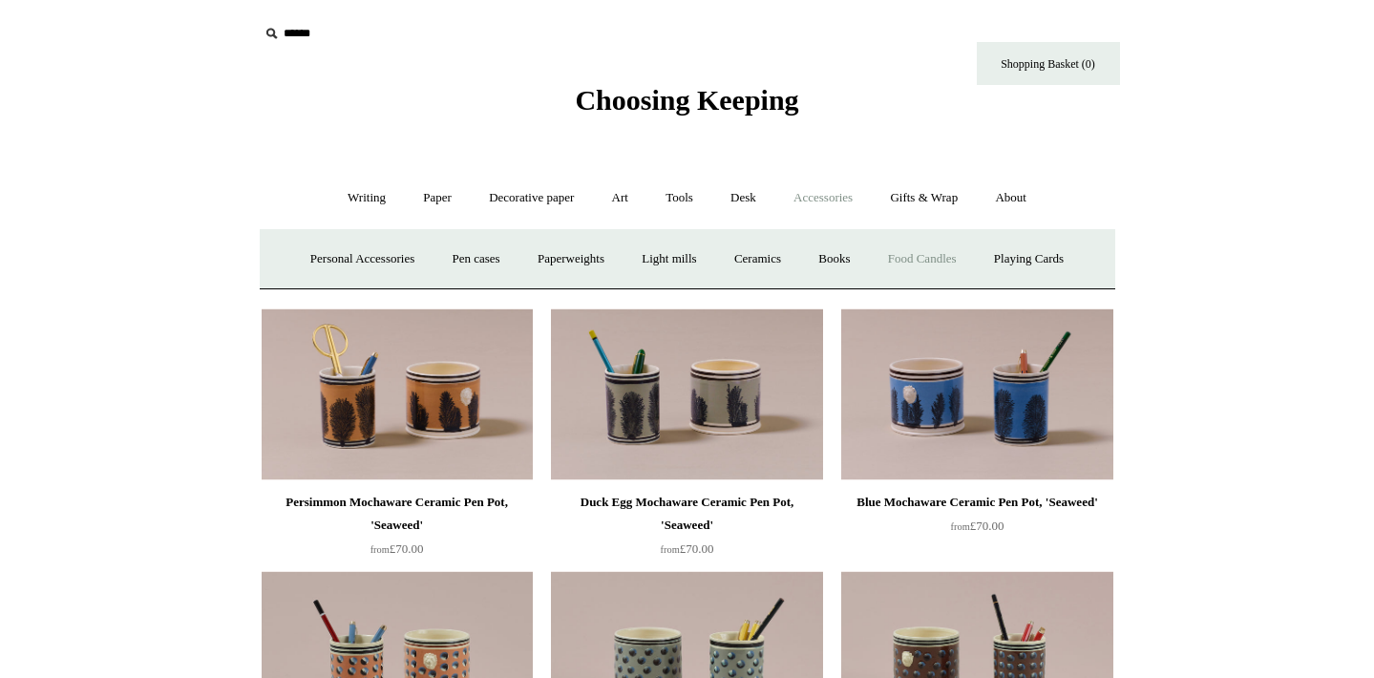
click at [910, 260] on link "Food Candles" at bounding box center [922, 259] width 103 height 51
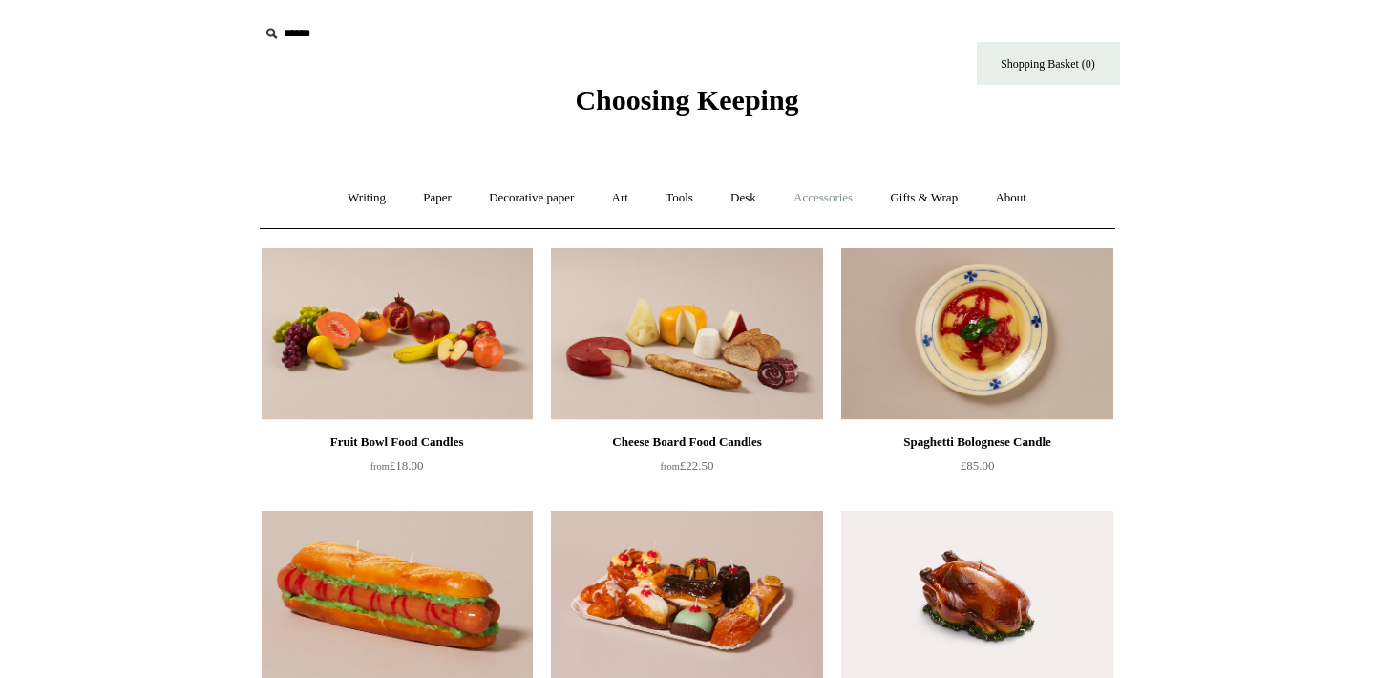
click at [821, 211] on link "Accessories +" at bounding box center [823, 198] width 94 height 51
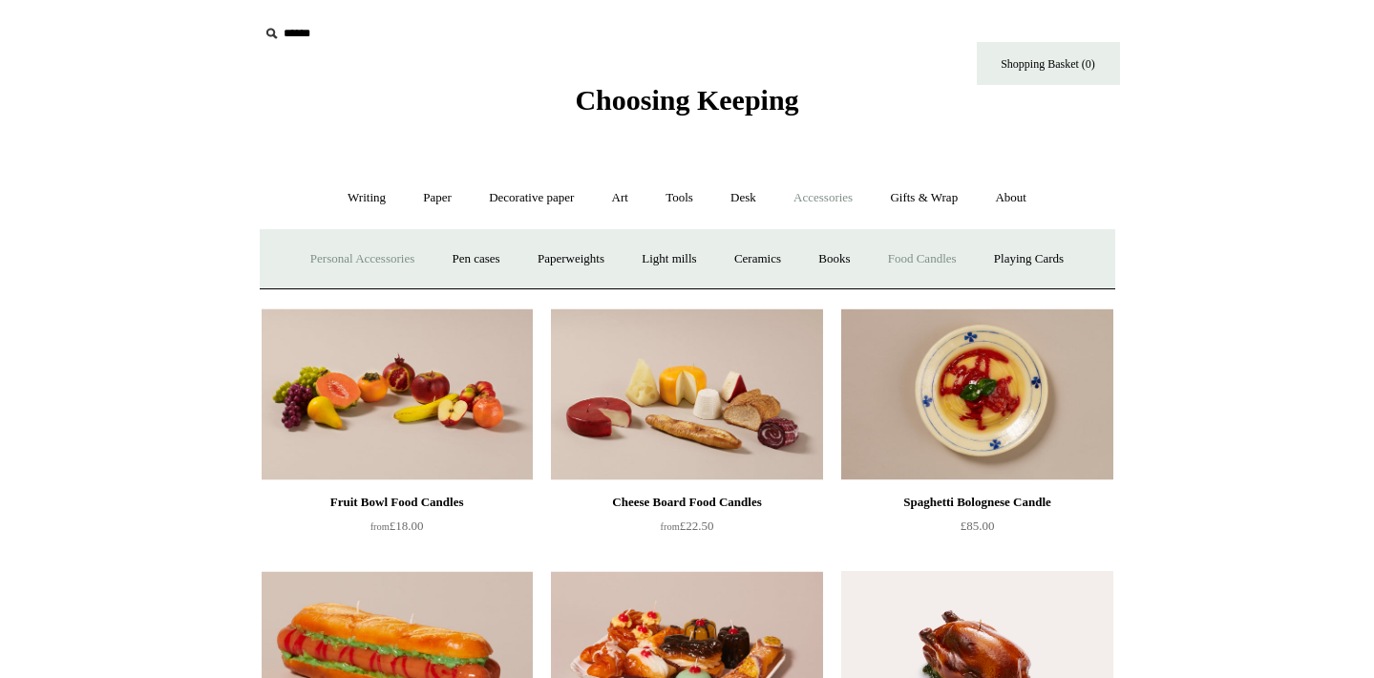
click at [353, 261] on link "Personal Accessories +" at bounding box center [362, 259] width 138 height 51
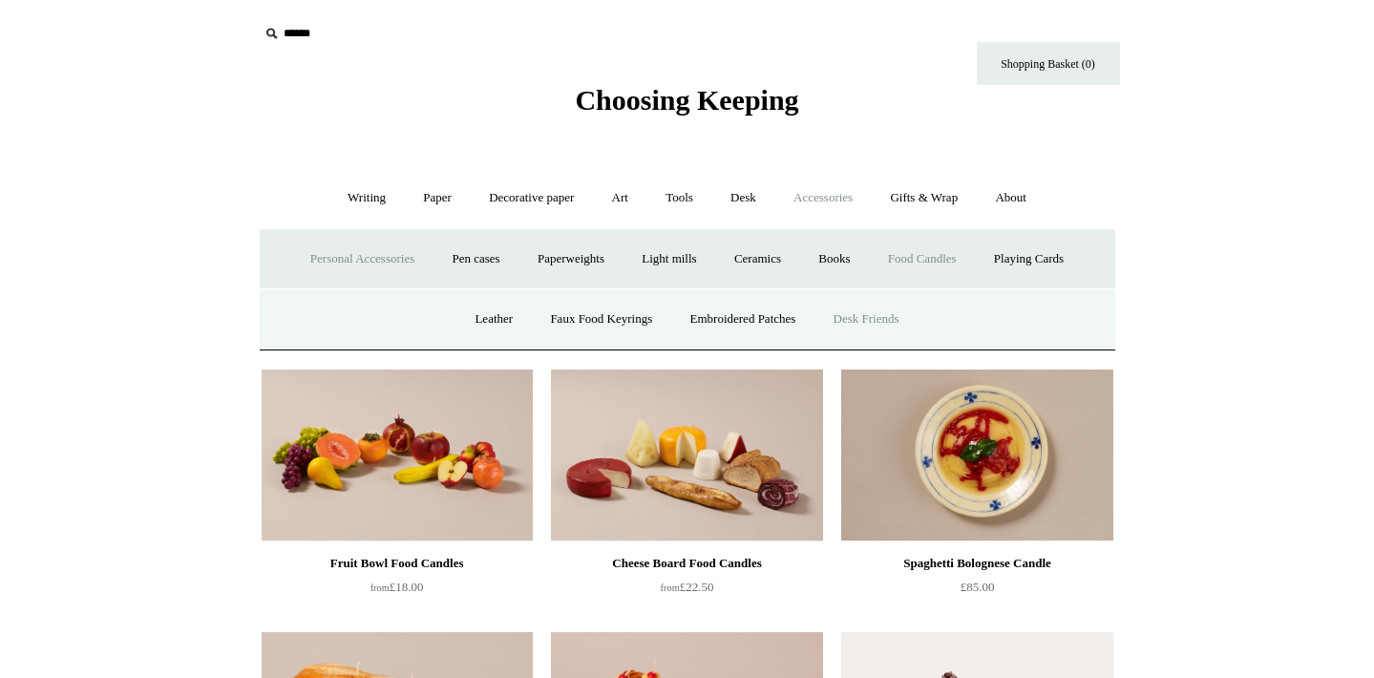
click at [865, 309] on link "Desk Friends" at bounding box center [866, 319] width 100 height 51
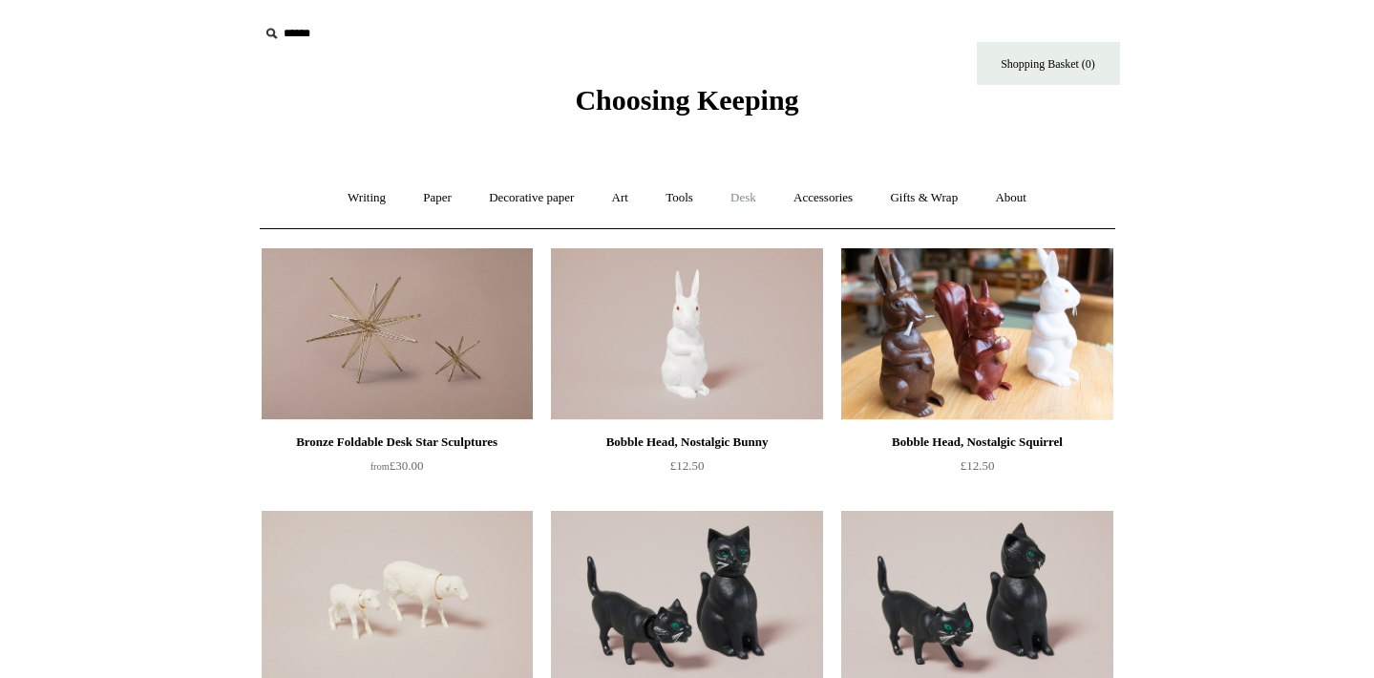
click at [758, 191] on link "Desk +" at bounding box center [743, 198] width 60 height 51
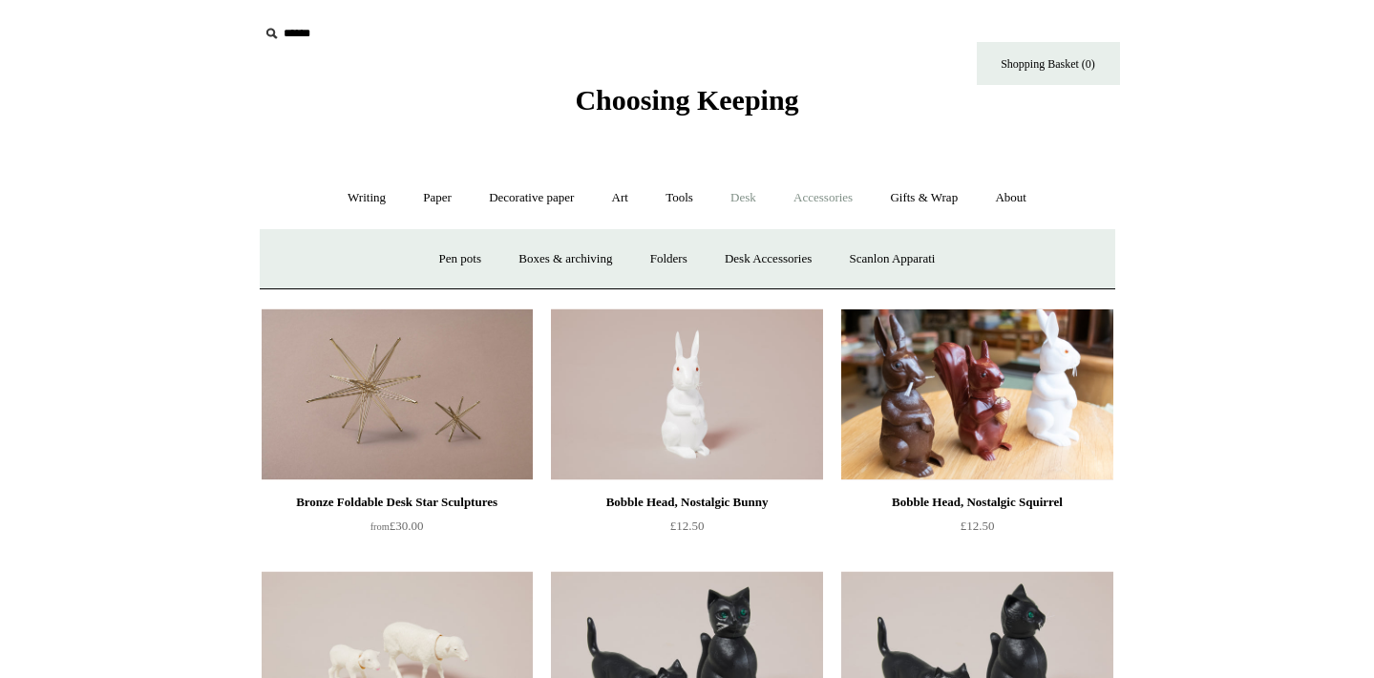
click at [793, 195] on link "Accessories +" at bounding box center [823, 198] width 94 height 51
click at [559, 260] on link "Paperweights +" at bounding box center [570, 259] width 101 height 51
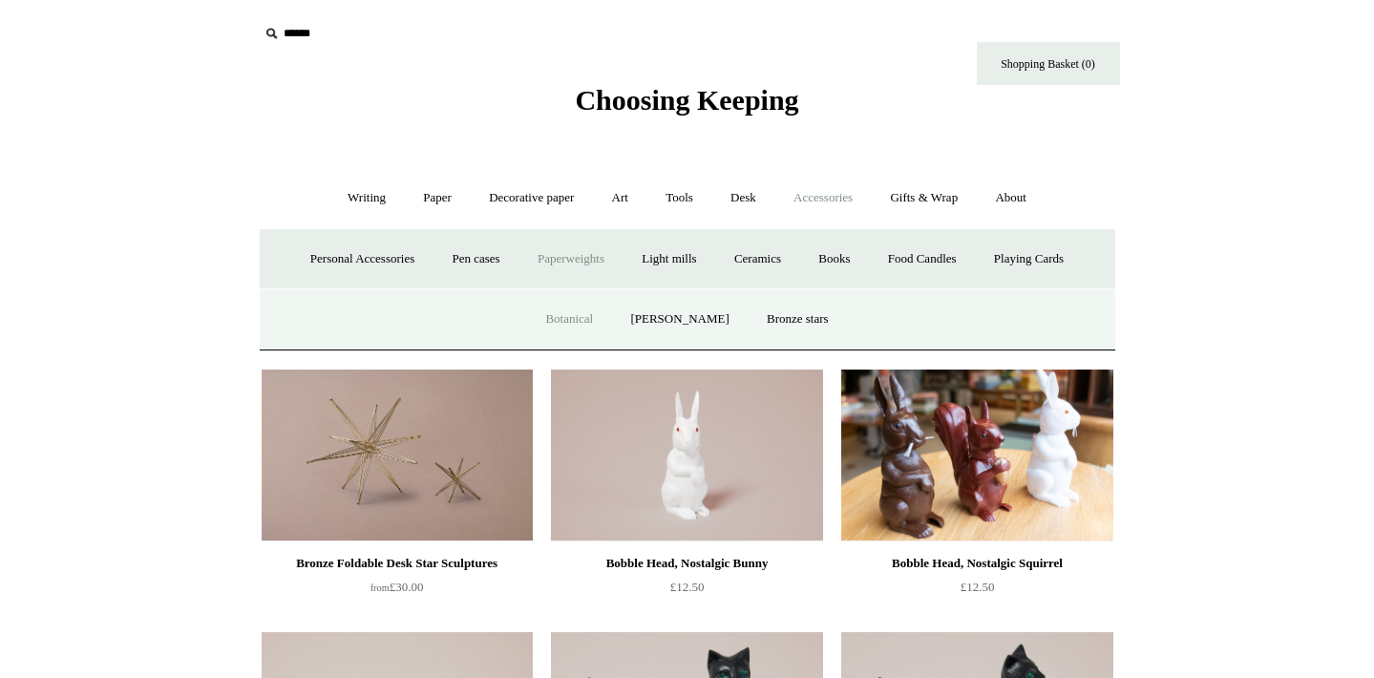
click at [607, 316] on link "Botanical" at bounding box center [569, 319] width 82 height 51
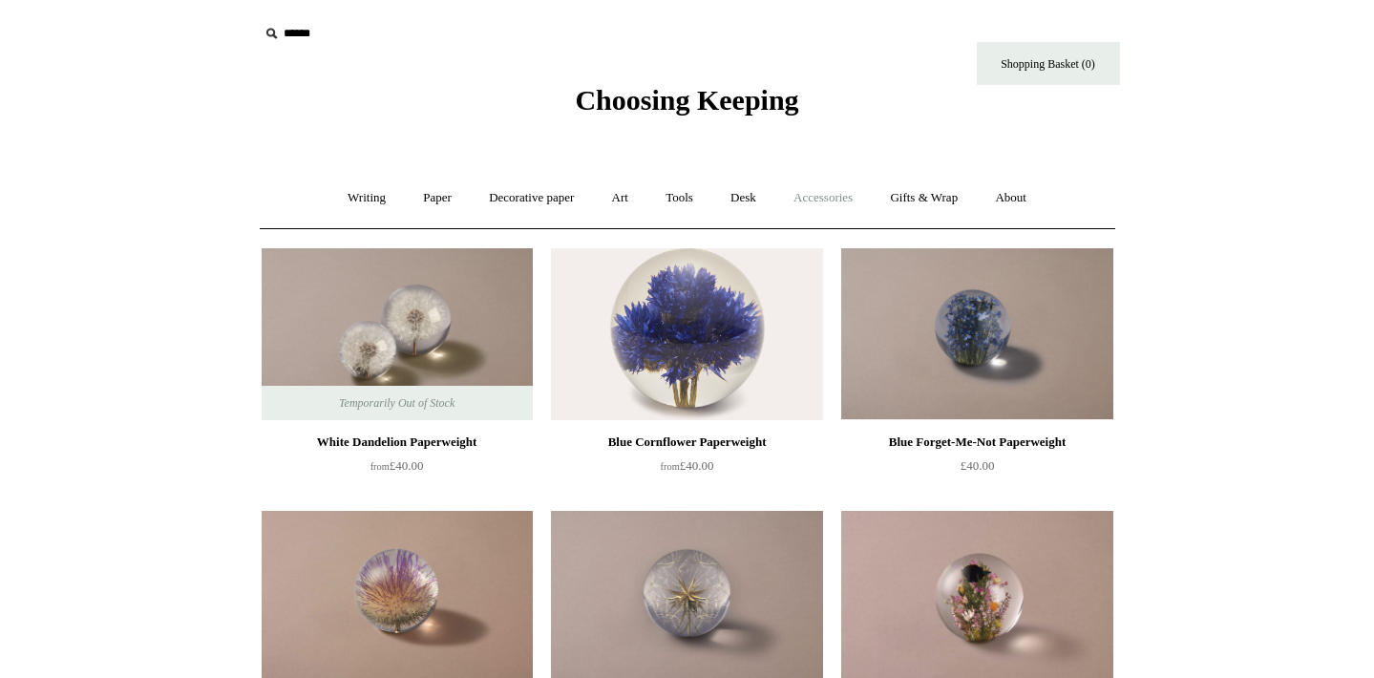
click at [819, 198] on link "Accessories +" at bounding box center [823, 198] width 94 height 51
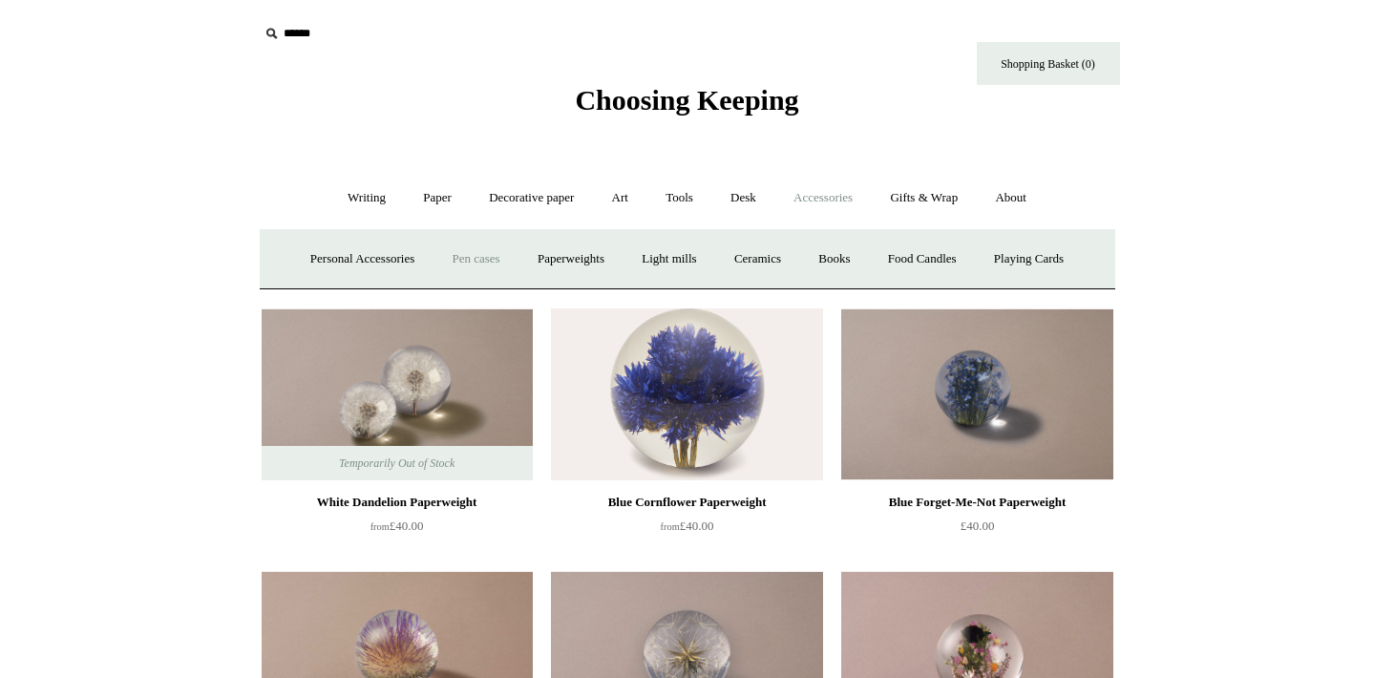
click at [471, 252] on link "Pen cases" at bounding box center [476, 259] width 82 height 51
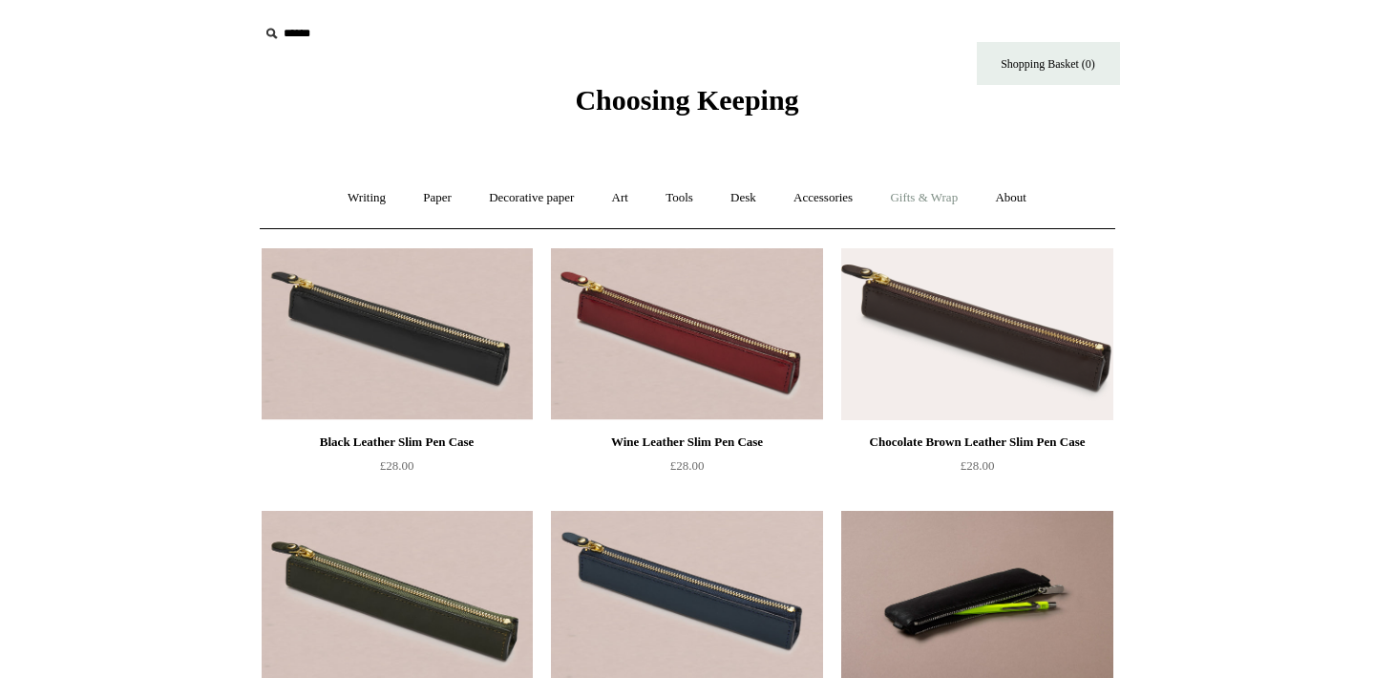
click at [958, 190] on link "Gifts & Wrap +" at bounding box center [924, 198] width 102 height 51
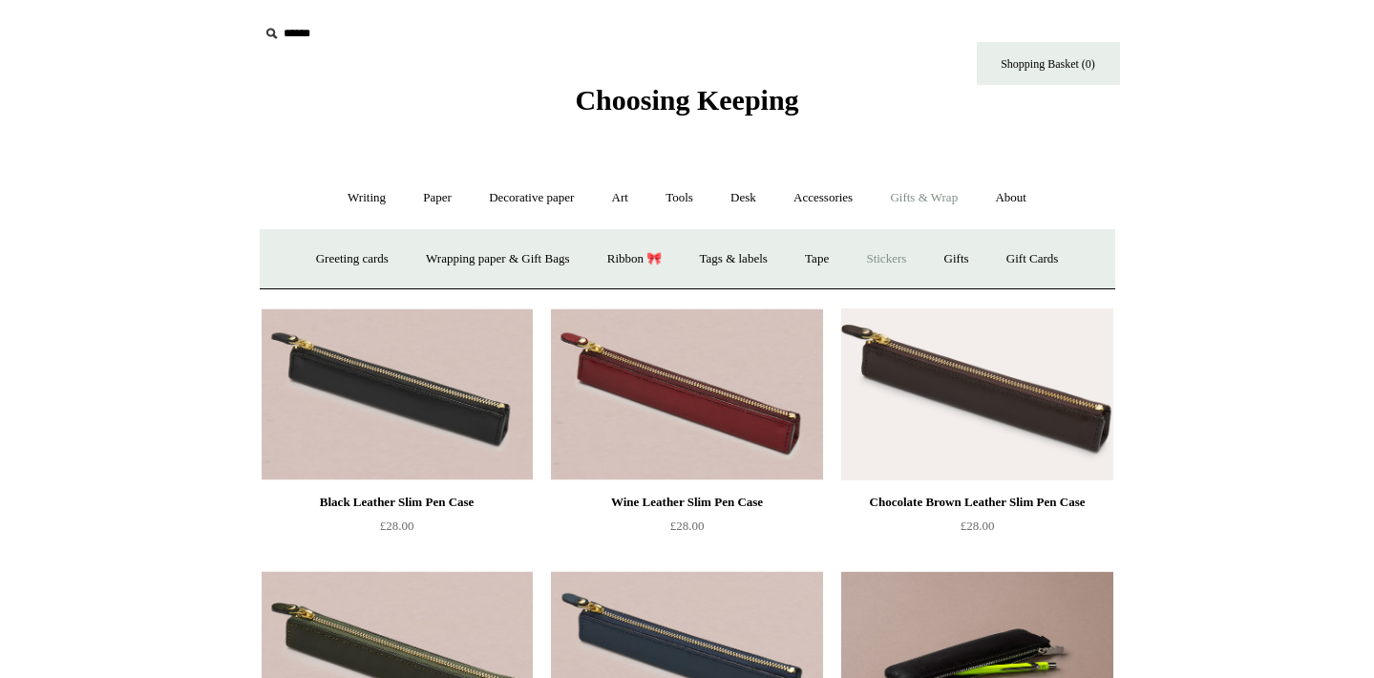
click at [881, 252] on link "Stickers" at bounding box center [886, 259] width 74 height 51
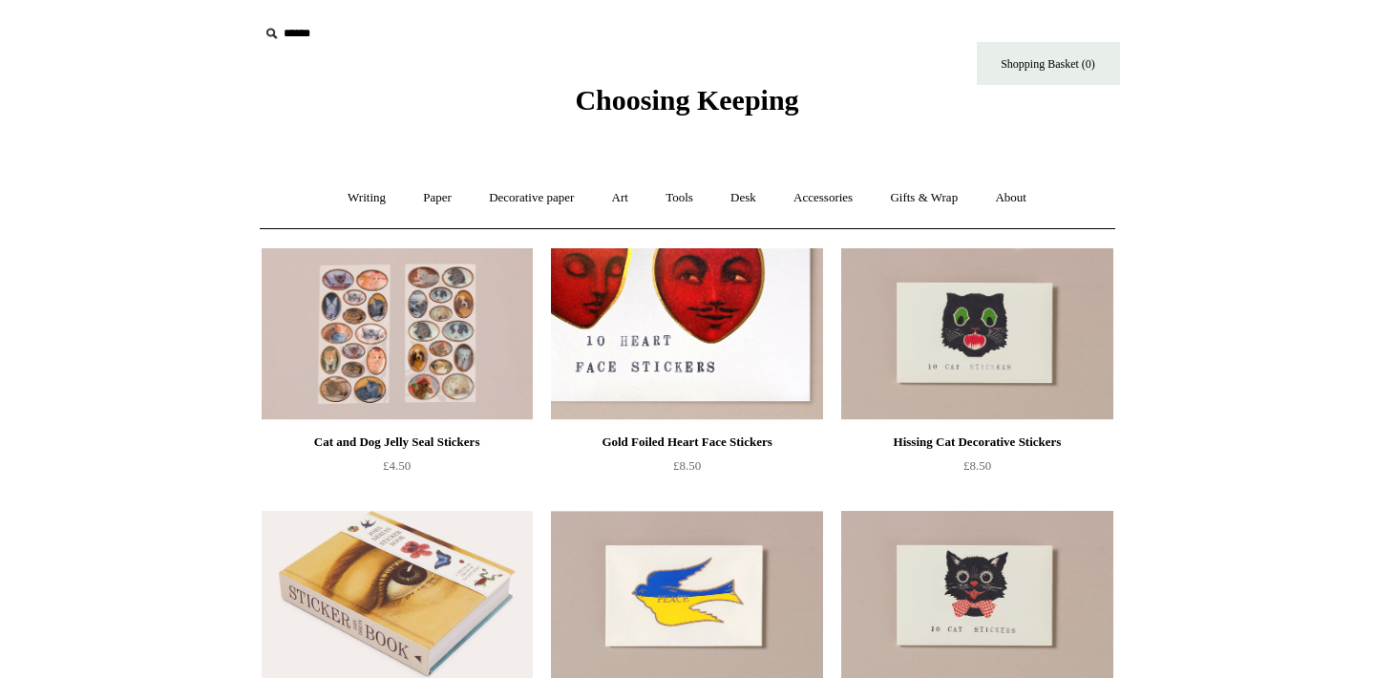
click at [712, 318] on img at bounding box center [686, 334] width 271 height 172
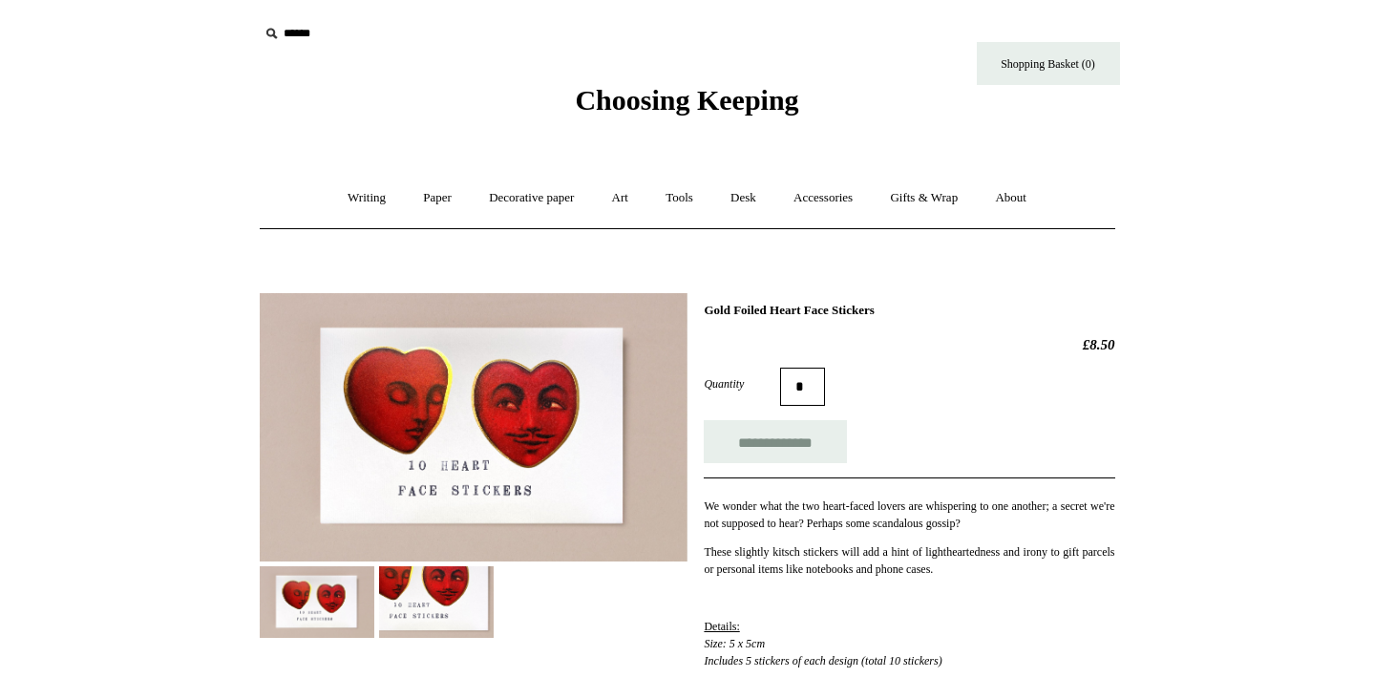
click at [481, 591] on img at bounding box center [436, 602] width 115 height 72
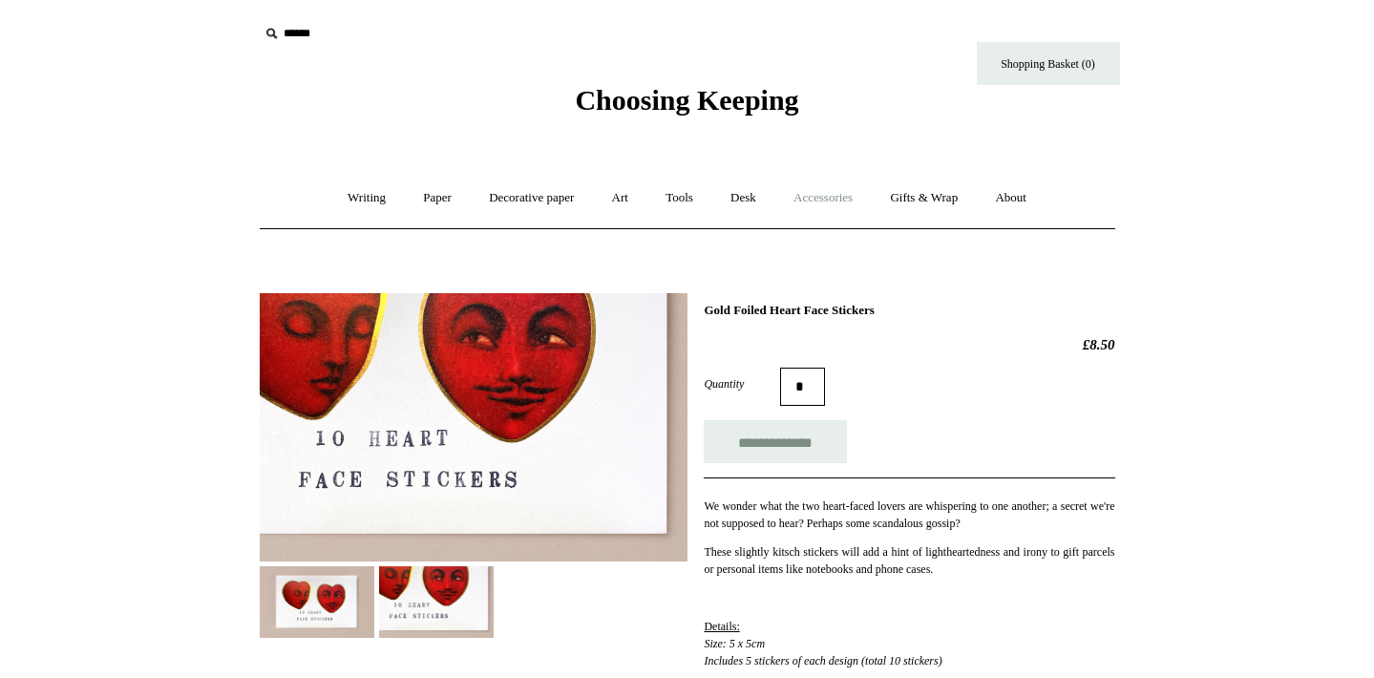
click at [828, 201] on link "Accessories +" at bounding box center [823, 198] width 94 height 51
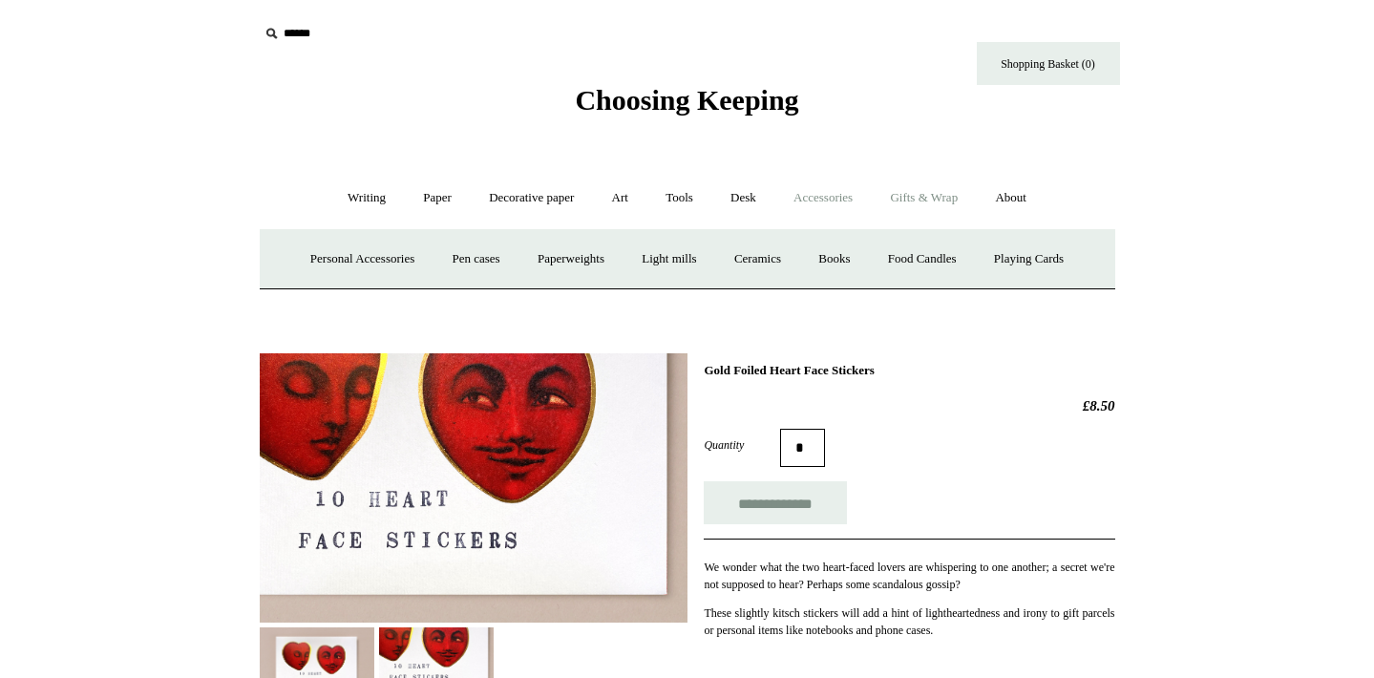
click at [947, 206] on link "Gifts & Wrap +" at bounding box center [924, 198] width 102 height 51
click at [983, 261] on link "Gifts +" at bounding box center [956, 259] width 59 height 51
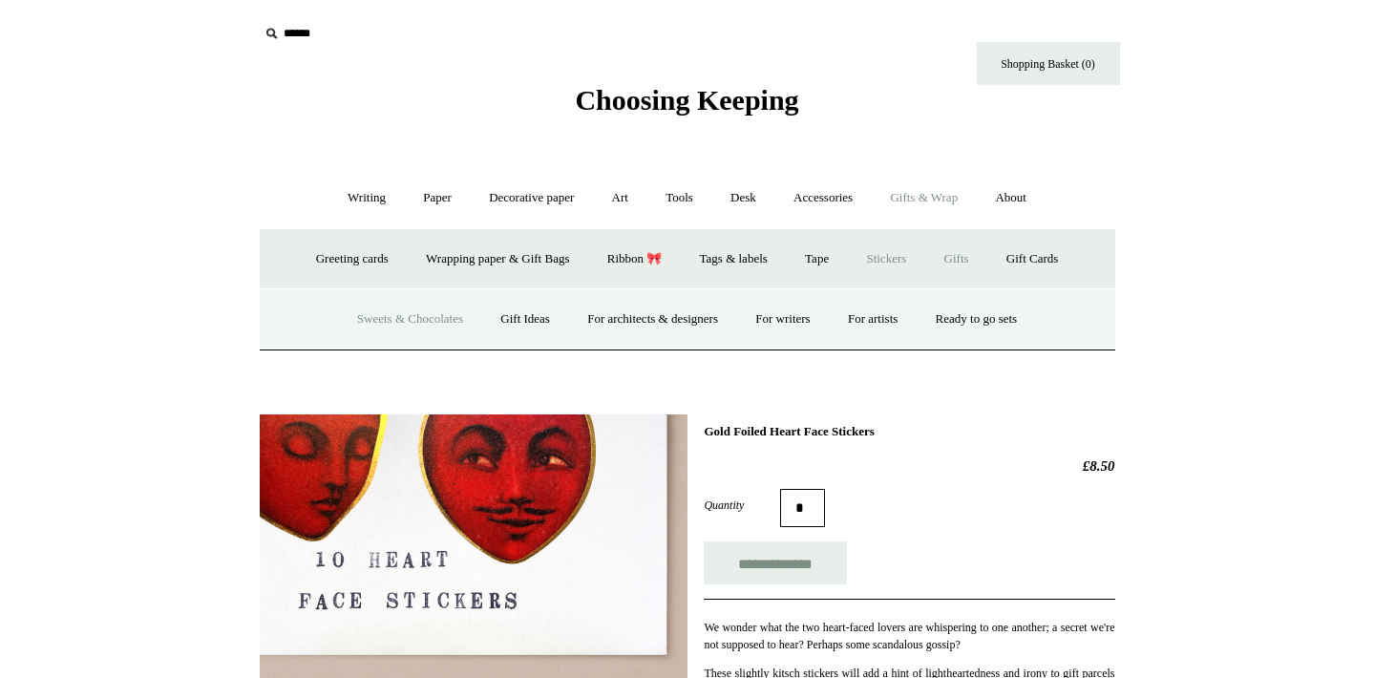
click at [429, 317] on link "Sweets & Chocolates" at bounding box center [410, 319] width 140 height 51
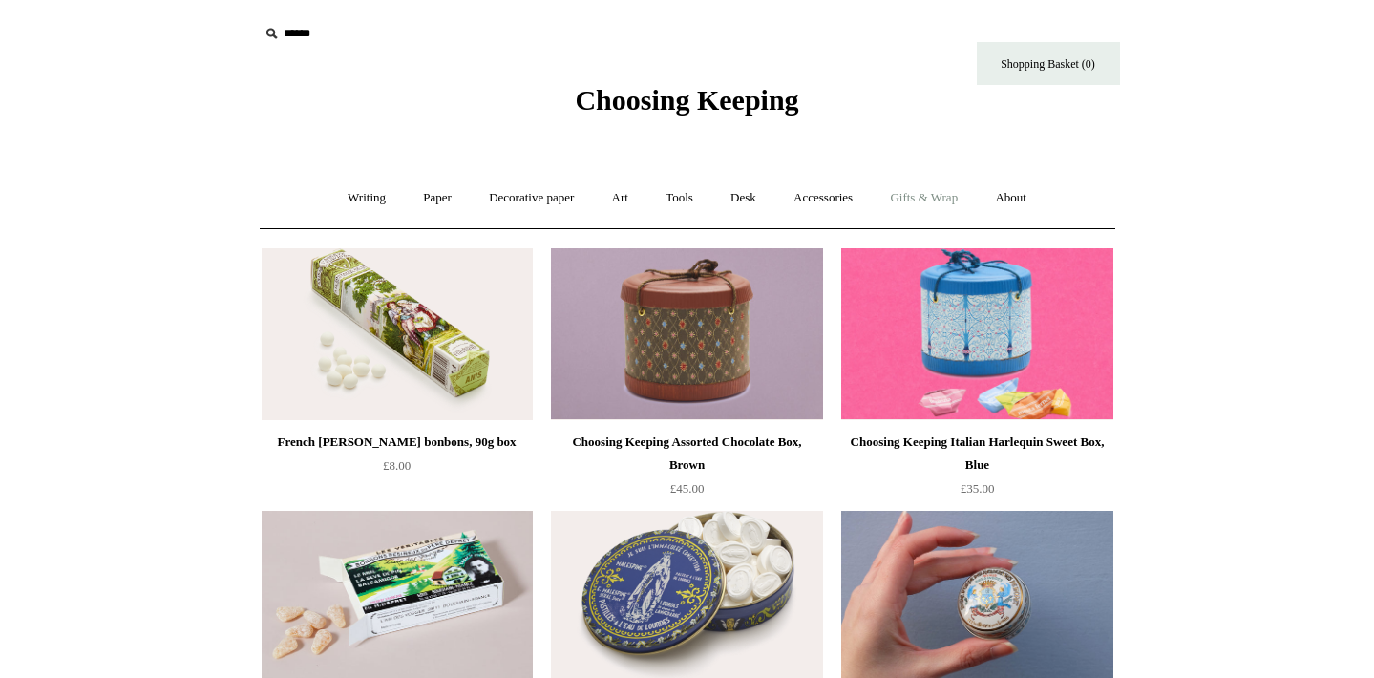
click at [955, 201] on link "Gifts & Wrap +" at bounding box center [924, 198] width 102 height 51
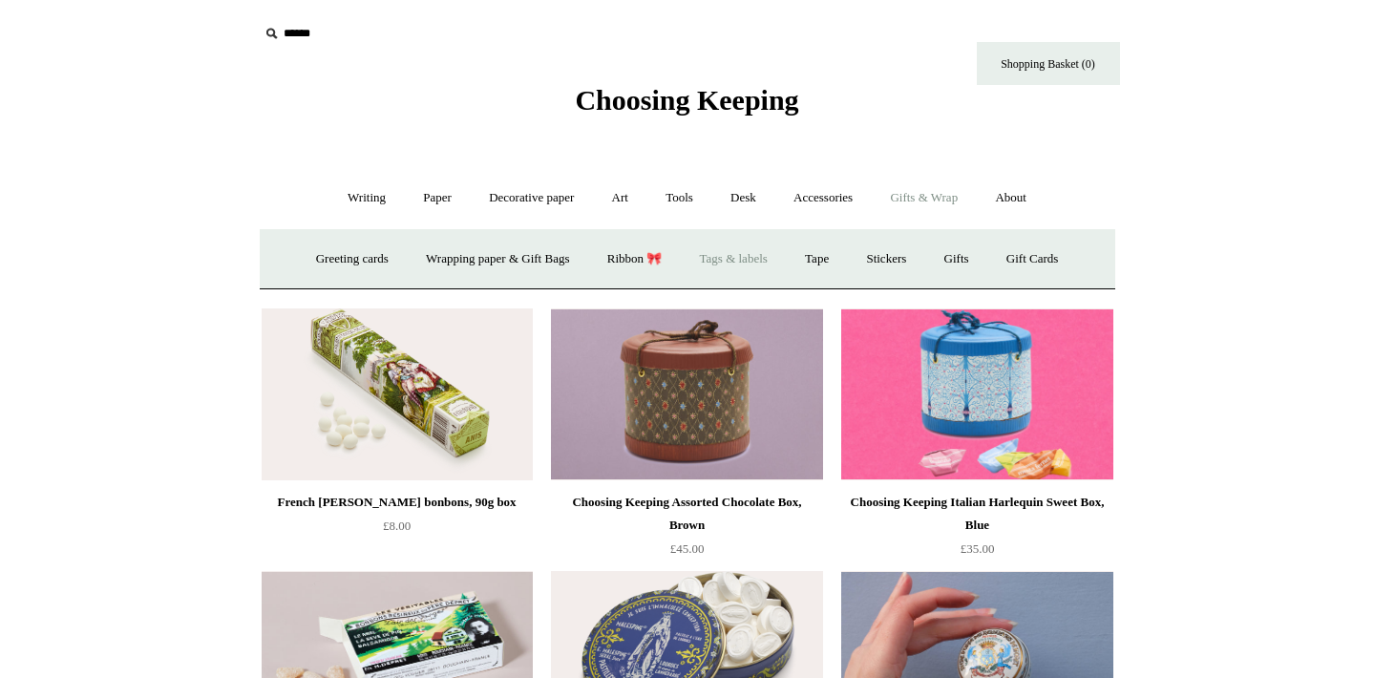
click at [725, 264] on link "Tags & labels" at bounding box center [734, 259] width 102 height 51
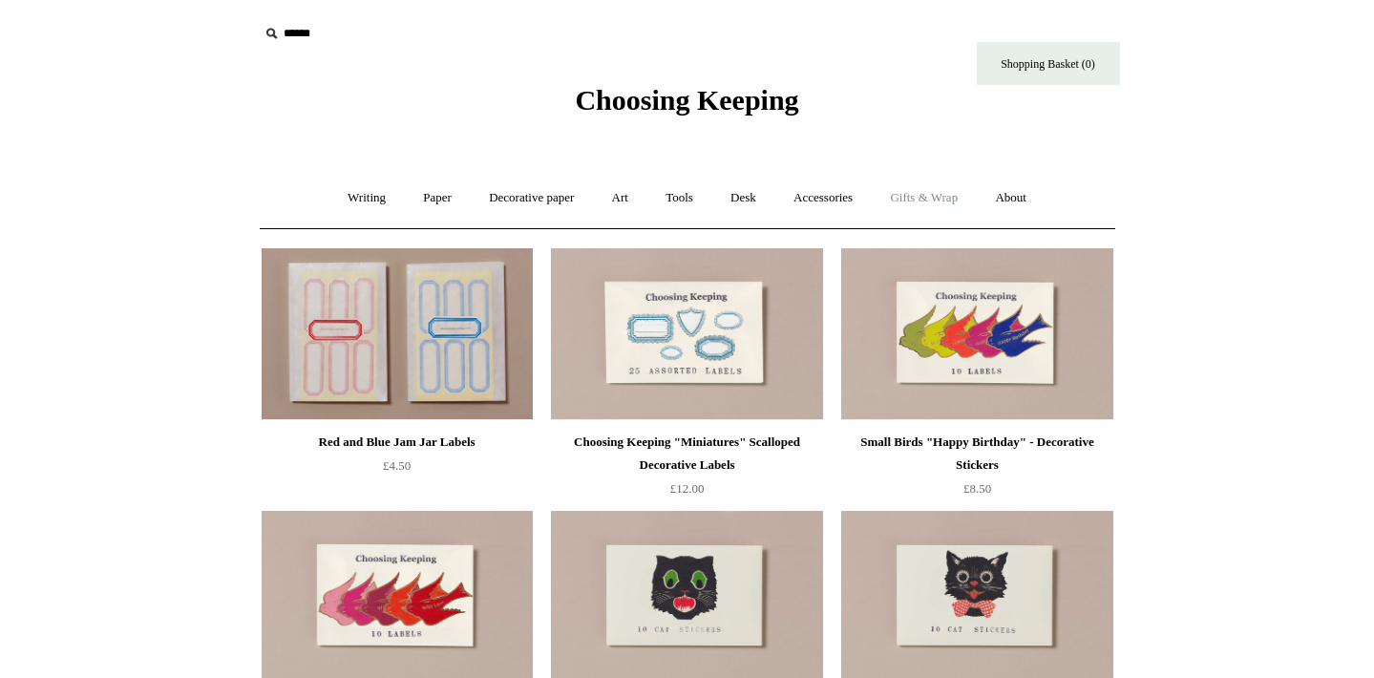
click at [965, 190] on link "Gifts & Wrap +" at bounding box center [924, 198] width 102 height 51
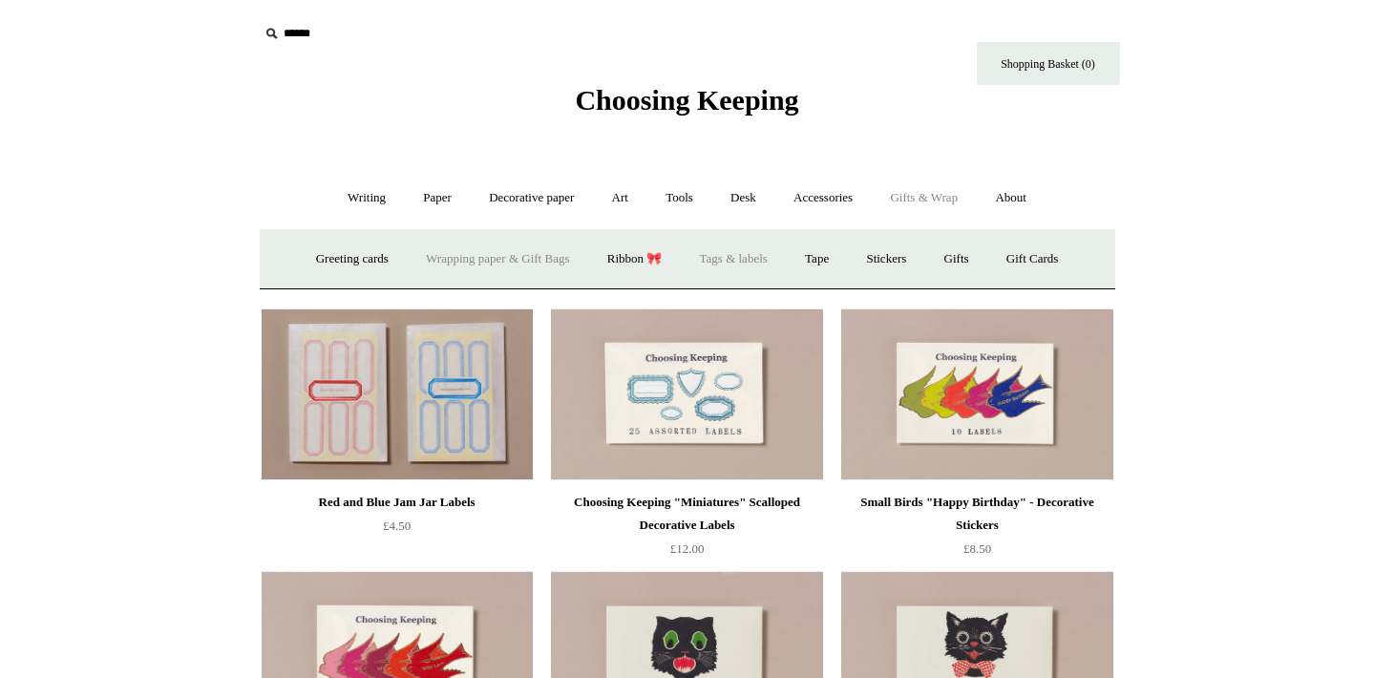
click at [539, 265] on link "Wrapping paper & Gift Bags" at bounding box center [498, 259] width 178 height 51
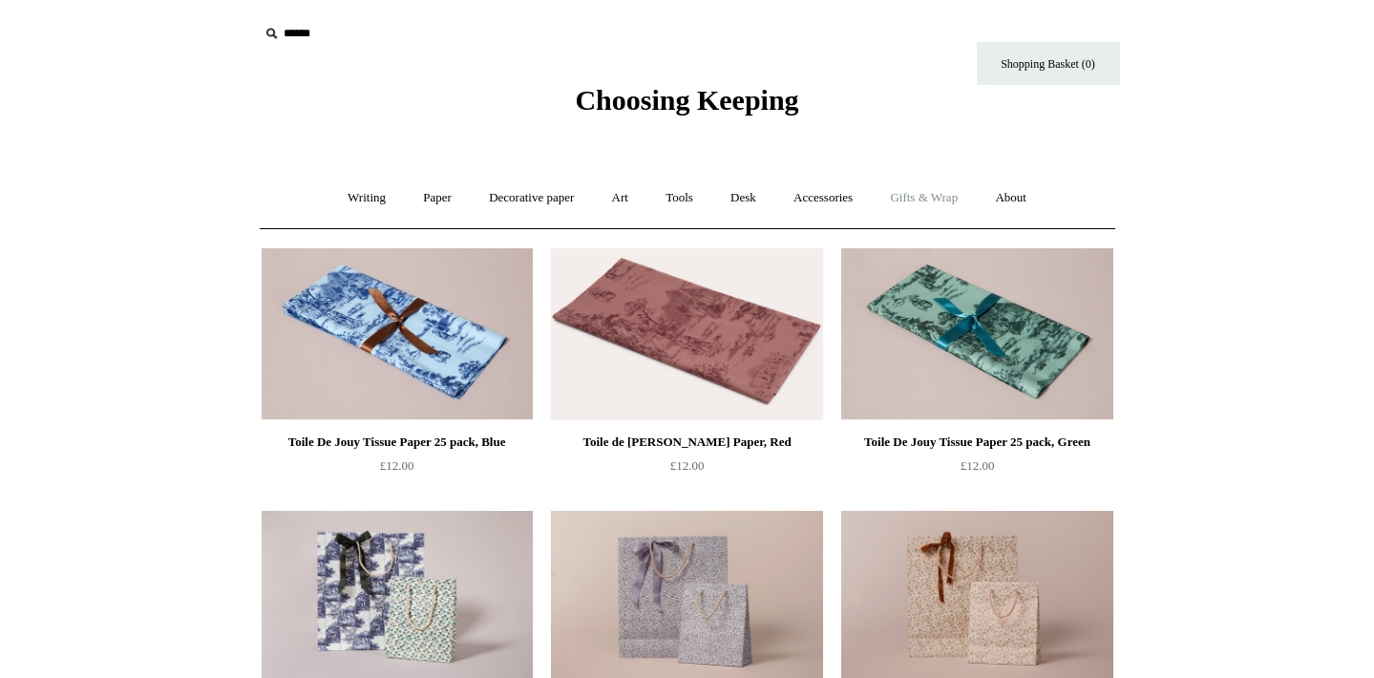
click at [916, 209] on link "Gifts & Wrap +" at bounding box center [924, 198] width 102 height 51
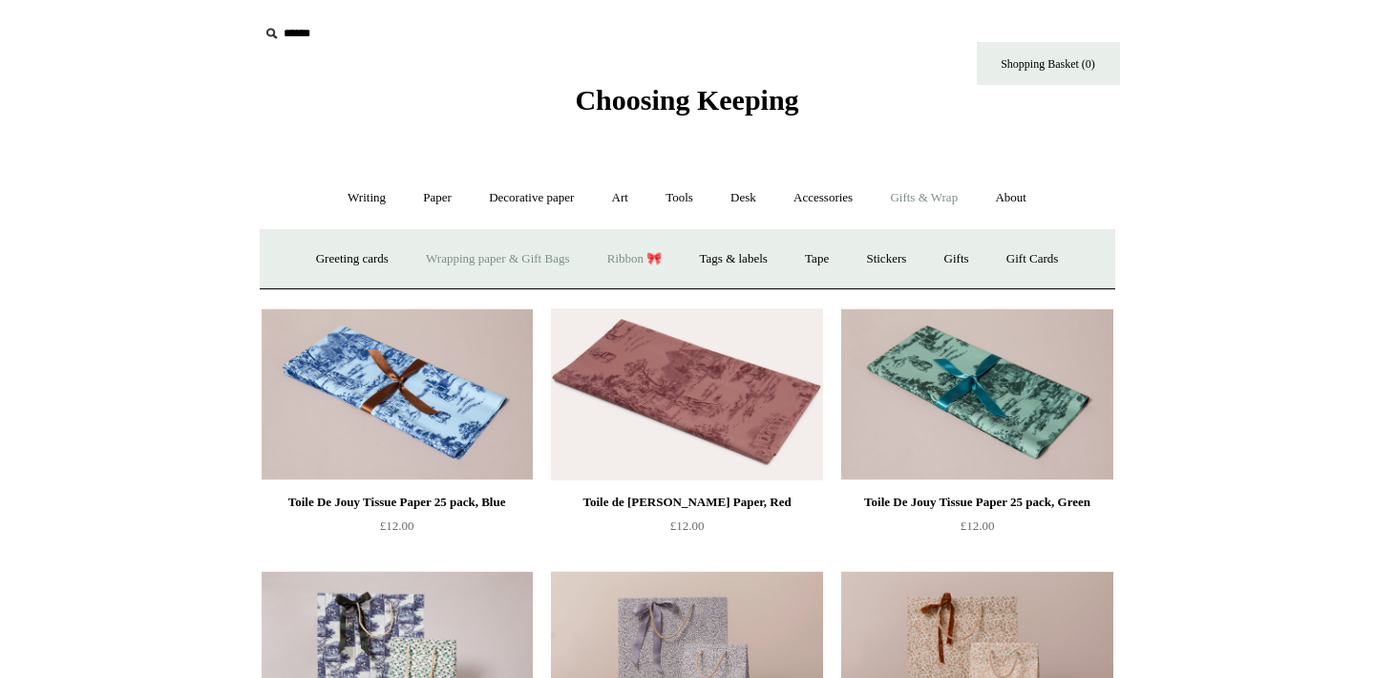
click at [639, 261] on link "Ribbon 🎀" at bounding box center [635, 259] width 90 height 51
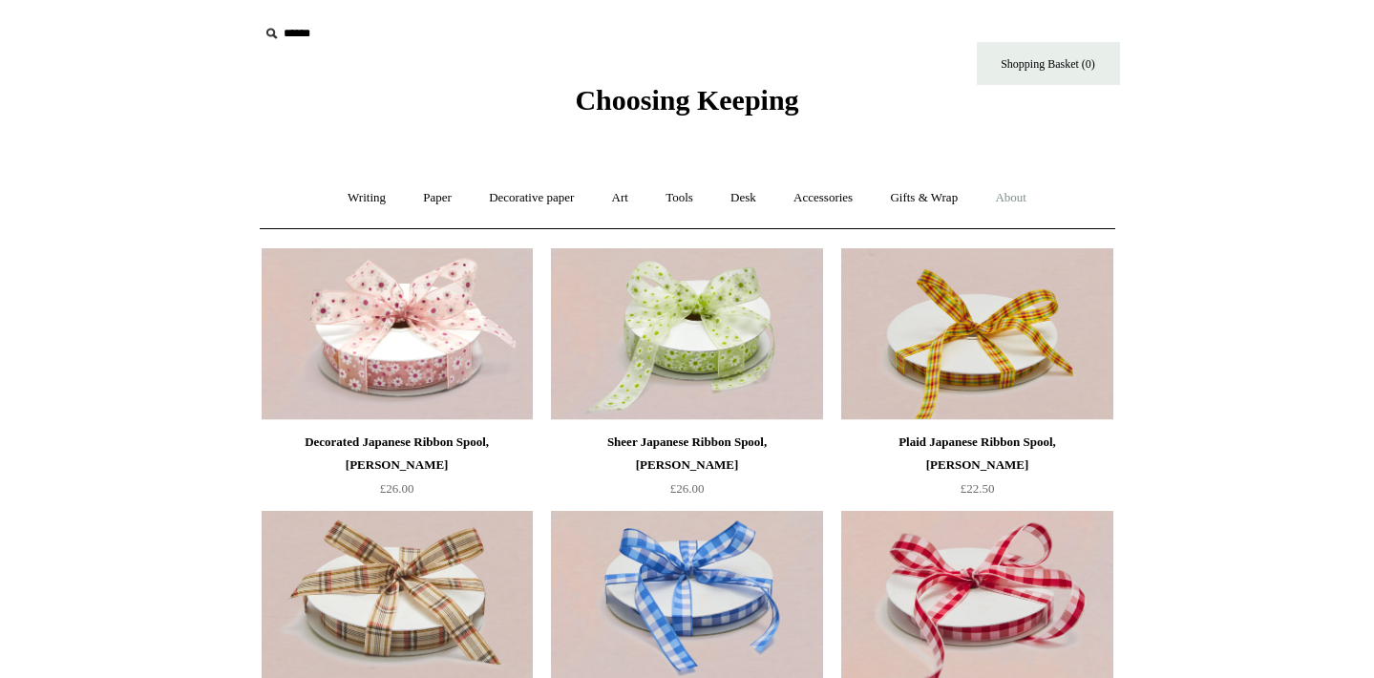
click at [1023, 204] on link "About +" at bounding box center [1011, 198] width 66 height 51
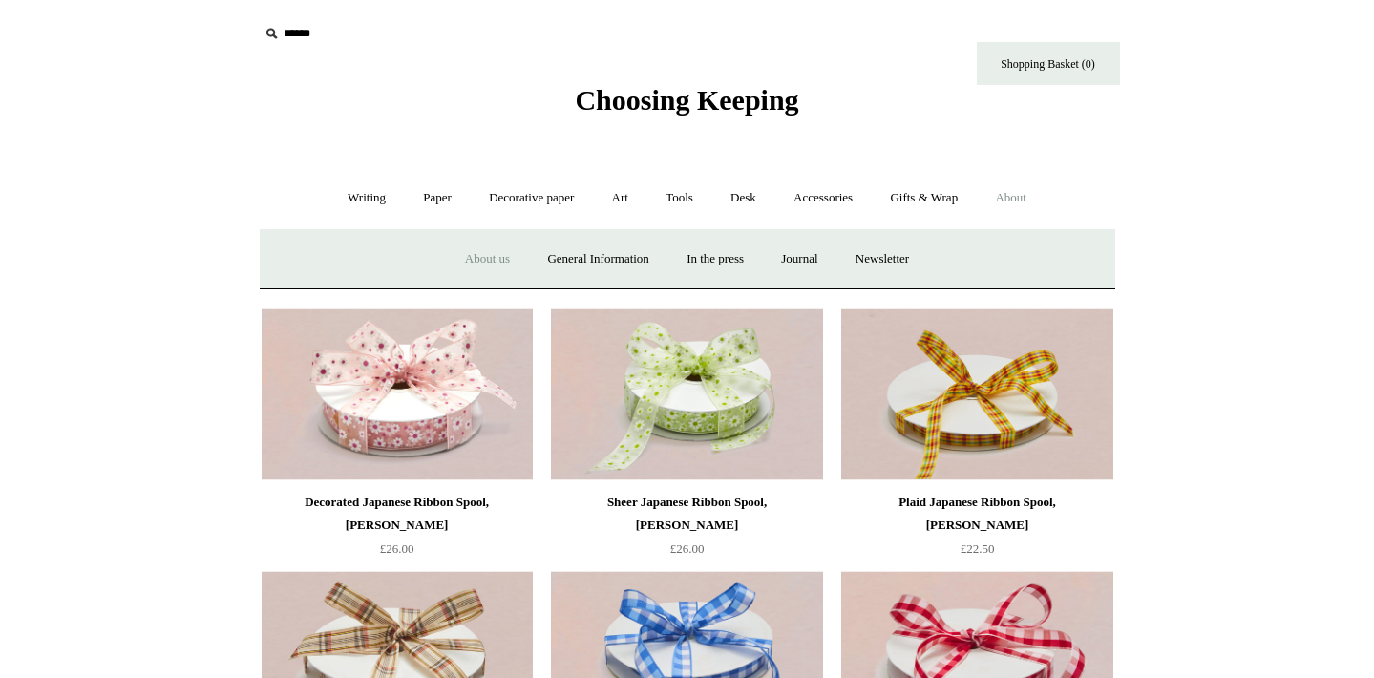
click at [470, 258] on link "About us" at bounding box center [487, 259] width 79 height 51
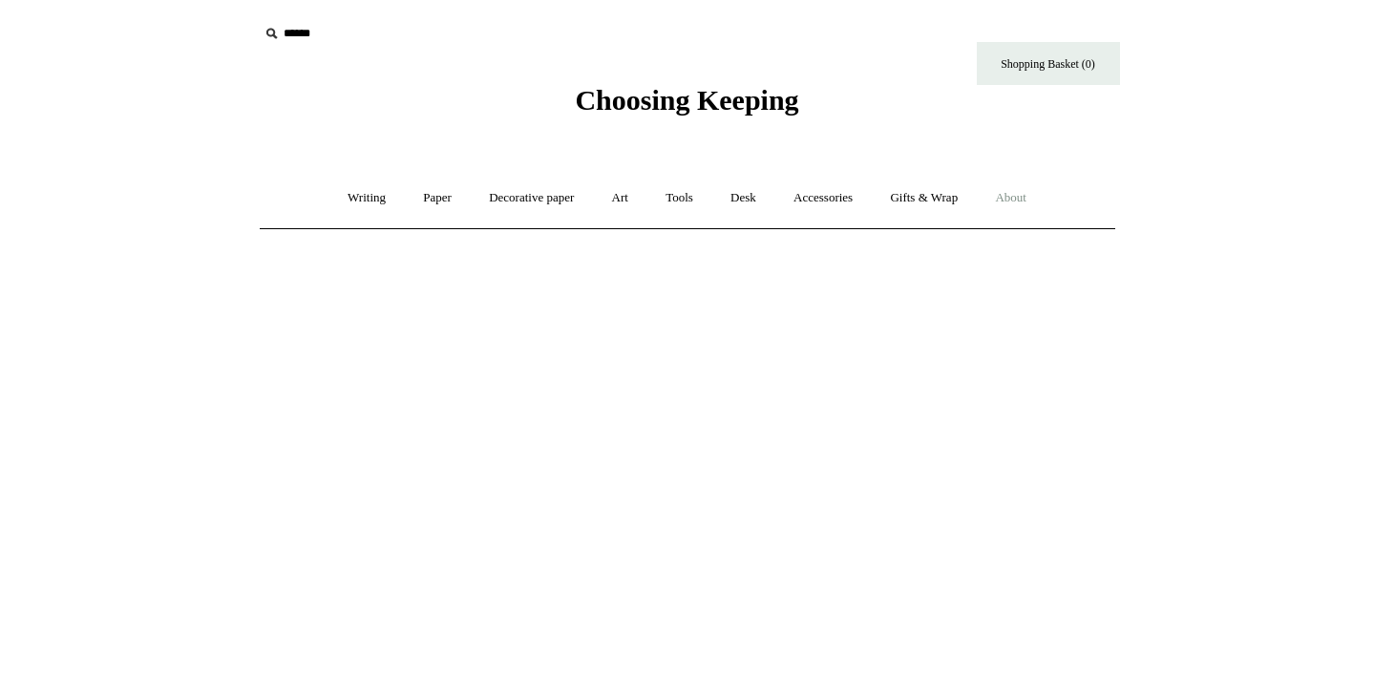
click at [1026, 213] on link "About +" at bounding box center [1011, 198] width 66 height 51
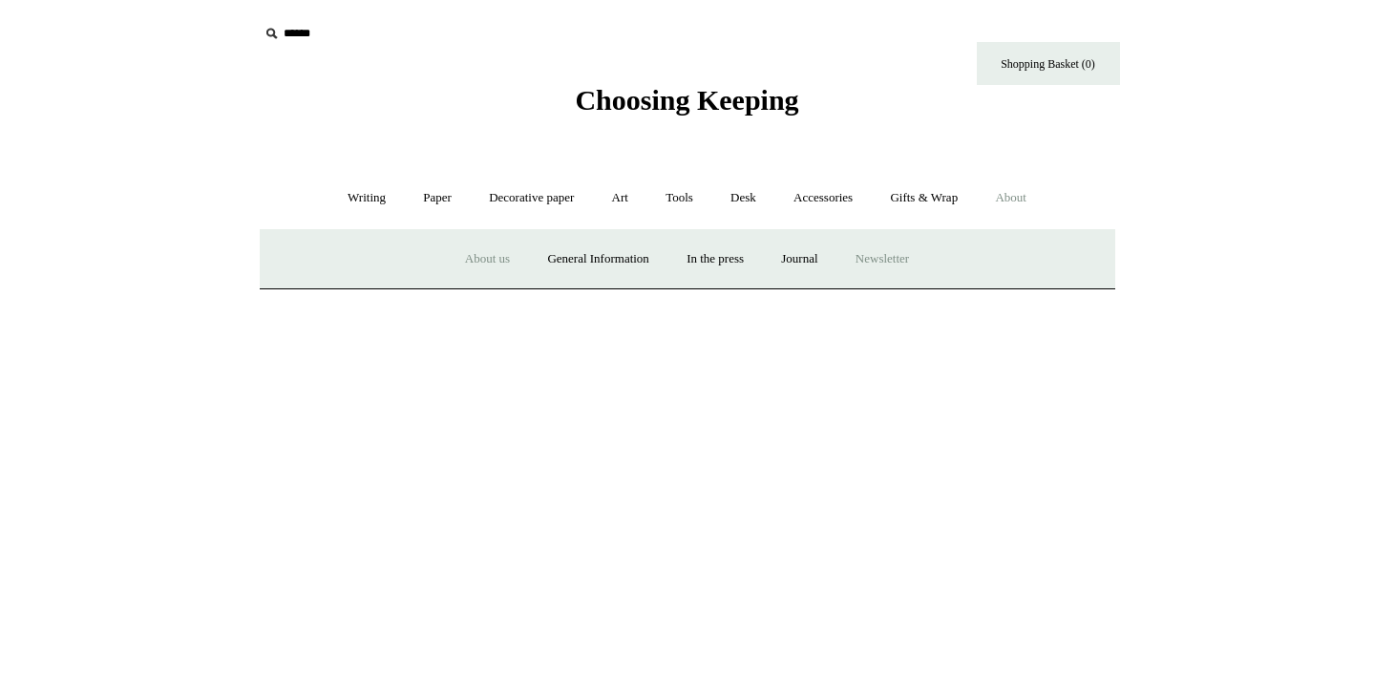
click at [879, 262] on a"] "Newsletter" at bounding box center [882, 259] width 88 height 51
